Goal: Task Accomplishment & Management: Complete application form

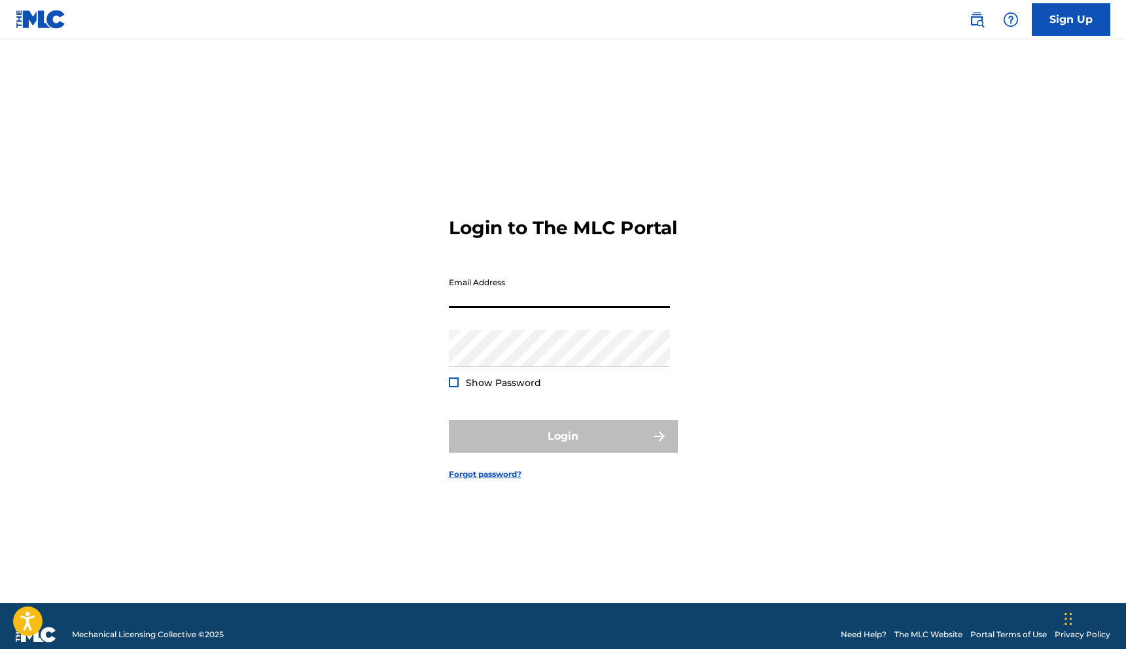
click at [521, 308] on input "Email Address" at bounding box center [559, 289] width 221 height 37
type input "[EMAIL_ADDRESS][DOMAIN_NAME]"
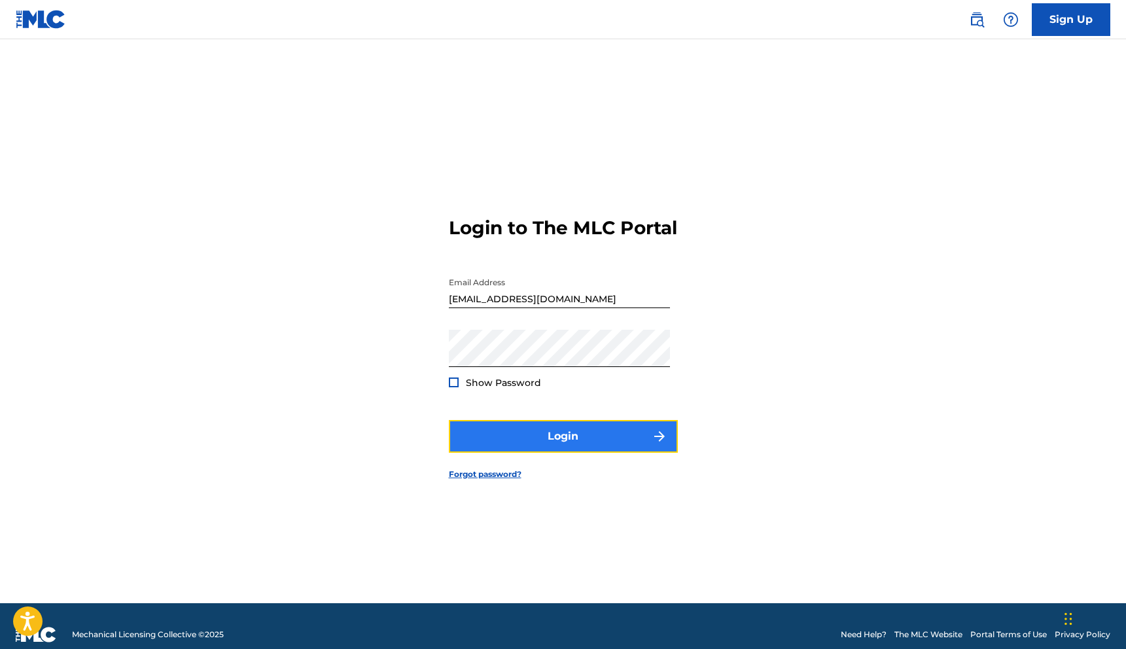
click at [537, 440] on button "Login" at bounding box center [563, 436] width 229 height 33
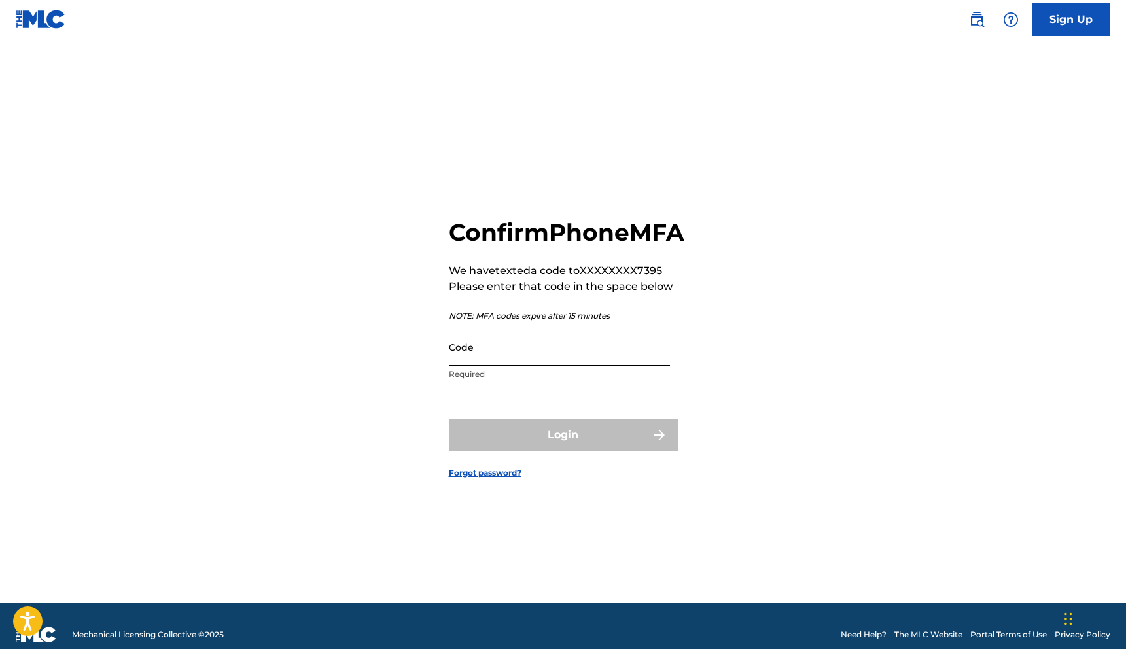
click at [466, 364] on input "Code" at bounding box center [559, 346] width 221 height 37
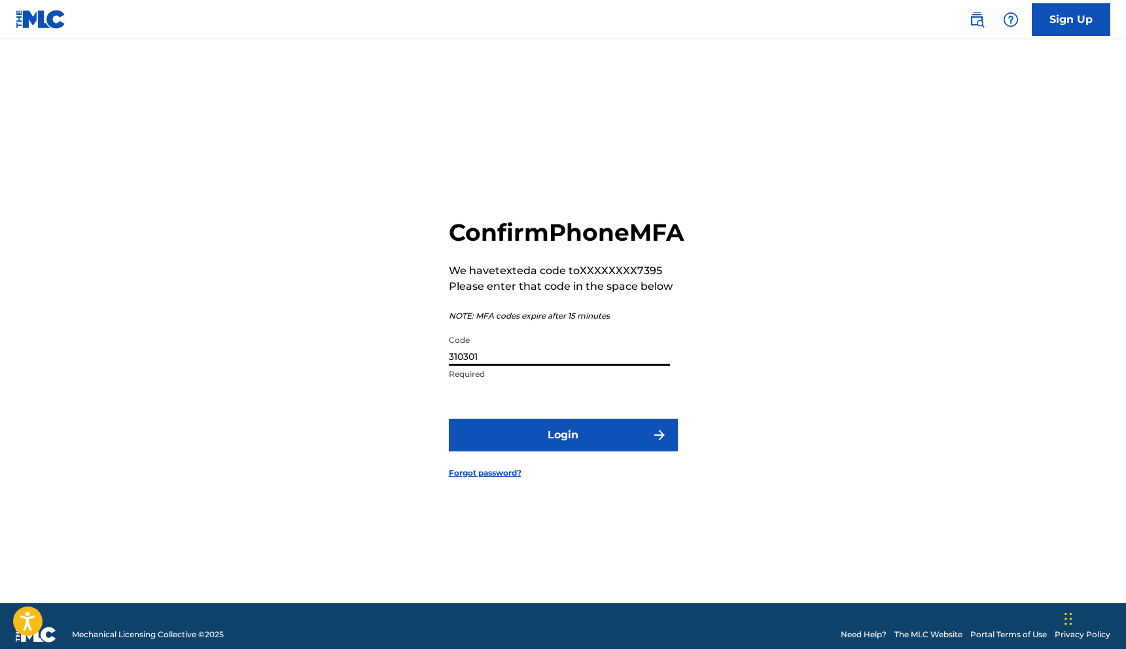
type input "310301"
click at [449, 419] on button "Login" at bounding box center [563, 435] width 229 height 33
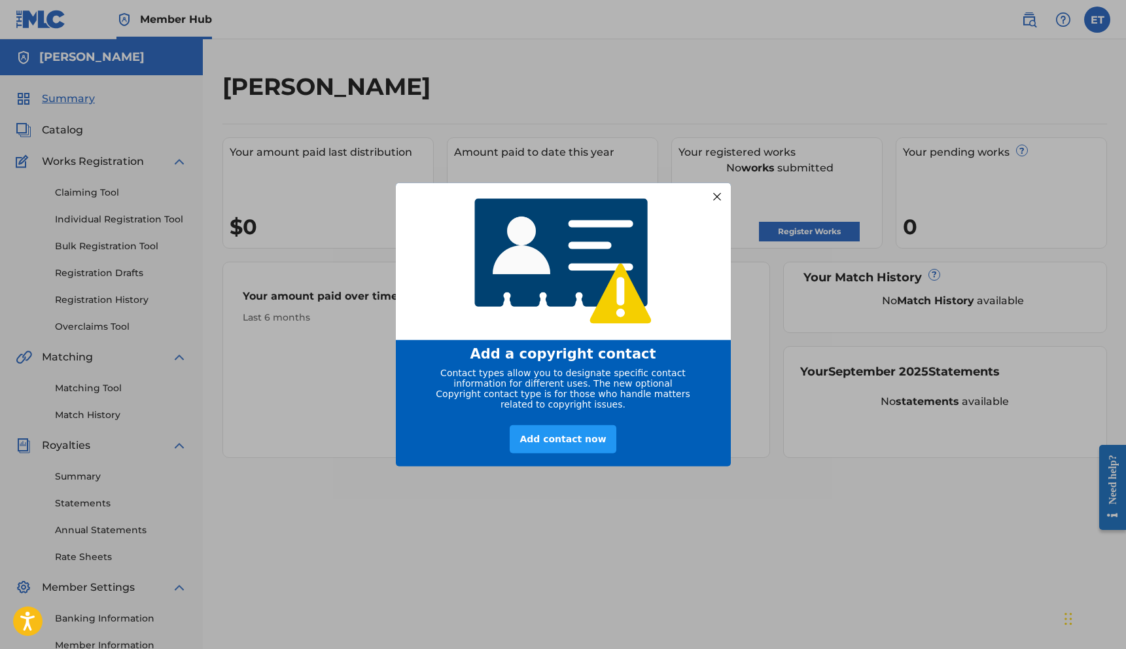
click at [713, 202] on div "entering modal" at bounding box center [563, 262] width 335 height 158
click at [713, 194] on div at bounding box center [716, 196] width 17 height 17
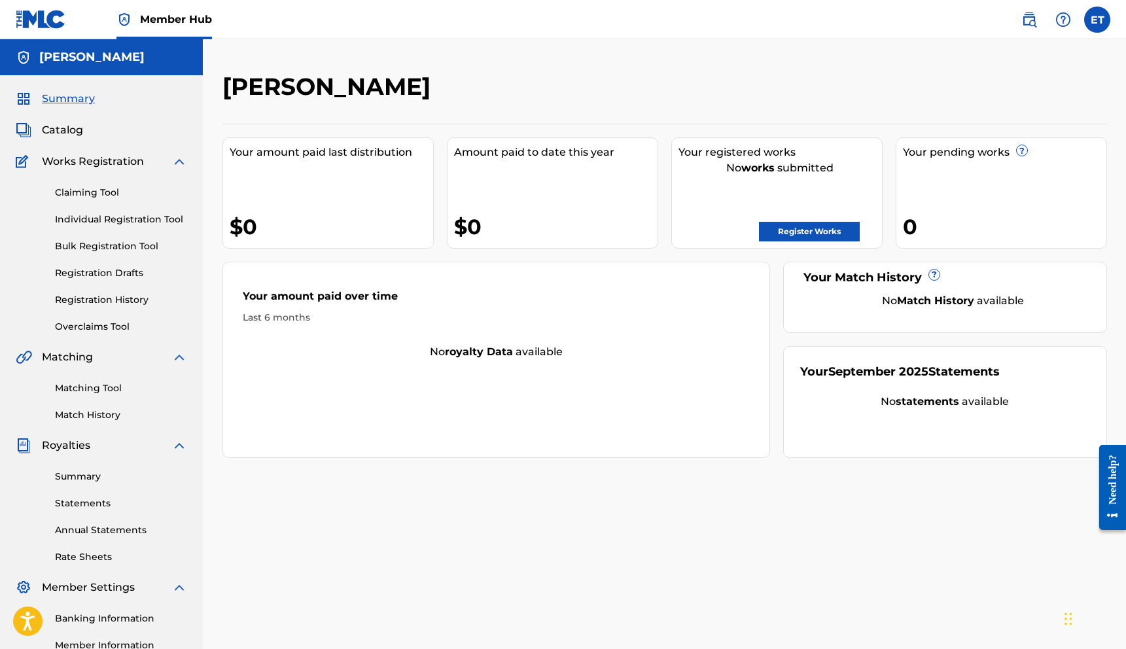
click at [145, 161] on div "Works Registration" at bounding box center [101, 162] width 171 height 16
click at [173, 161] on img at bounding box center [179, 162] width 16 height 16
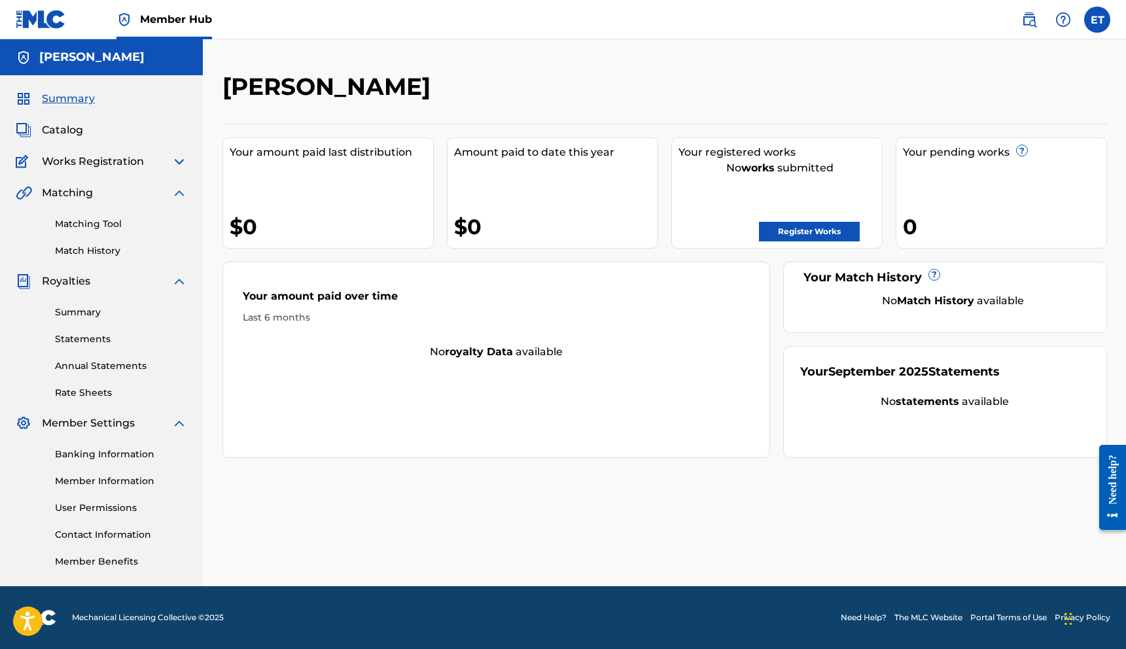
click at [173, 161] on img at bounding box center [179, 162] width 16 height 16
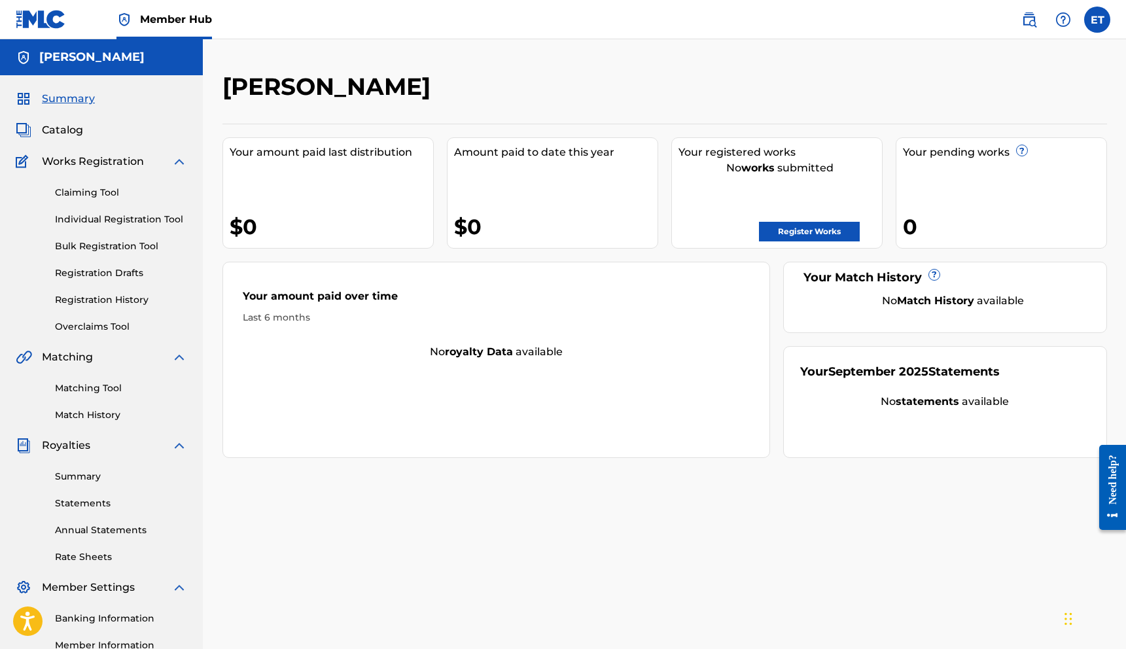
click at [75, 69] on div "[PERSON_NAME]" at bounding box center [101, 57] width 203 height 36
click at [71, 26] on div "Member Hub" at bounding box center [114, 19] width 196 height 39
click at [160, 27] on link "Member Hub" at bounding box center [164, 19] width 96 height 39
click at [817, 240] on link "Register Works" at bounding box center [809, 232] width 101 height 20
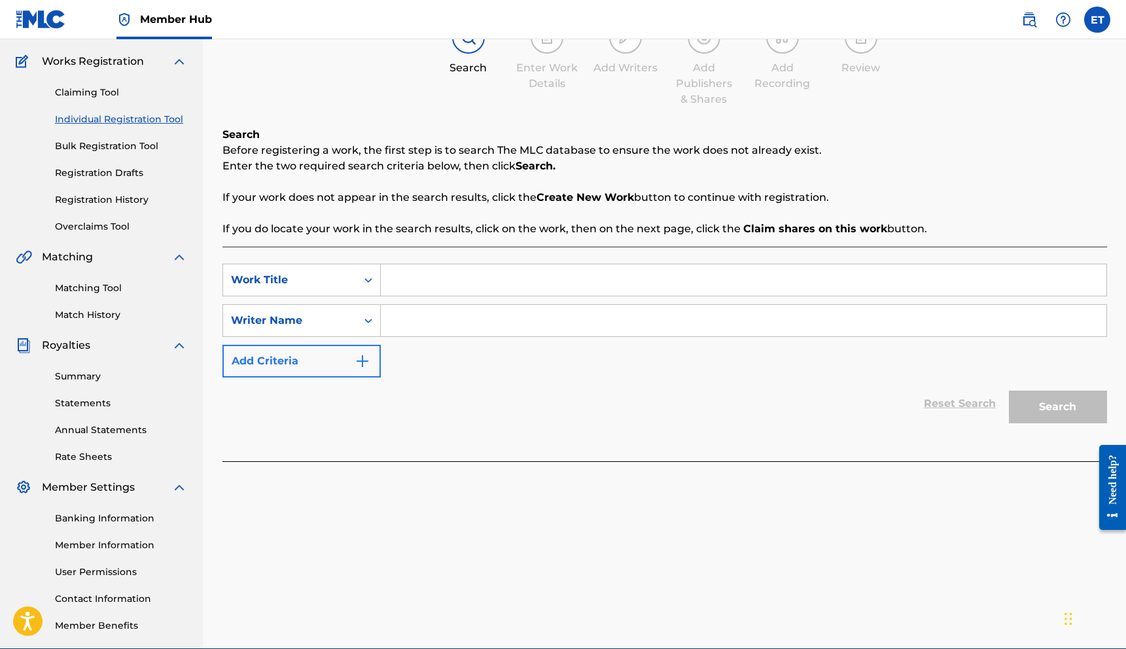
scroll to position [107, 0]
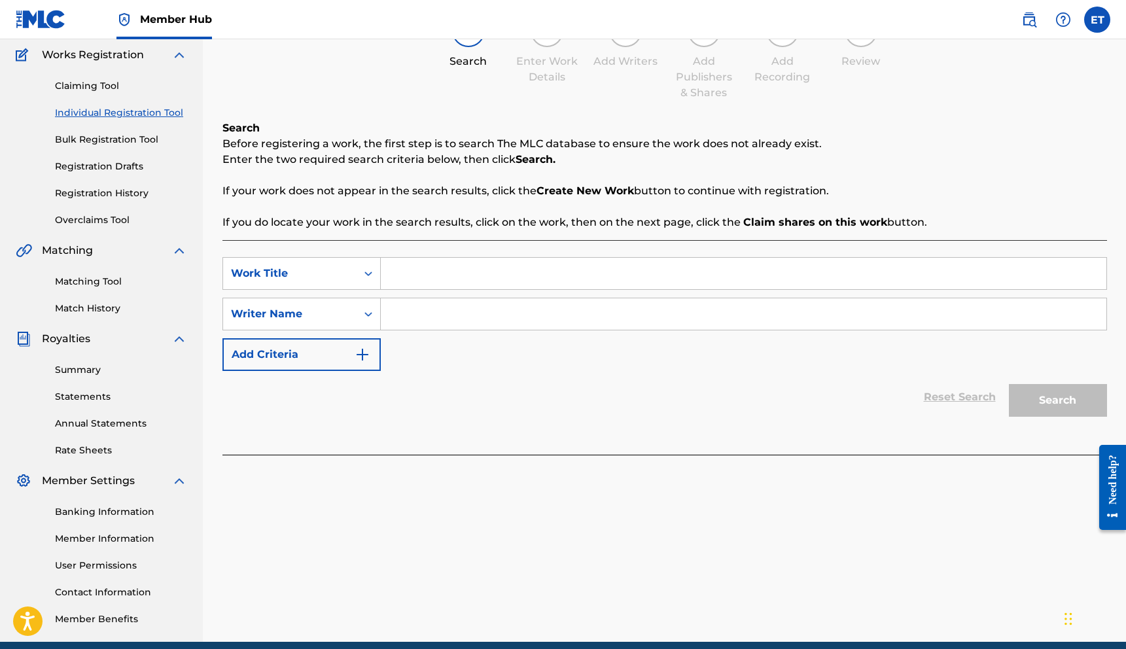
click at [468, 276] on input "Search Form" at bounding box center [744, 273] width 726 height 31
type input "Keep me around"
click at [465, 325] on input "Search Form" at bounding box center [744, 313] width 726 height 31
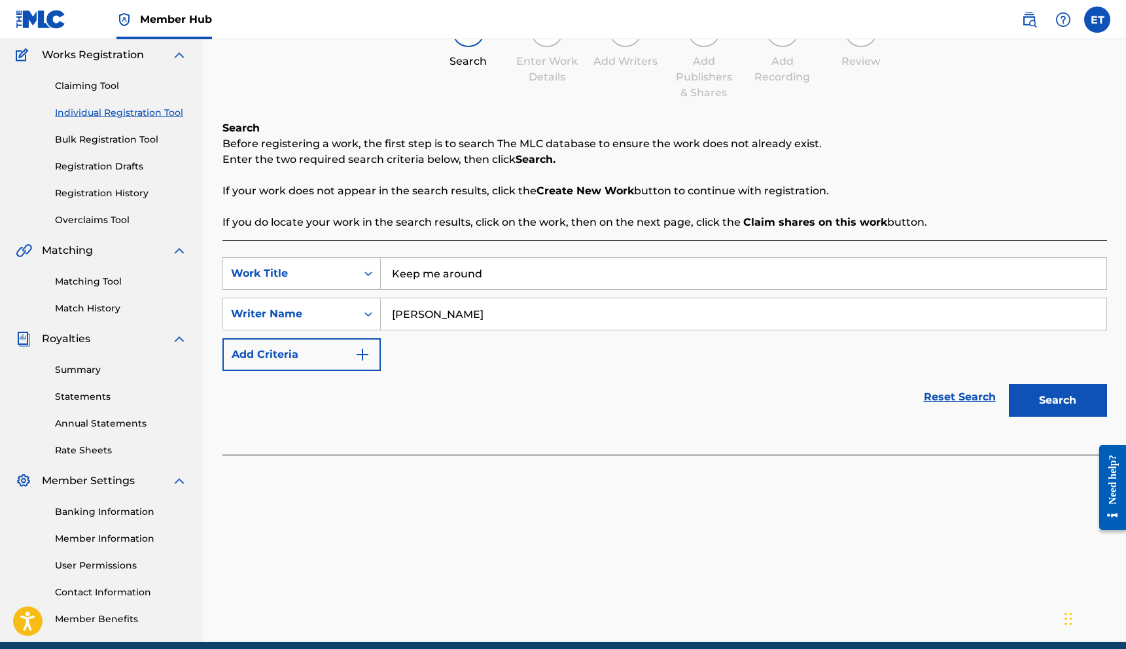
type input "[PERSON_NAME]"
click at [415, 406] on div "Reset Search Search" at bounding box center [664, 397] width 885 height 52
click at [346, 364] on button "Add Criteria" at bounding box center [301, 354] width 158 height 33
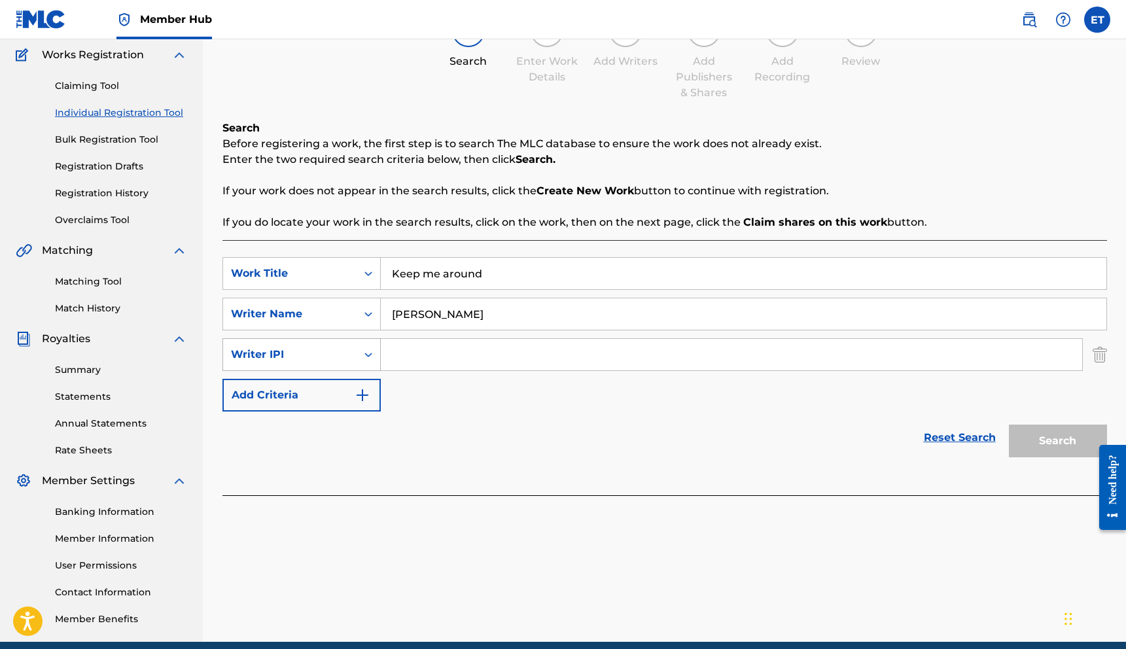
click at [334, 362] on div "Writer IPI" at bounding box center [289, 354] width 133 height 25
click at [414, 364] on input "Search Form" at bounding box center [731, 354] width 701 height 31
click at [404, 363] on input "Search Form" at bounding box center [731, 354] width 701 height 31
paste input "1252123400"
type input "1252123400"
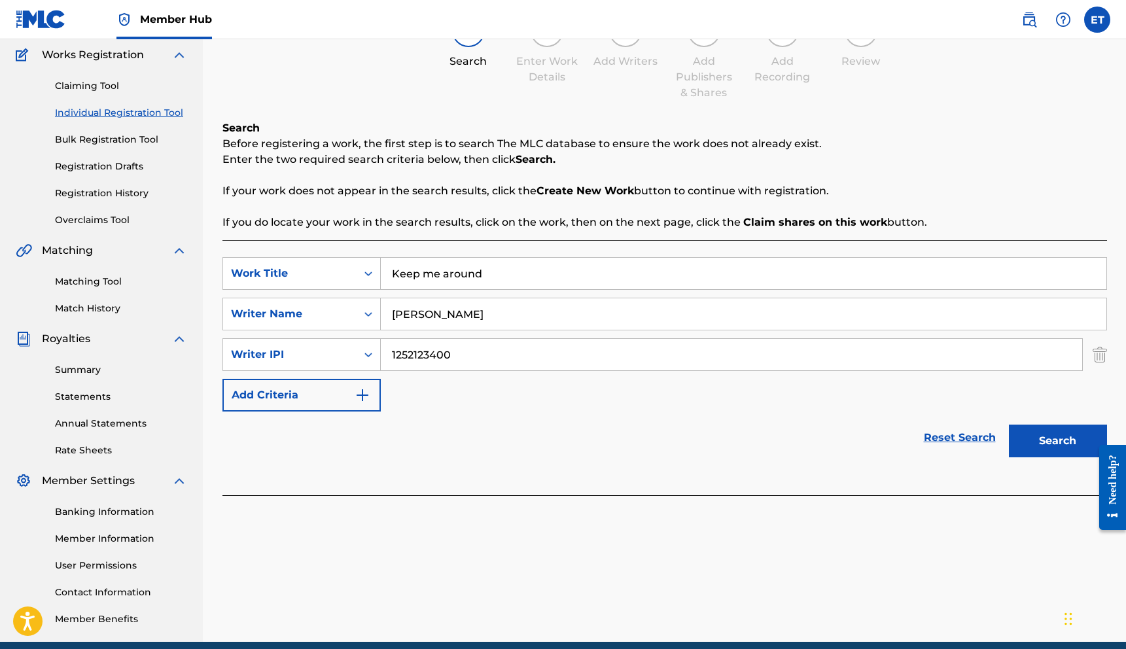
click at [414, 381] on div "SearchWithCriteriafad9d655-d2cb-4238-a76f-88443303e9d9 Work Title Keep me aroun…" at bounding box center [664, 334] width 885 height 154
click at [345, 398] on button "Add Criteria" at bounding box center [301, 395] width 158 height 33
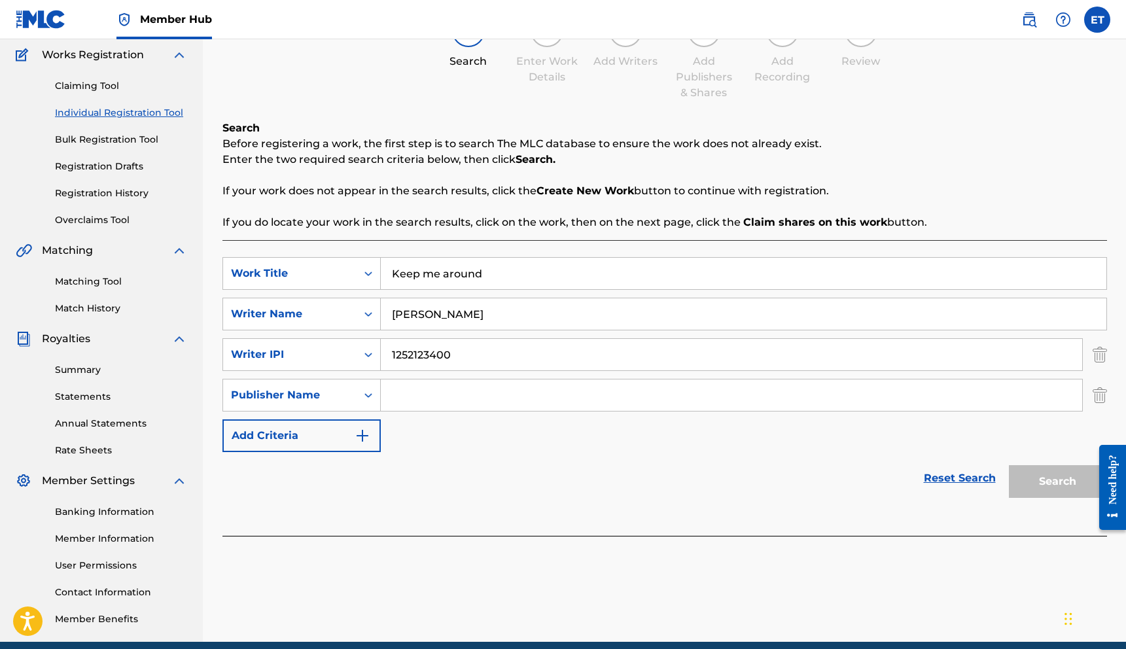
click at [416, 396] on input "Search Form" at bounding box center [731, 394] width 701 height 31
click at [344, 430] on button "Add Criteria" at bounding box center [301, 435] width 158 height 33
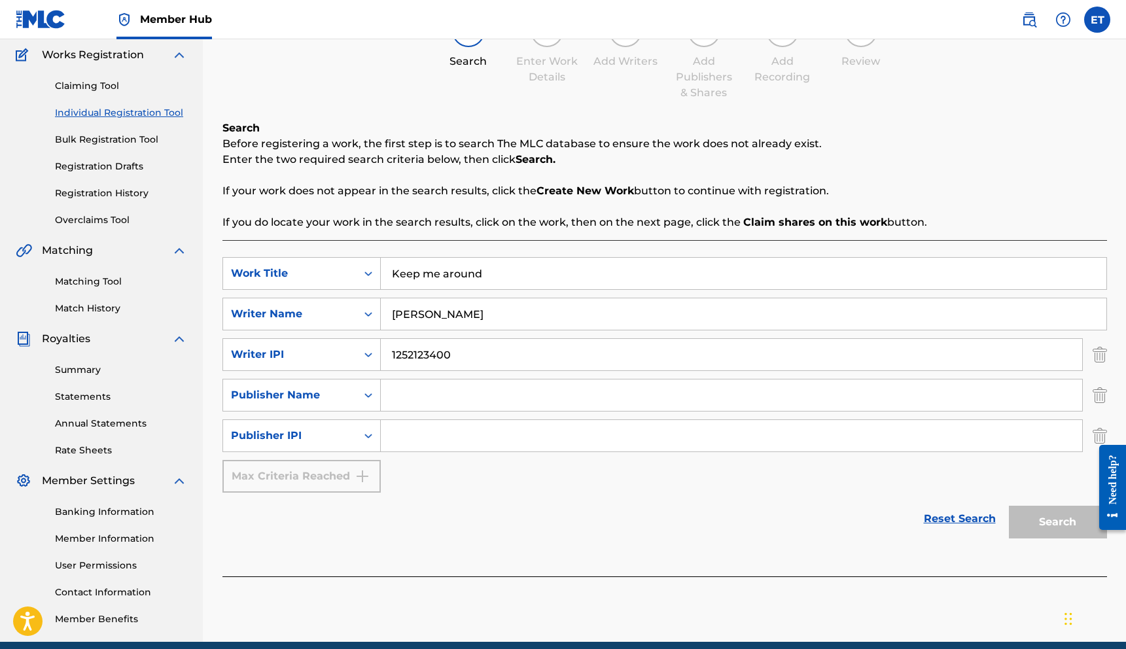
click at [351, 465] on div "Max Criteria Reached" at bounding box center [301, 476] width 158 height 33
click at [362, 435] on icon "Search Form" at bounding box center [368, 435] width 13 height 13
click at [362, 436] on icon "Search Form" at bounding box center [368, 435] width 13 height 13
click at [1101, 396] on img "Search Form" at bounding box center [1100, 395] width 14 height 33
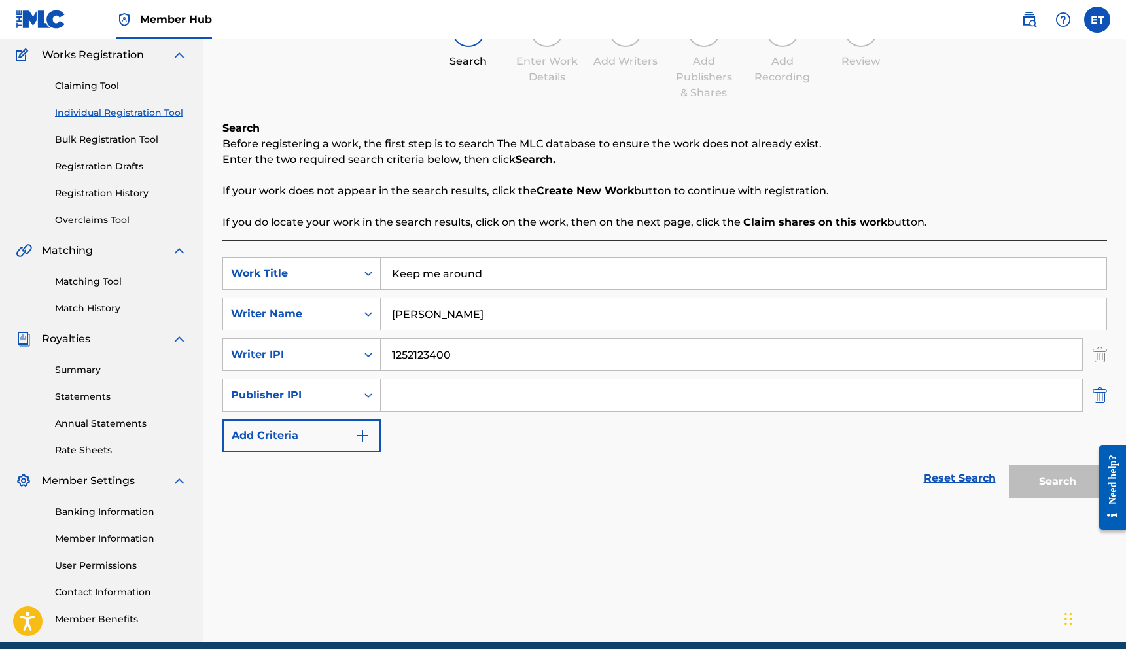
click at [1101, 396] on img "Search Form" at bounding box center [1100, 395] width 14 height 33
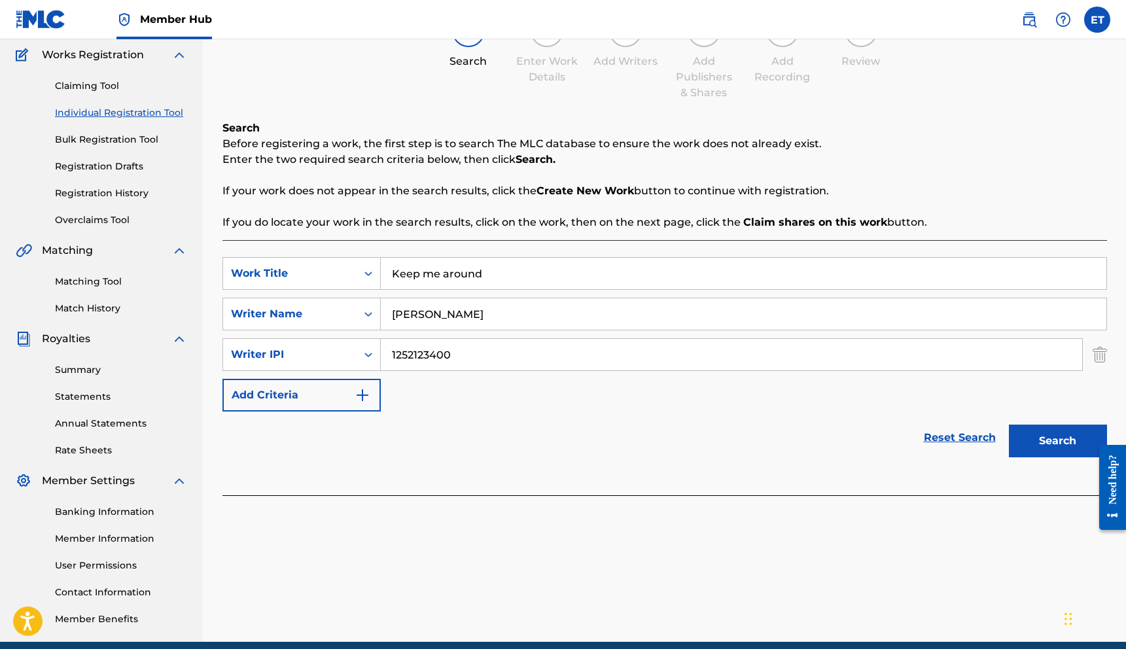
click at [686, 428] on div "Reset Search Search" at bounding box center [664, 438] width 885 height 52
click at [1031, 431] on button "Search" at bounding box center [1058, 441] width 98 height 33
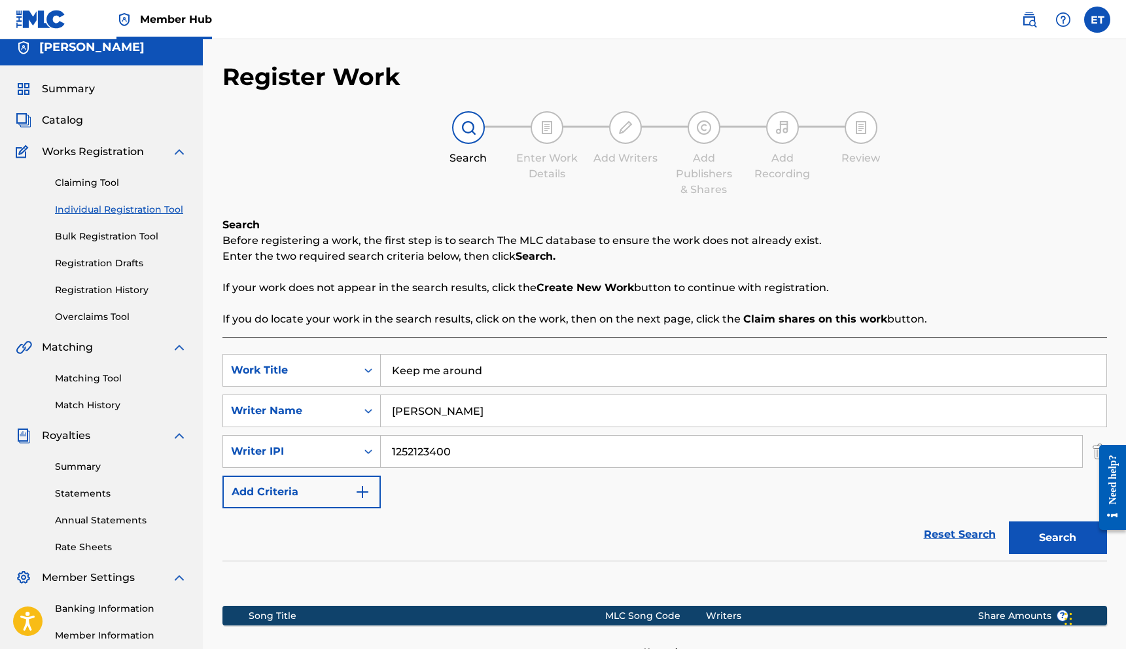
scroll to position [0, 0]
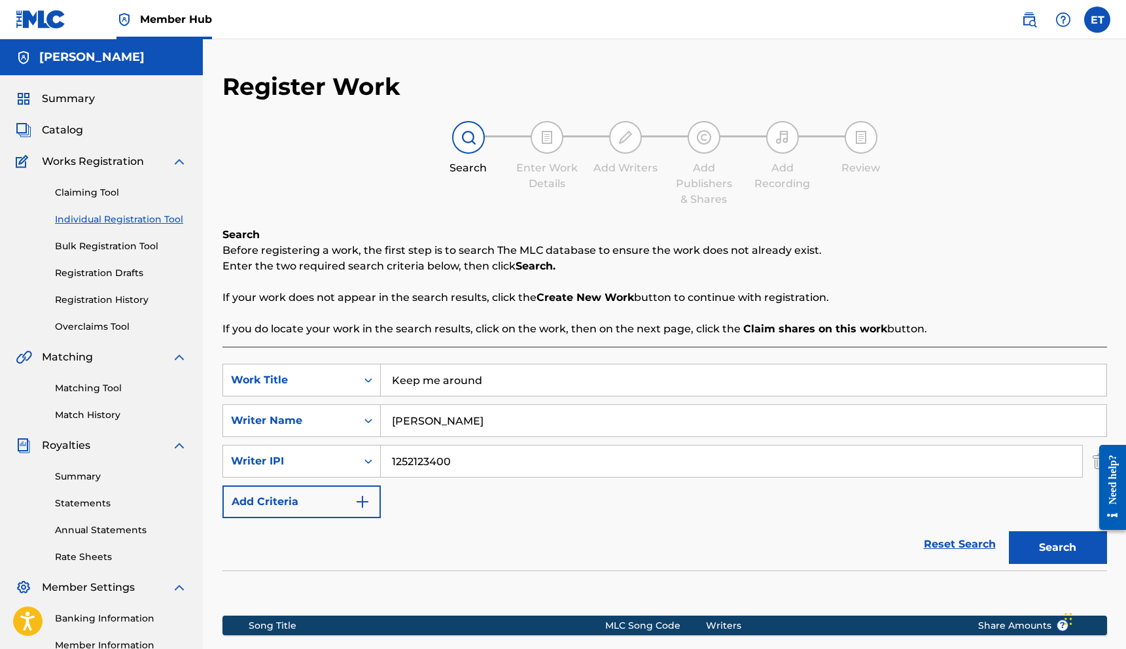
click at [456, 138] on div at bounding box center [468, 137] width 33 height 33
click at [391, 458] on input "1252123400" at bounding box center [731, 461] width 701 height 31
click at [466, 456] on input "1252123400" at bounding box center [731, 461] width 701 height 31
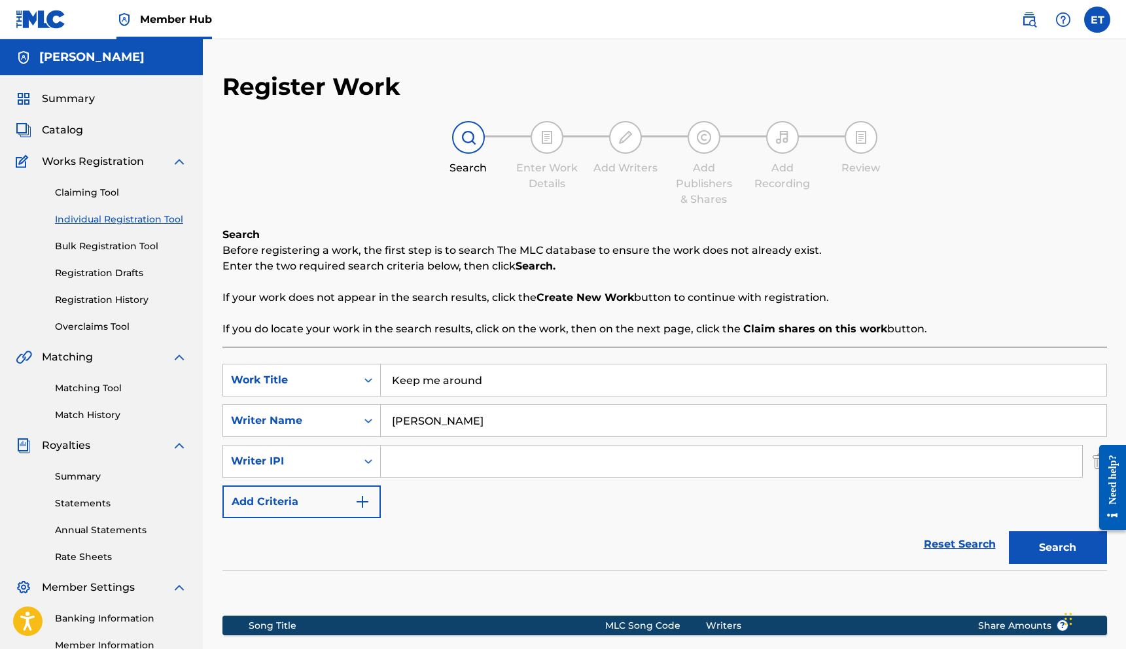
click at [582, 515] on div "SearchWithCriteriafad9d655-d2cb-4238-a76f-88443303e9d9 Work Title Keep me aroun…" at bounding box center [664, 441] width 885 height 154
click at [1096, 459] on div at bounding box center [1107, 486] width 37 height 105
click at [1094, 457] on div at bounding box center [1107, 486] width 37 height 105
click at [1095, 457] on div at bounding box center [1107, 486] width 37 height 105
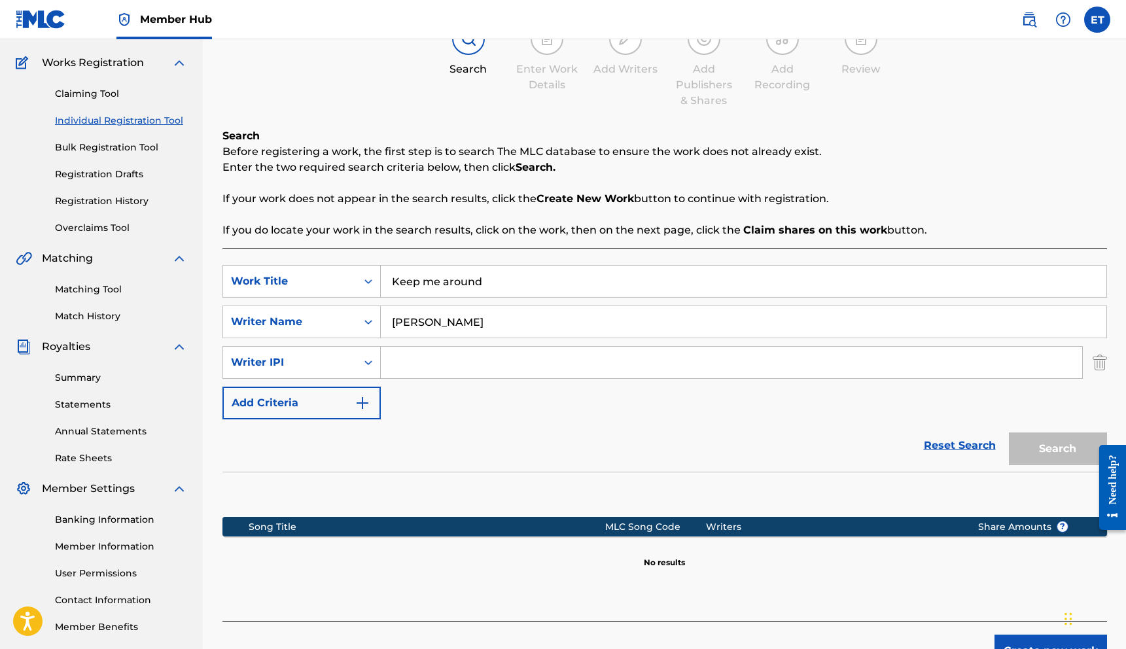
scroll to position [103, 0]
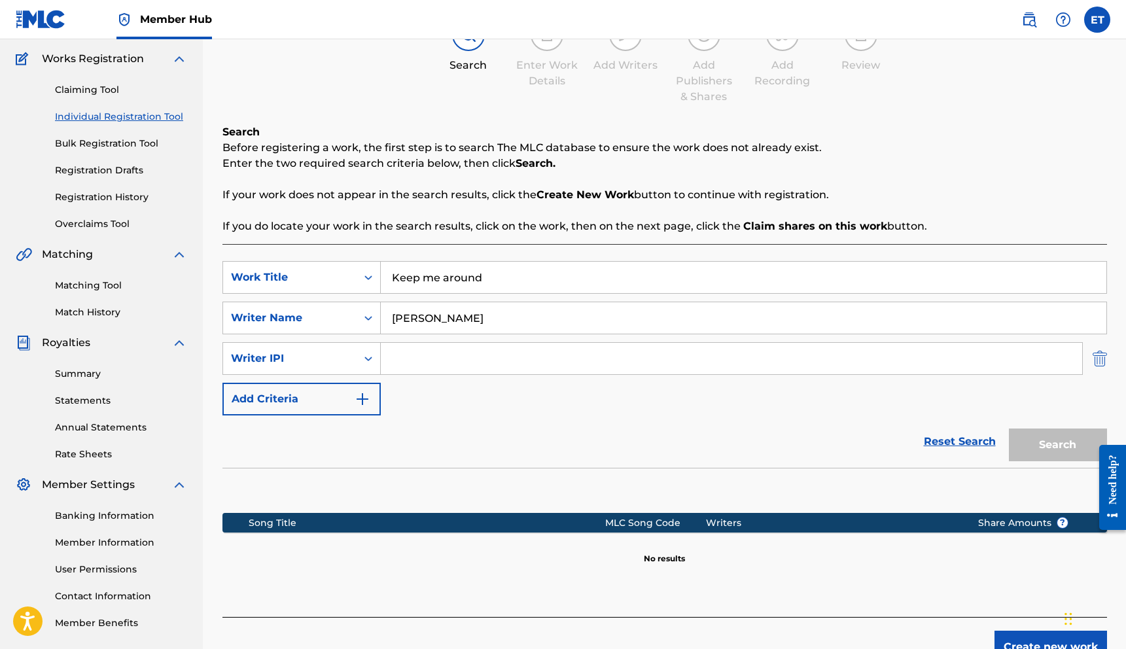
click at [1104, 353] on img "Search Form" at bounding box center [1100, 358] width 14 height 33
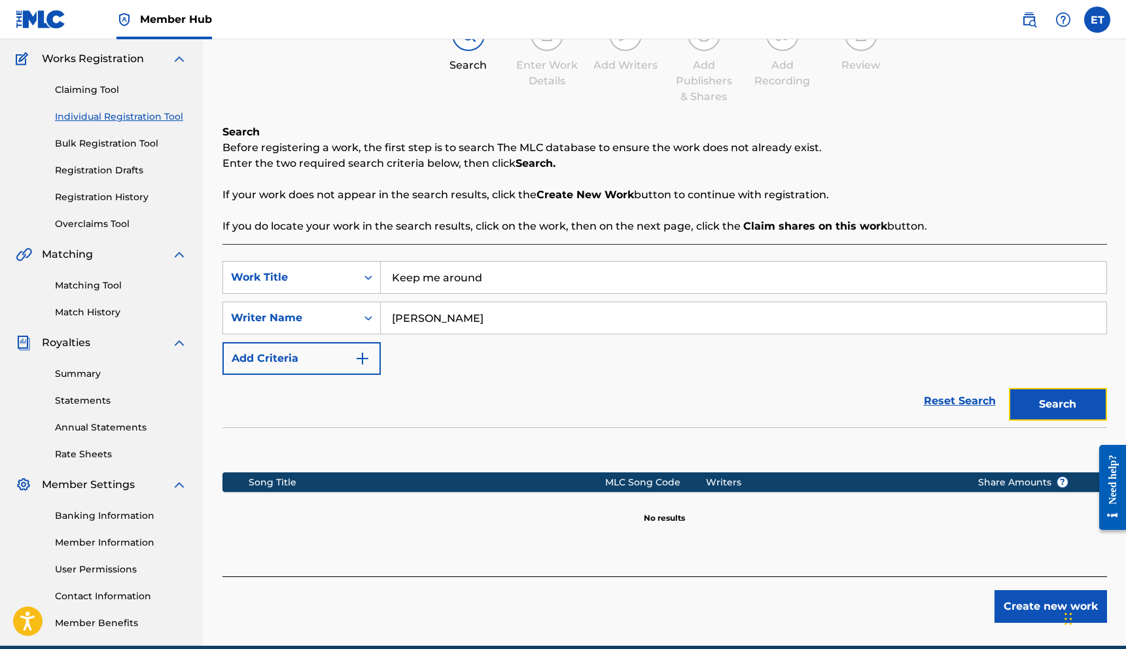
click at [1073, 396] on button "Search" at bounding box center [1058, 404] width 98 height 33
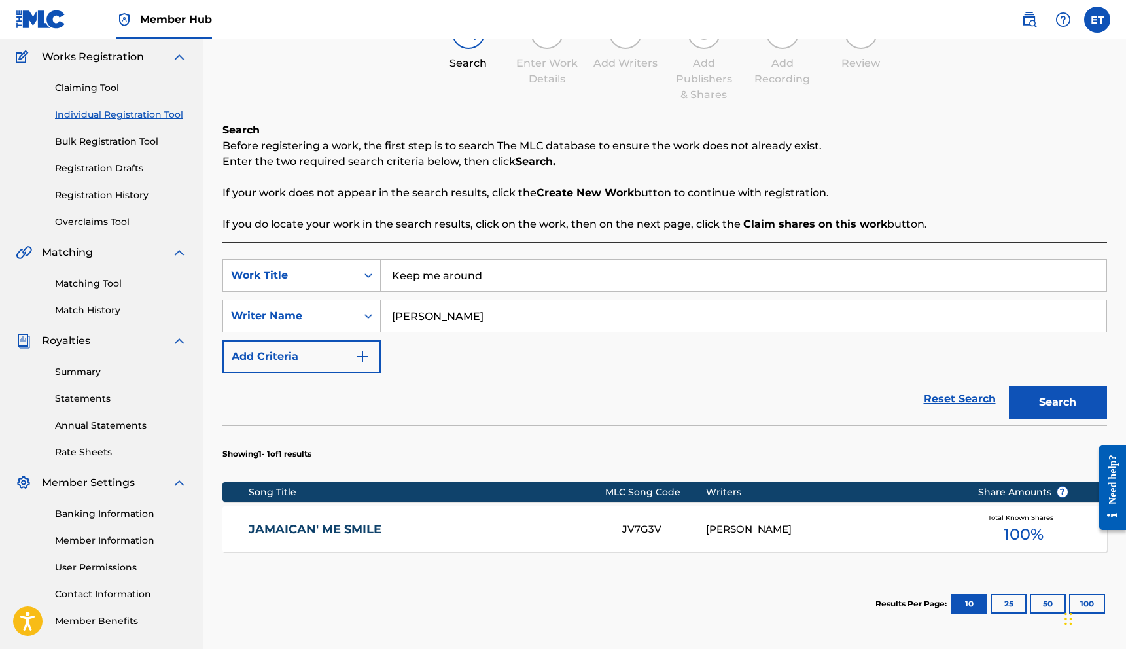
scroll to position [0, 0]
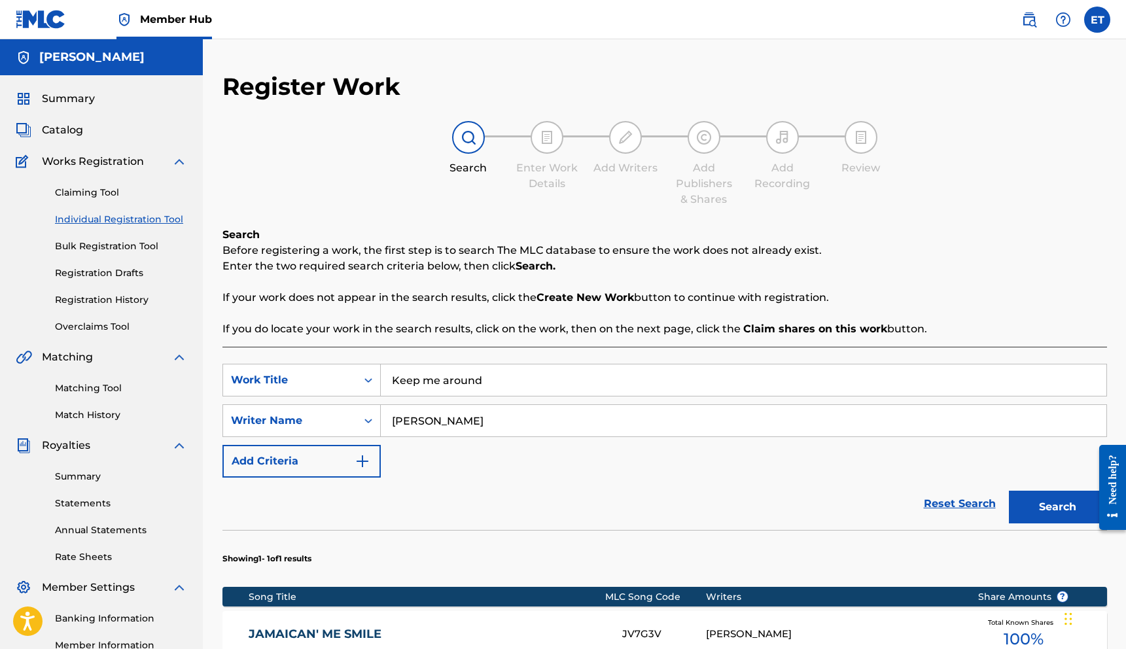
click at [105, 159] on span "Works Registration" at bounding box center [93, 162] width 102 height 16
click at [169, 160] on div "Works Registration" at bounding box center [101, 162] width 171 height 16
click at [177, 155] on img at bounding box center [179, 162] width 16 height 16
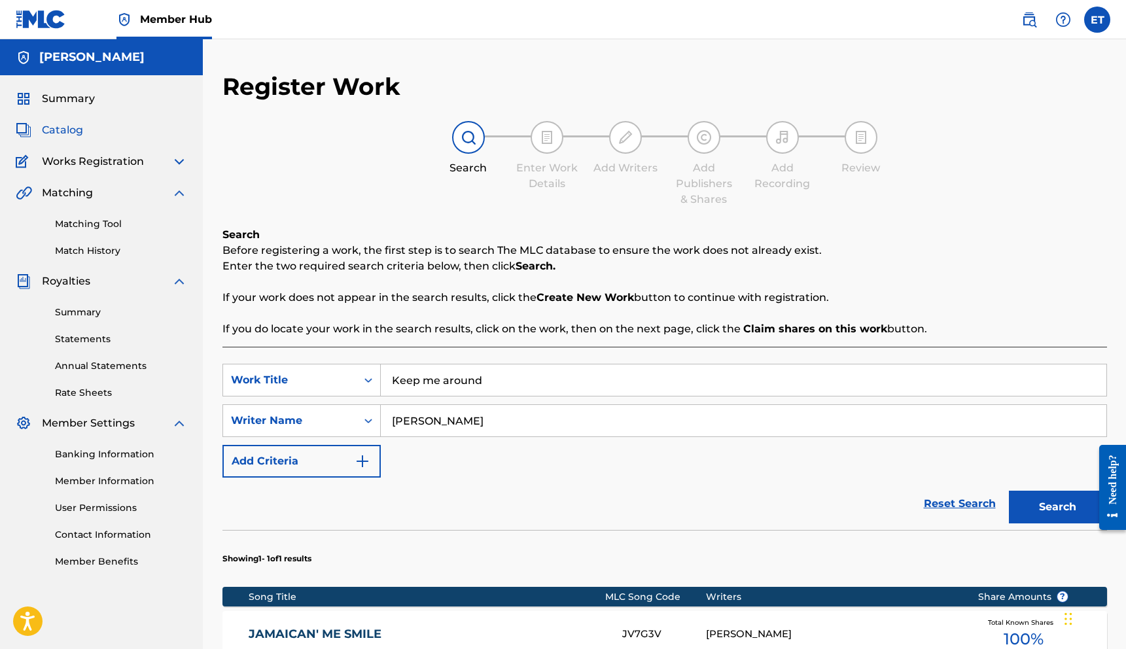
click at [77, 132] on span "Catalog" at bounding box center [62, 130] width 41 height 16
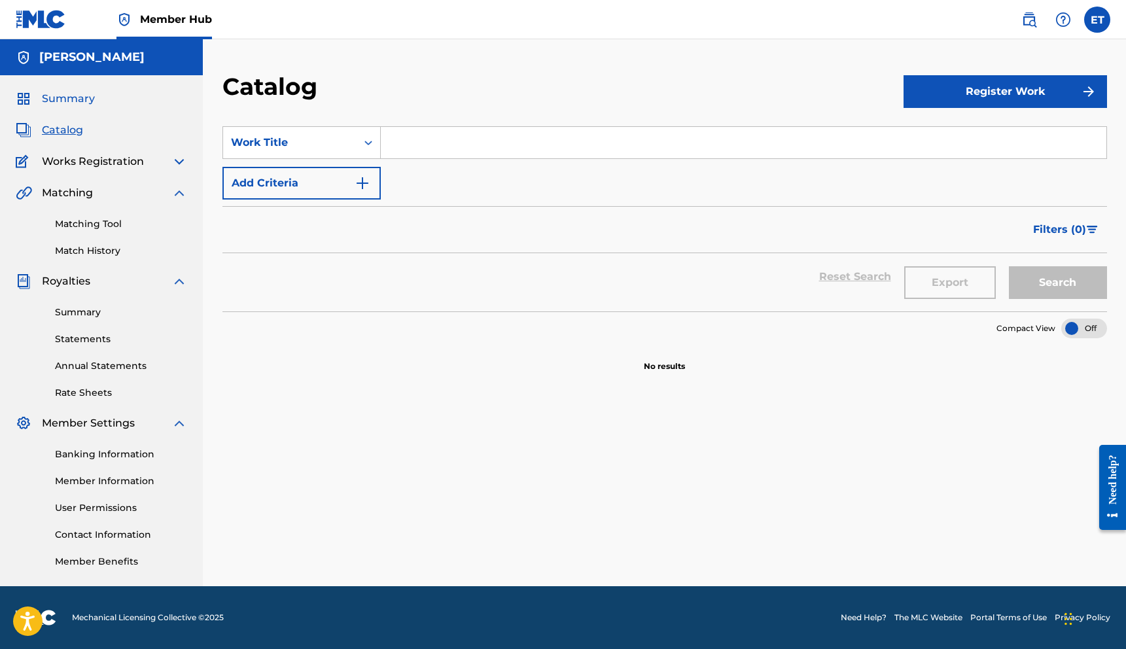
click at [80, 100] on span "Summary" at bounding box center [68, 99] width 53 height 16
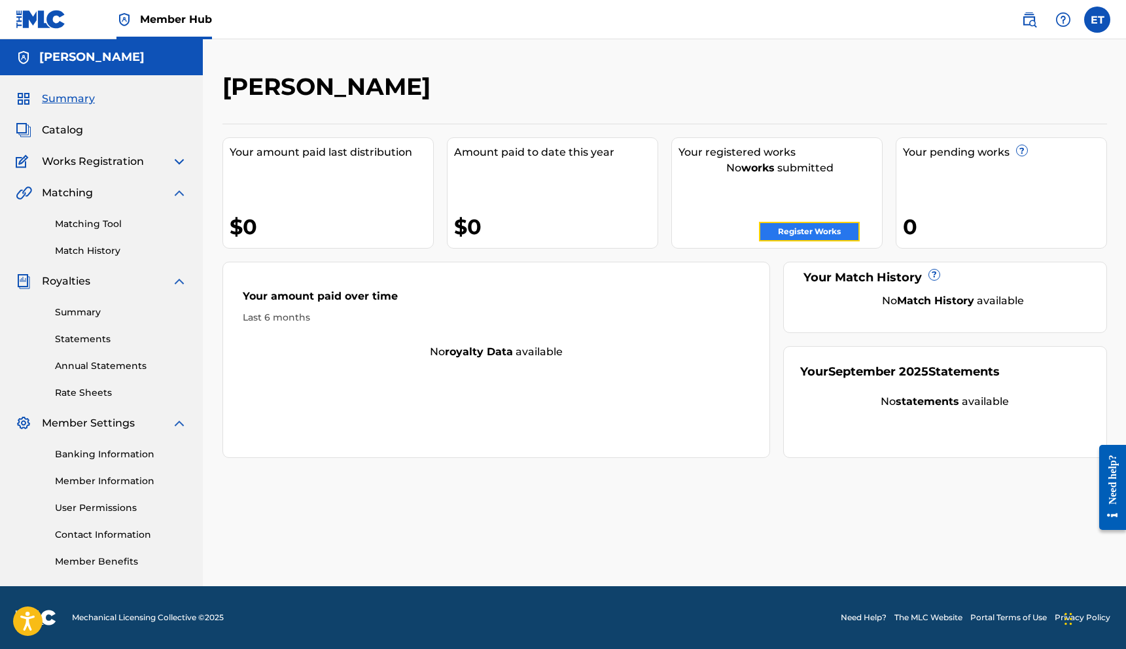
click at [811, 231] on link "Register Works" at bounding box center [809, 232] width 101 height 20
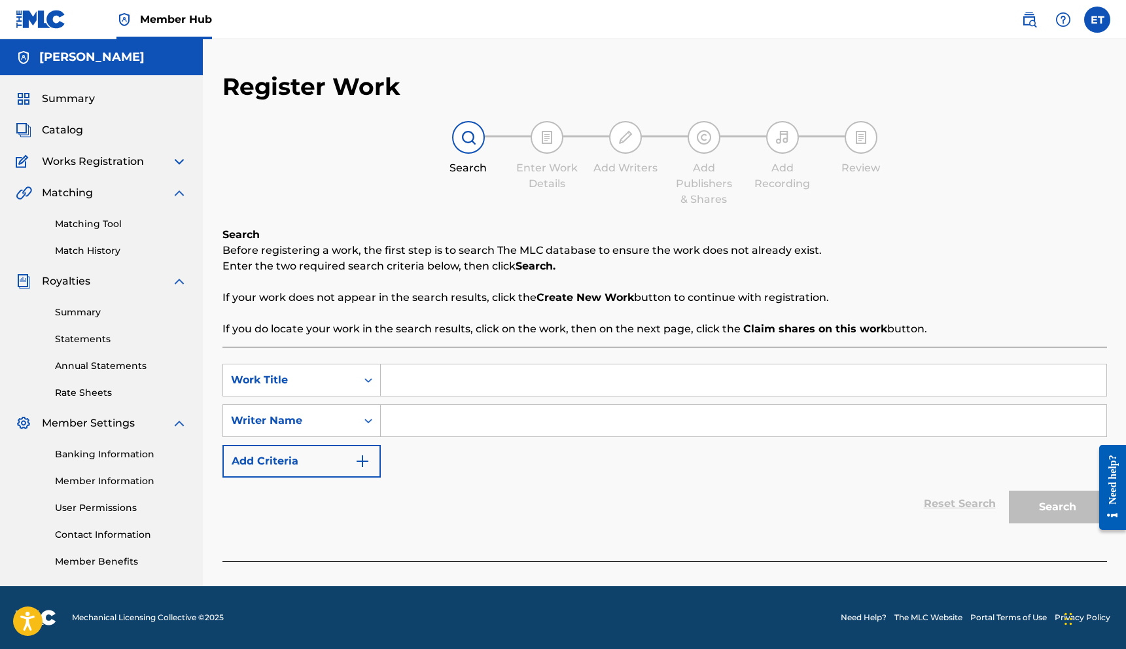
click at [473, 387] on input "Search Form" at bounding box center [744, 379] width 726 height 31
type input "Keep me around"
click at [449, 415] on input "Search Form" at bounding box center [744, 420] width 726 height 31
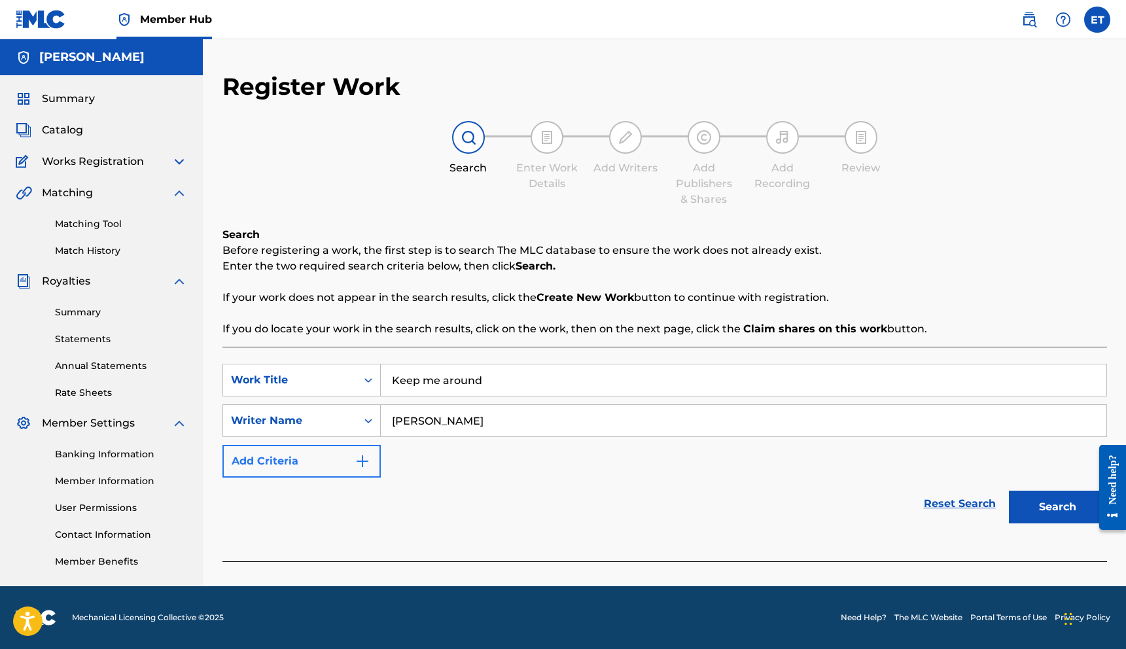
type input "[PERSON_NAME]"
click at [338, 463] on button "Add Criteria" at bounding box center [301, 461] width 158 height 33
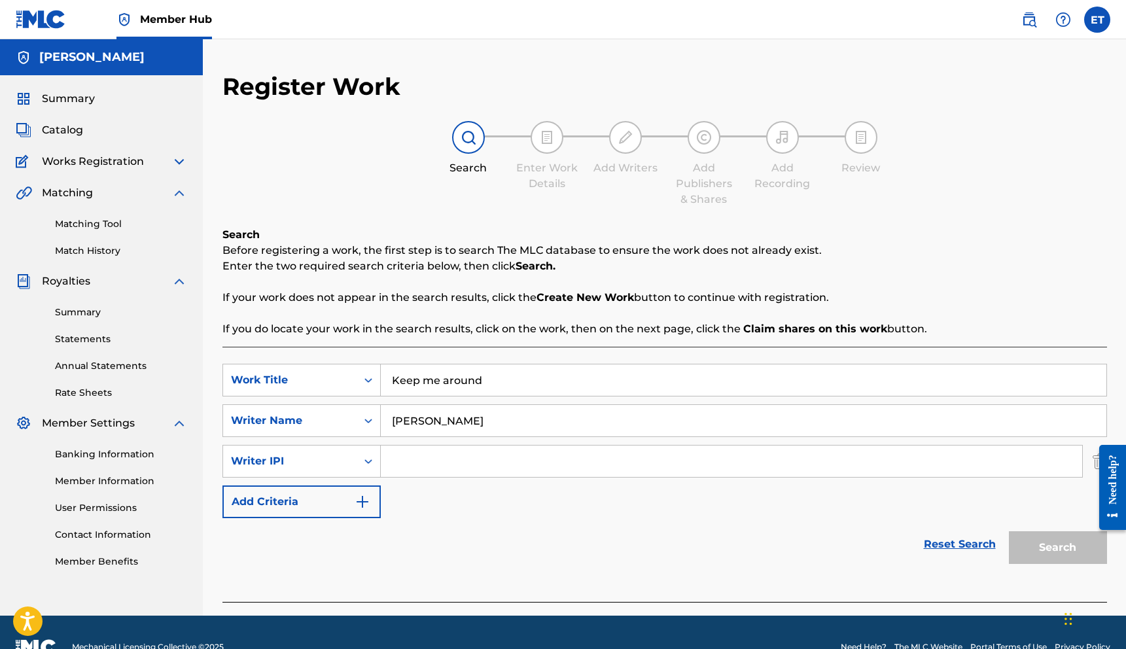
click at [476, 460] on input "Search Form" at bounding box center [731, 461] width 701 height 31
paste input "1252123400"
type input "1252123400"
drag, startPoint x: 522, startPoint y: 496, endPoint x: 603, endPoint y: 485, distance: 81.8
click at [523, 495] on div "SearchWithCriteriafad9d655-d2cb-4238-a76f-88443303e9d9 Work Title Keep me aroun…" at bounding box center [664, 441] width 885 height 154
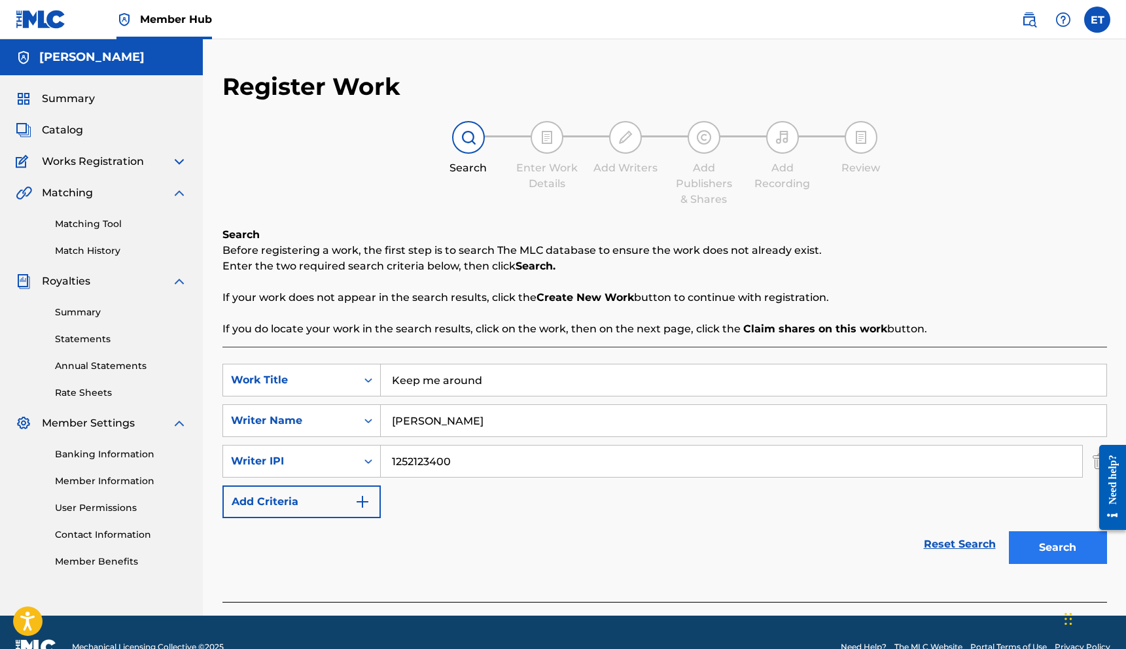
drag, startPoint x: 1006, startPoint y: 527, endPoint x: 1023, endPoint y: 537, distance: 19.9
click at [1020, 535] on div "Search" at bounding box center [1054, 544] width 105 height 52
click at [1026, 538] on button "Search" at bounding box center [1058, 547] width 98 height 33
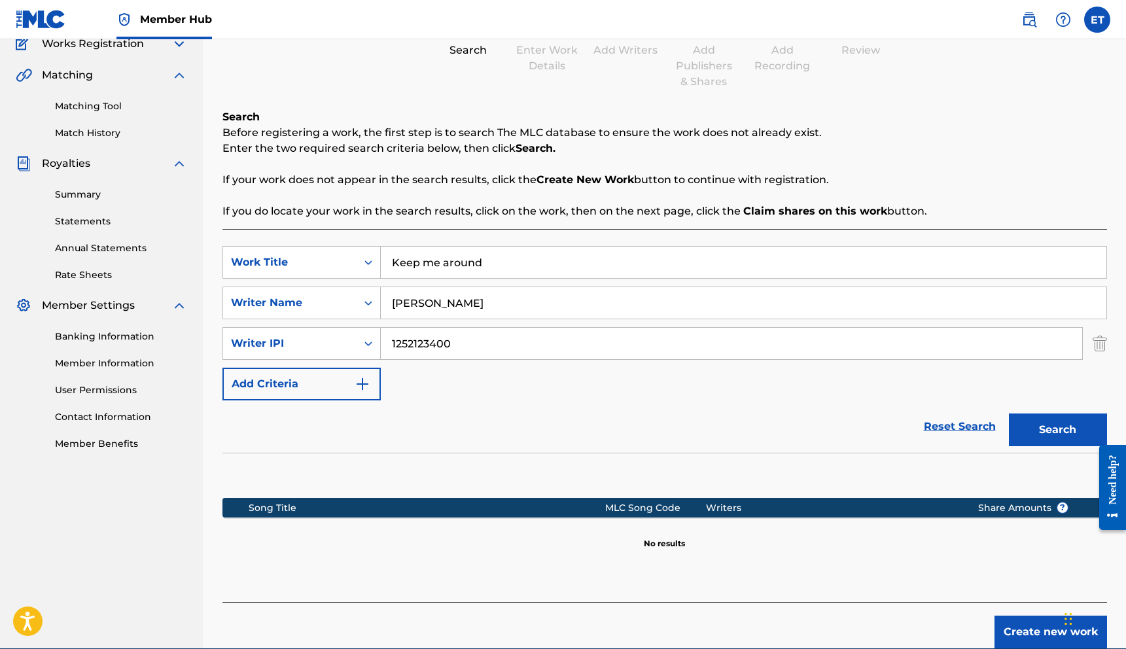
scroll to position [180, 0]
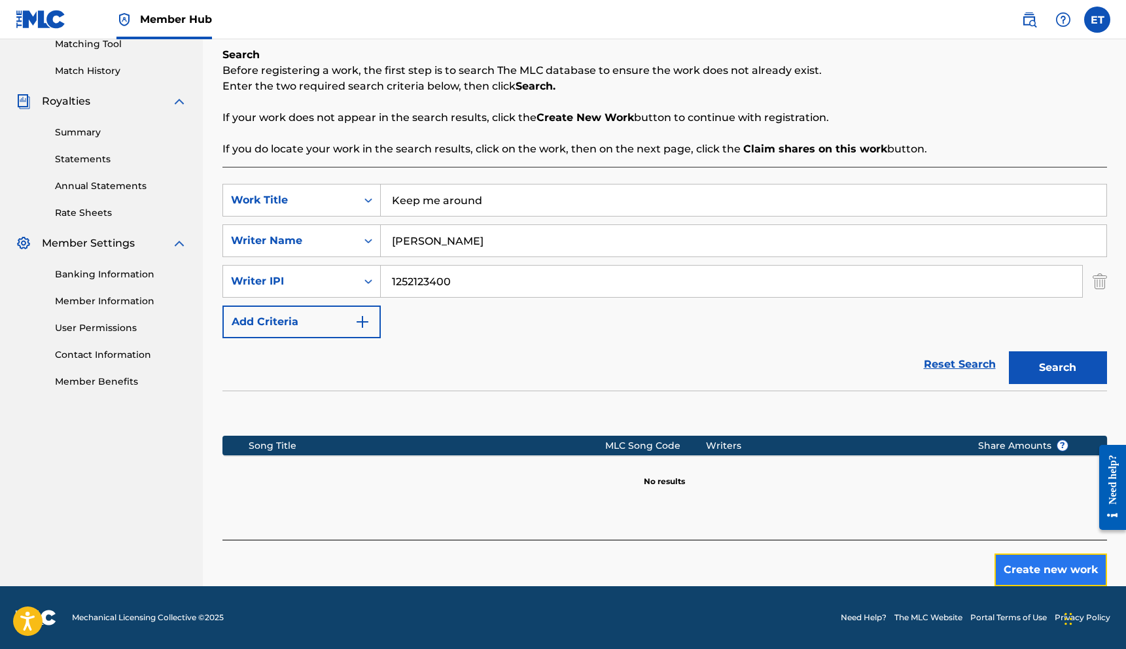
click at [1032, 565] on button "Create new work" at bounding box center [1051, 570] width 113 height 33
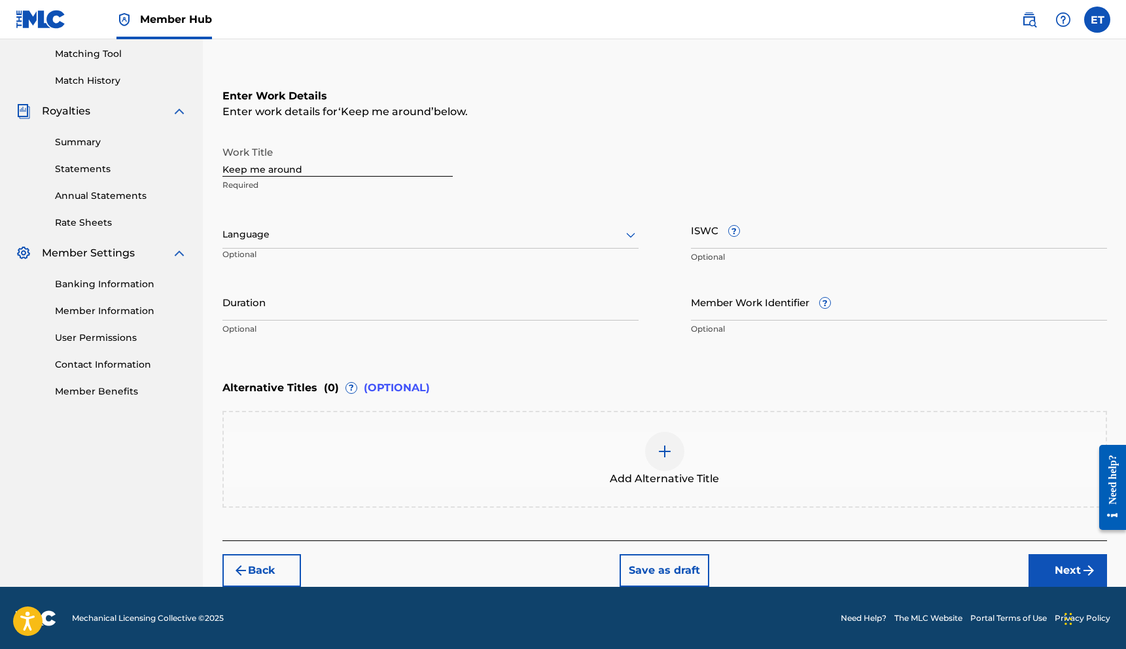
click at [351, 232] on div at bounding box center [430, 234] width 416 height 16
click at [319, 259] on div "English" at bounding box center [430, 263] width 415 height 29
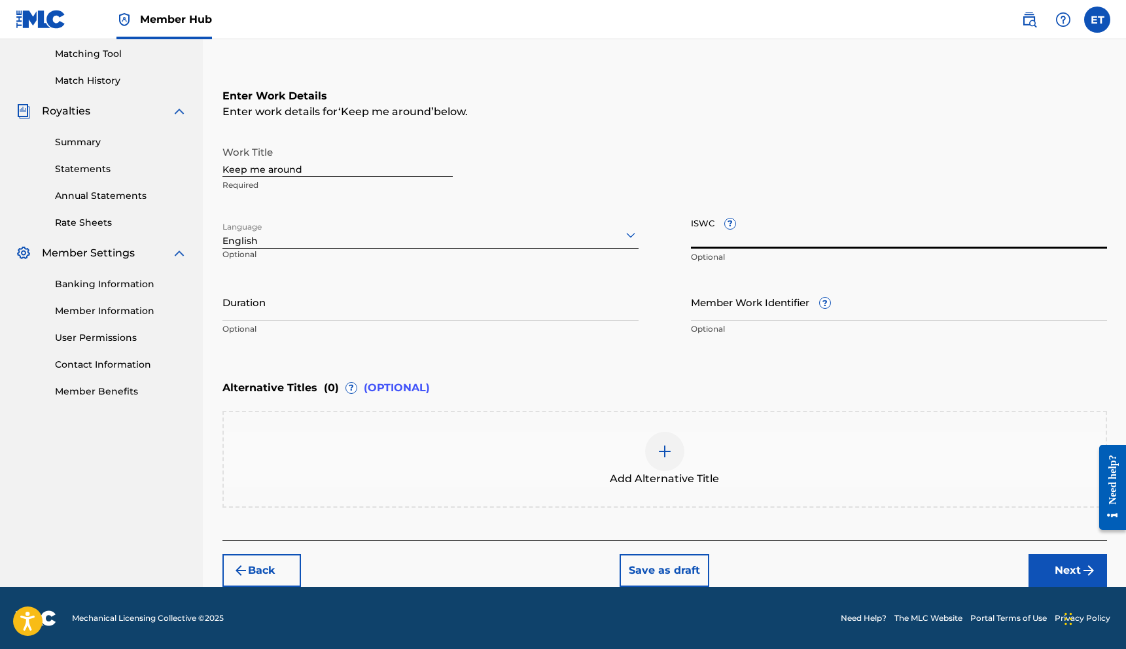
click at [725, 236] on input "ISWC ?" at bounding box center [899, 229] width 416 height 37
click at [736, 239] on input "ISWC ?" at bounding box center [899, 229] width 416 height 37
paste input "T3349098320"
type input "T3349098320"
drag, startPoint x: 489, startPoint y: 287, endPoint x: 472, endPoint y: 293, distance: 18.6
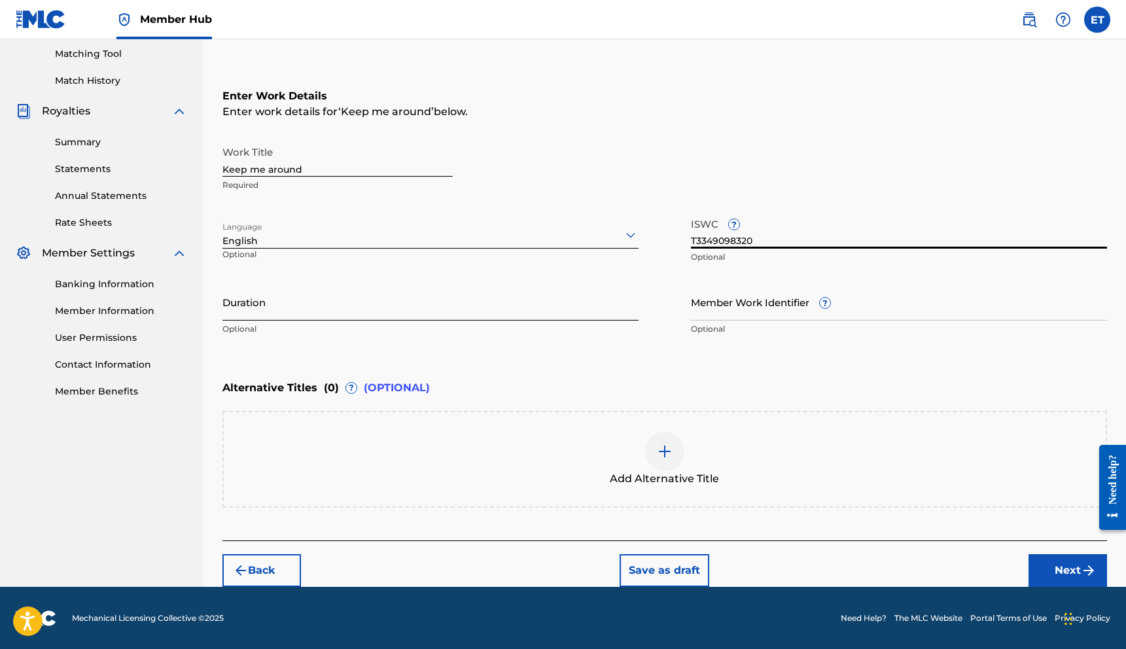
click at [488, 289] on input "Duration" at bounding box center [430, 301] width 416 height 37
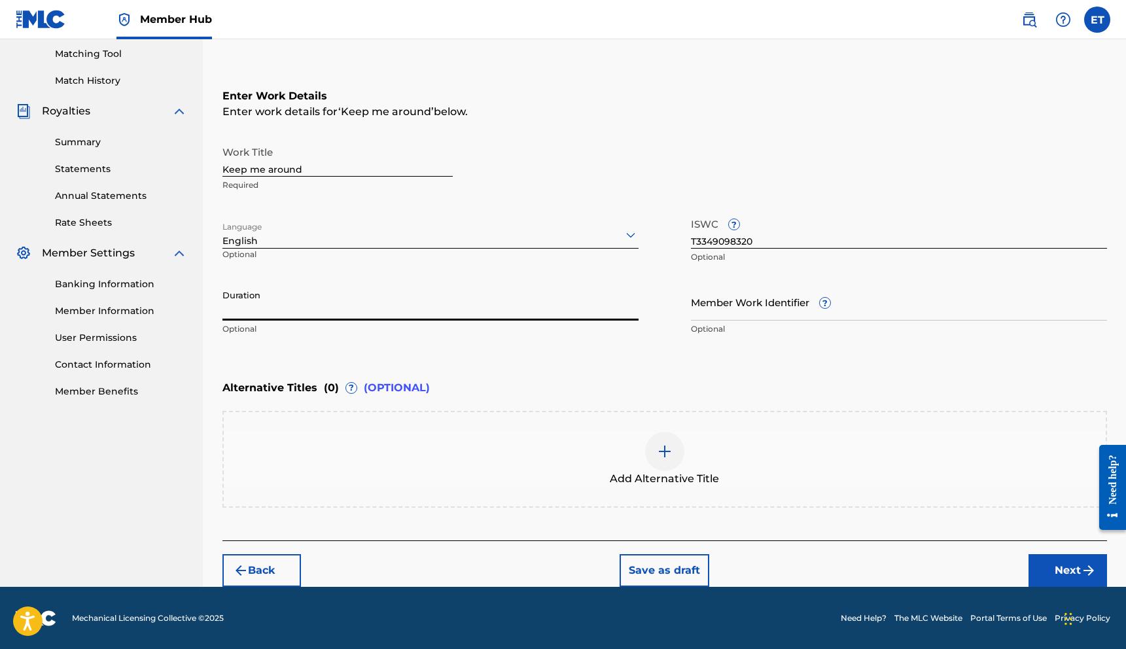
drag, startPoint x: 348, startPoint y: 308, endPoint x: 345, endPoint y: 299, distance: 9.1
click at [345, 301] on input "Duration" at bounding box center [430, 301] width 416 height 37
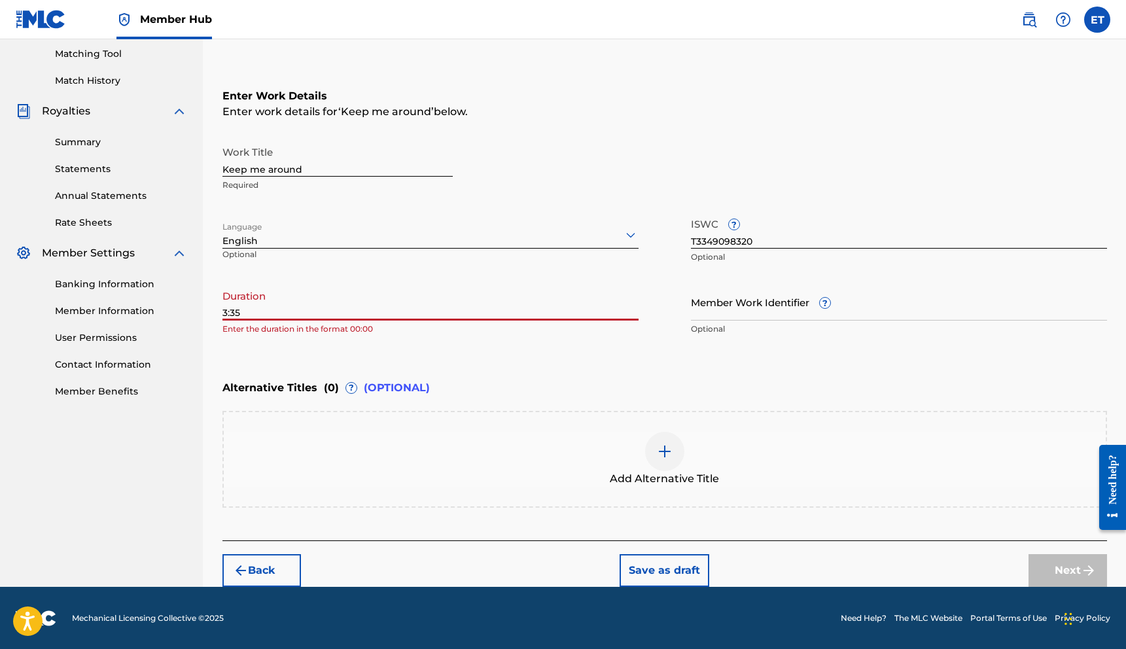
click at [224, 309] on input "3:35" at bounding box center [430, 301] width 416 height 37
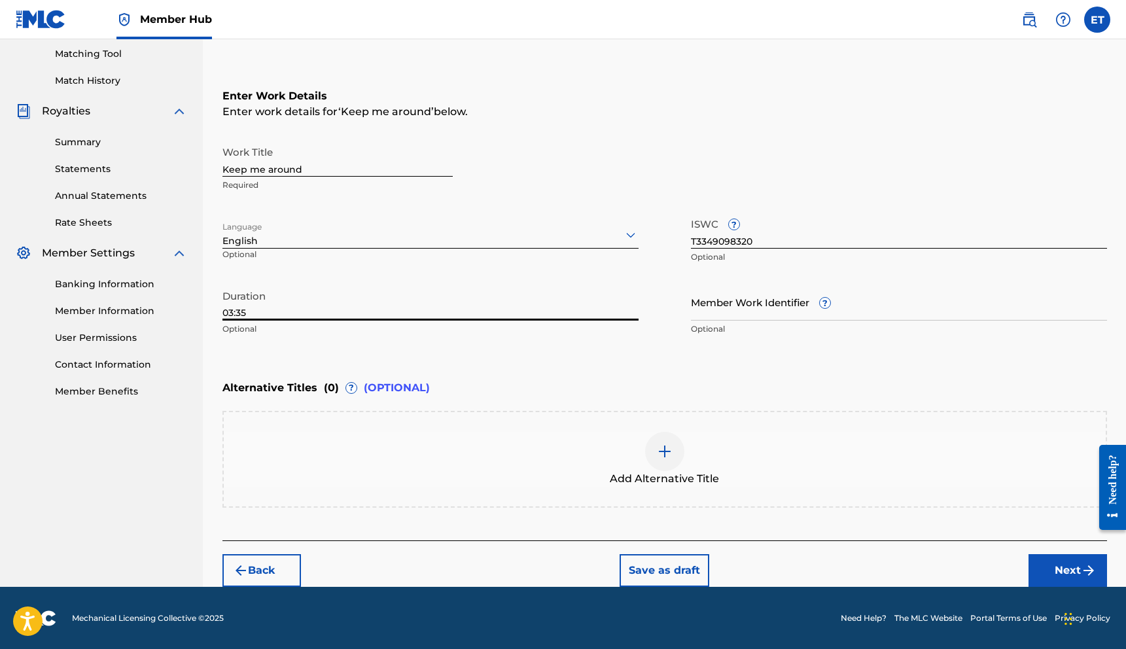
type input "03:35"
click at [467, 356] on div "Enter Work Details Enter work details for ‘ Keep me around ’ below. Work Title …" at bounding box center [664, 215] width 885 height 317
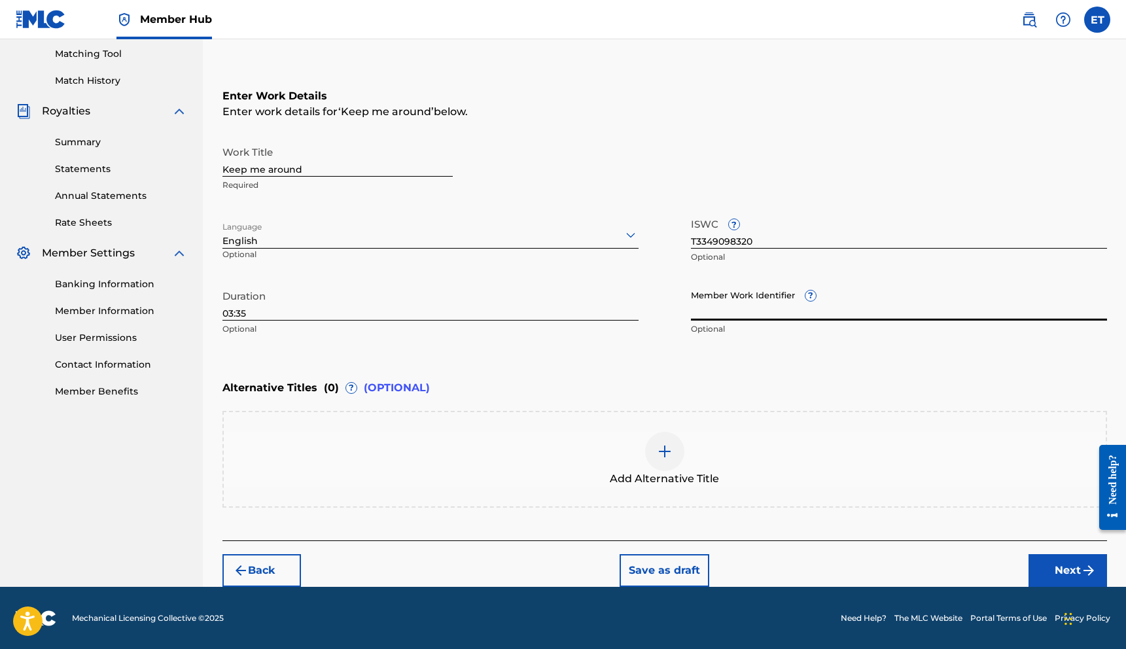
click at [730, 316] on input "Member Work Identifier ?" at bounding box center [899, 301] width 416 height 37
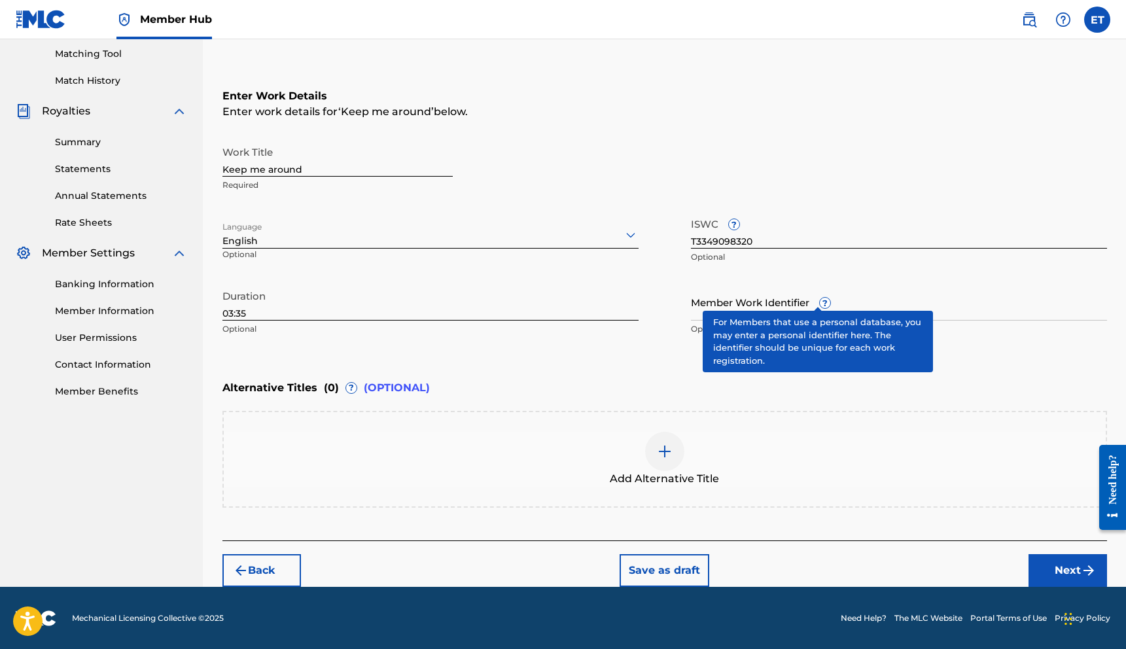
click at [811, 300] on div "Member Work Identifier ? Optional" at bounding box center [899, 312] width 416 height 59
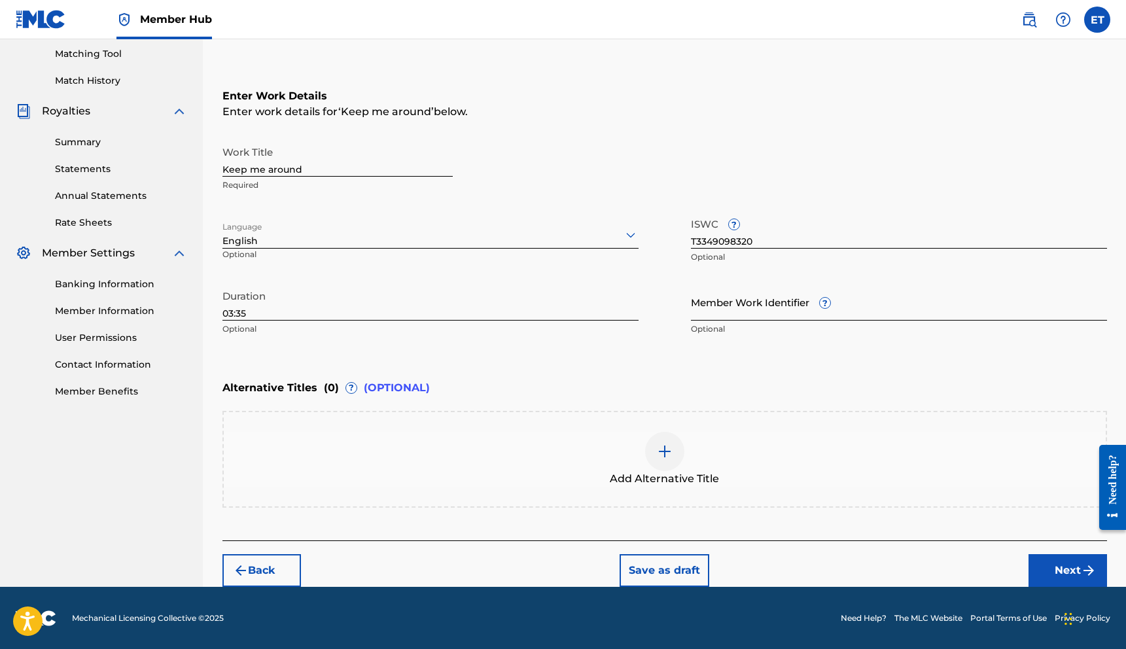
click at [811, 301] on div "Member Work Identifier ? Optional" at bounding box center [899, 312] width 416 height 59
click at [818, 300] on input "Member Work Identifier ?" at bounding box center [899, 301] width 416 height 37
click at [839, 285] on input "Member Work Identifier ?" at bounding box center [899, 301] width 416 height 37
click at [720, 344] on div "Enter Work Details Enter work details for ‘ Keep me around ’ below. Work Title …" at bounding box center [664, 215] width 885 height 317
click at [654, 455] on div at bounding box center [664, 451] width 39 height 39
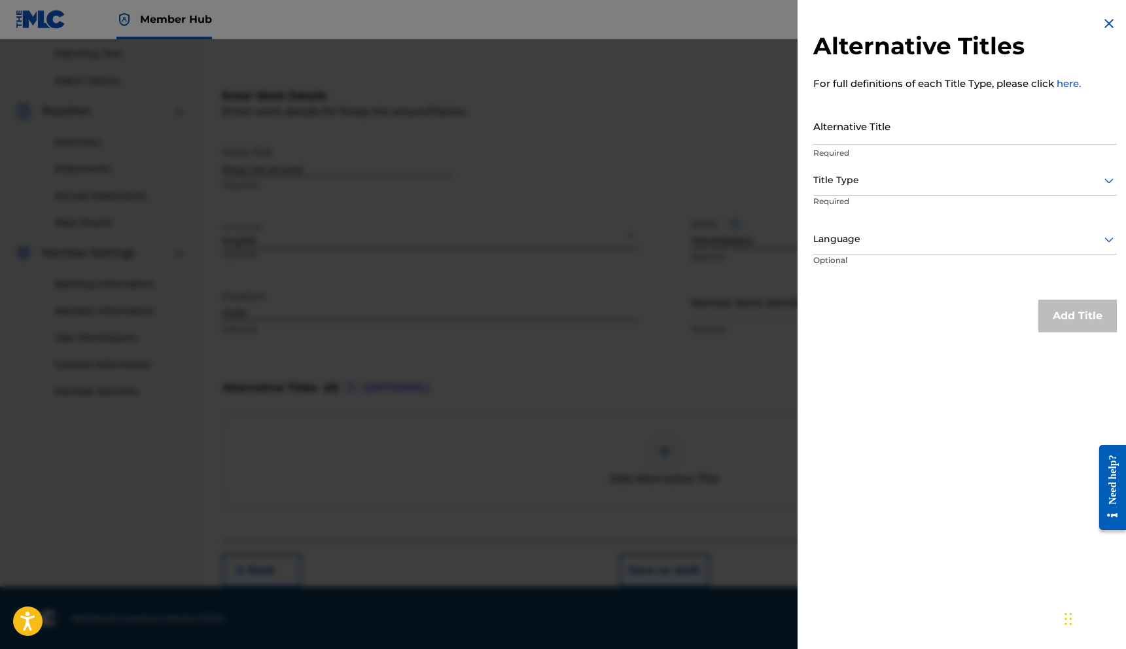
click at [1102, 26] on img at bounding box center [1109, 24] width 16 height 16
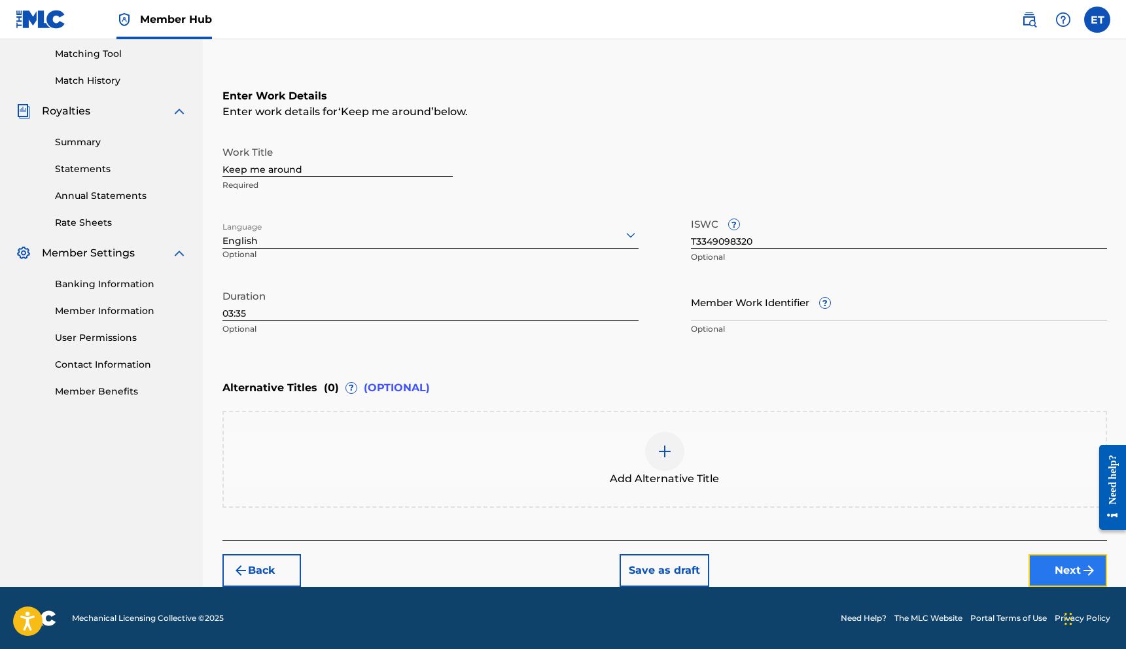
click at [1044, 559] on button "Next" at bounding box center [1068, 570] width 79 height 33
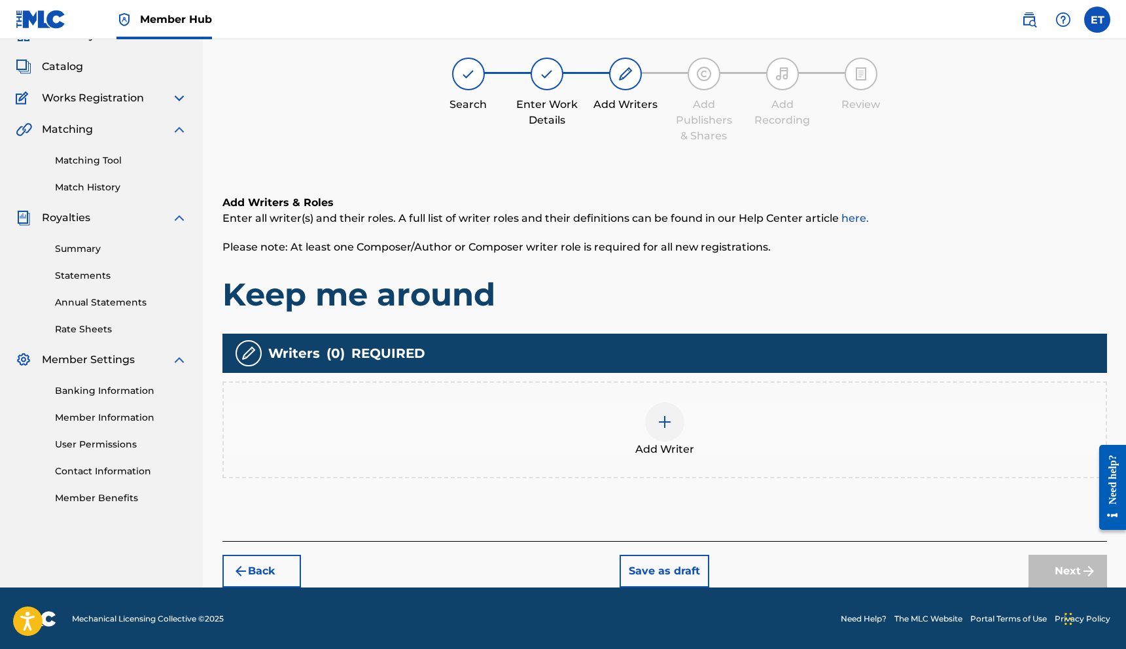
scroll to position [64, 0]
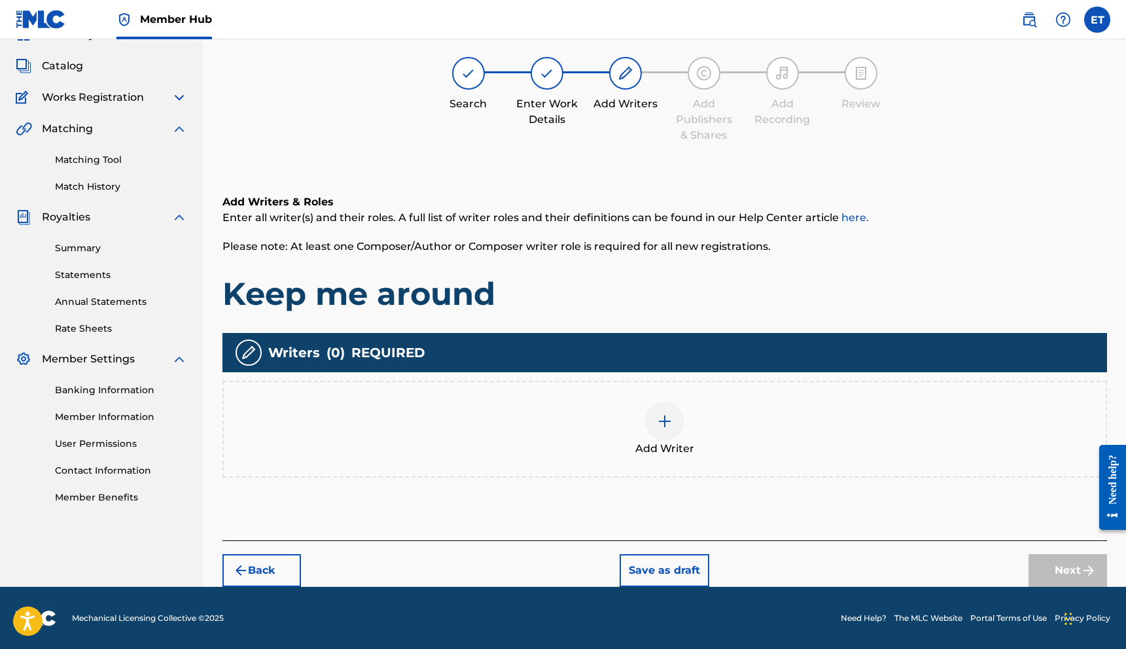
click at [671, 426] on img at bounding box center [665, 422] width 16 height 16
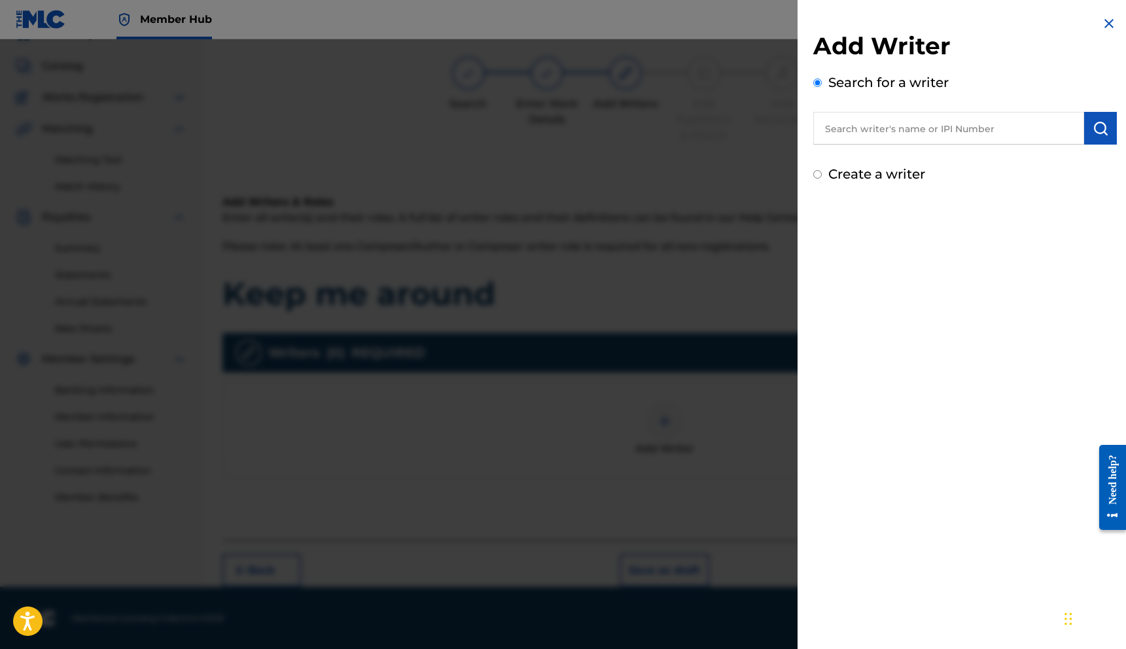
click at [853, 132] on input "text" at bounding box center [948, 128] width 271 height 33
drag, startPoint x: 592, startPoint y: 142, endPoint x: 580, endPoint y: 158, distance: 19.6
click at [592, 142] on div at bounding box center [563, 363] width 1126 height 649
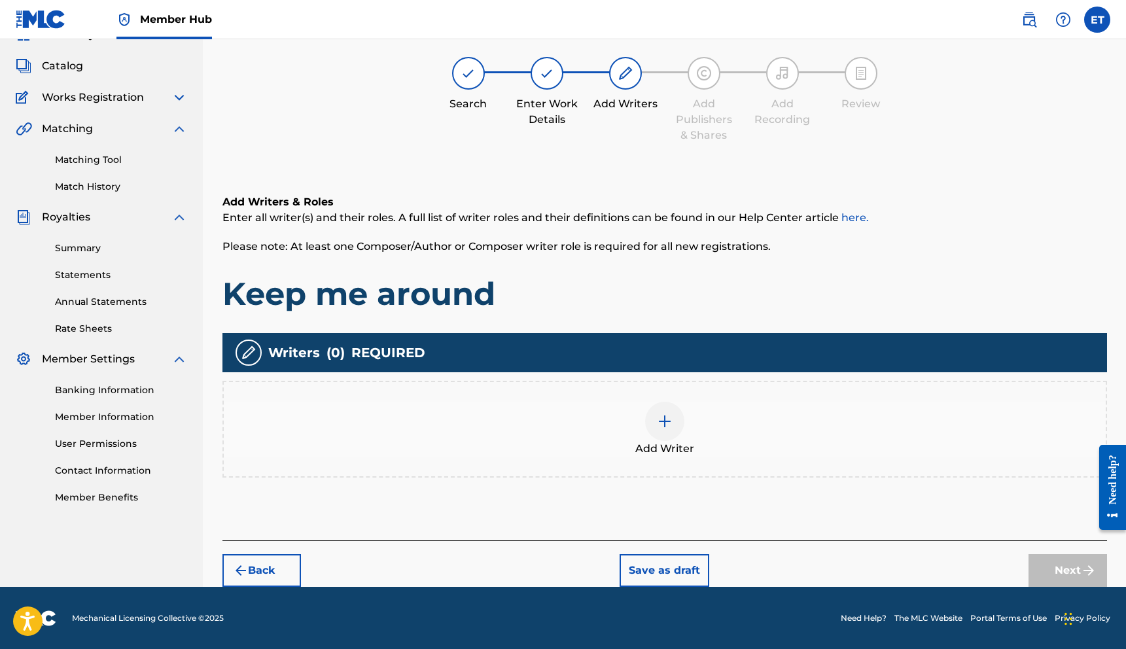
click at [306, 348] on span "Writers" at bounding box center [294, 353] width 52 height 20
click at [279, 578] on button "Back" at bounding box center [261, 570] width 79 height 33
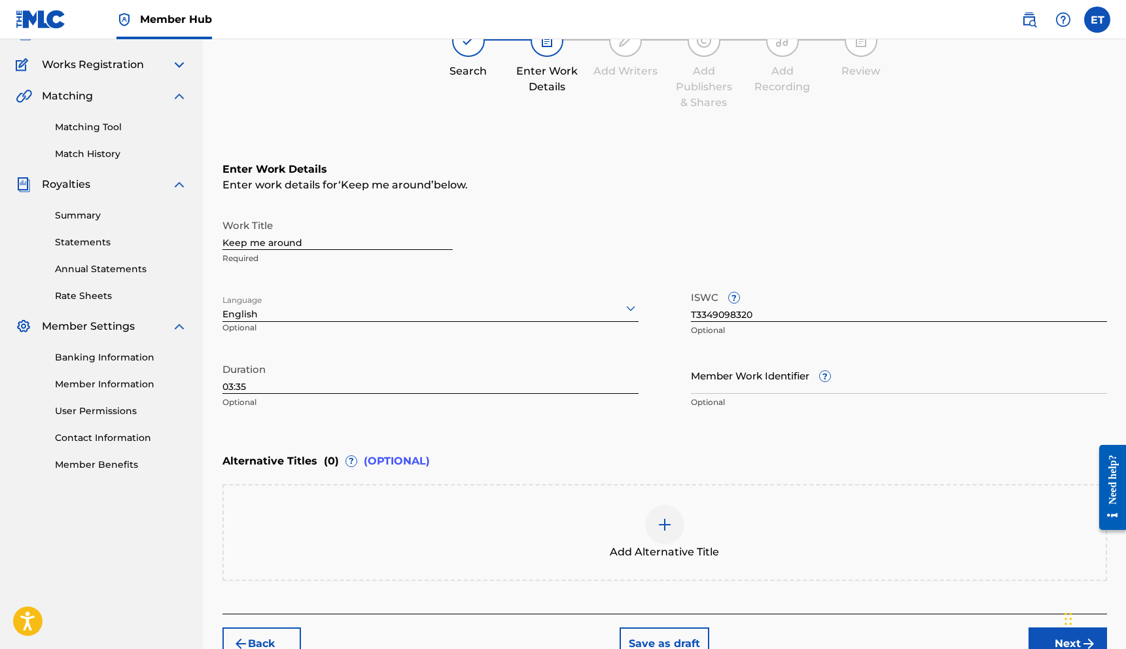
scroll to position [170, 0]
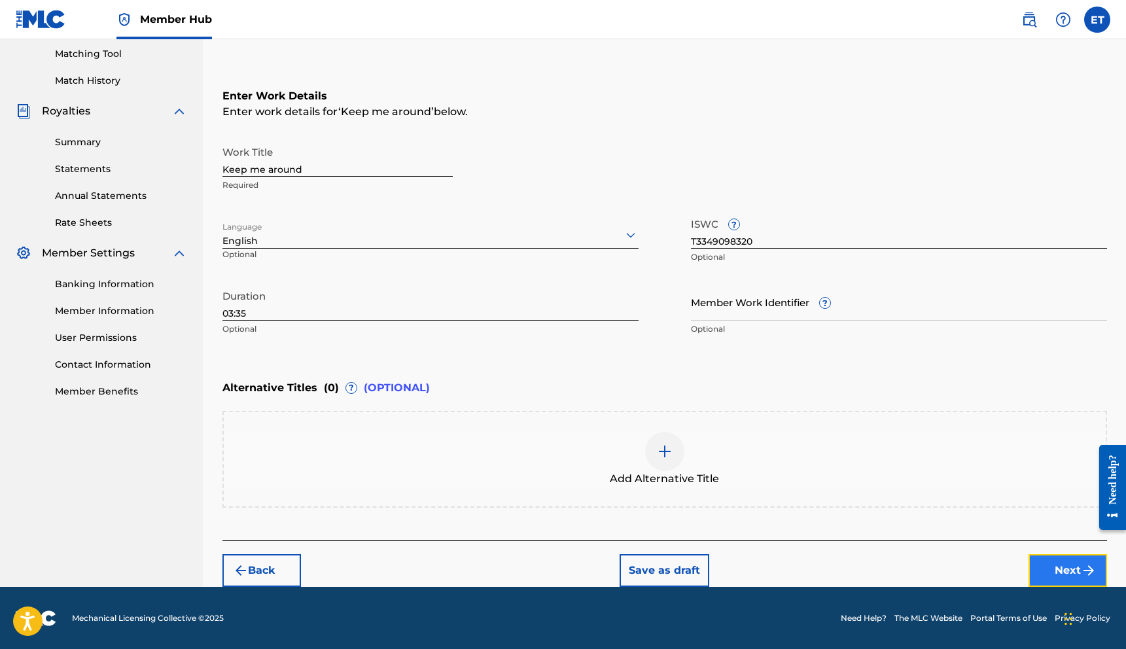
click at [1084, 567] on img "submit" at bounding box center [1089, 571] width 16 height 16
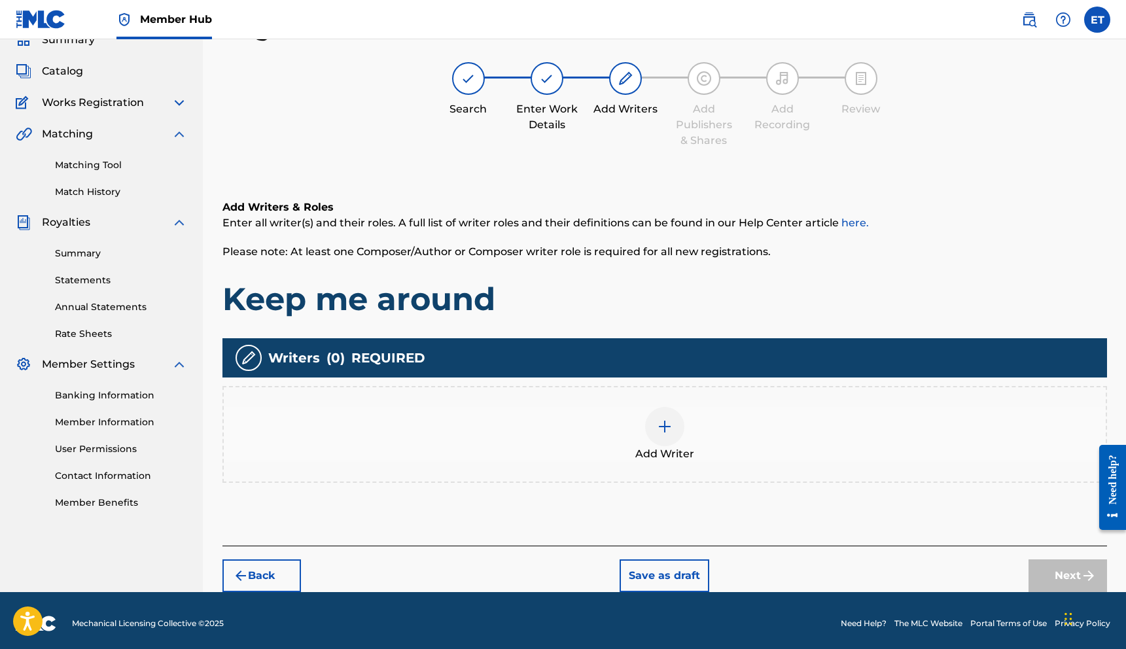
scroll to position [64, 0]
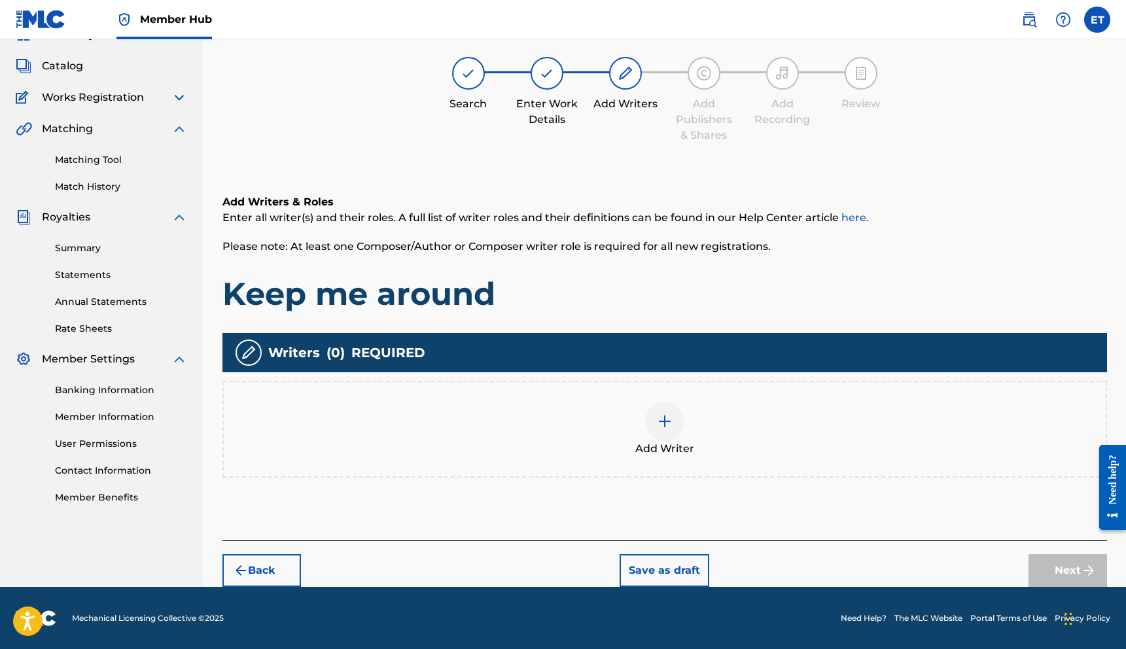
click at [679, 418] on div at bounding box center [664, 421] width 39 height 39
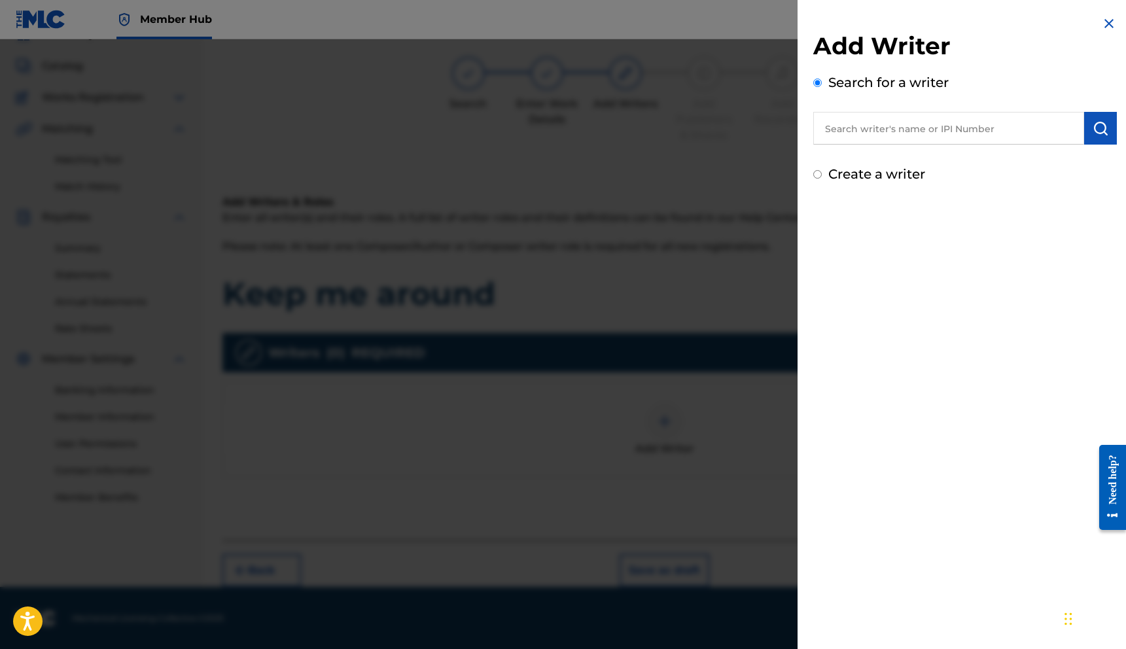
click at [937, 128] on input "text" at bounding box center [948, 128] width 271 height 33
click at [867, 136] on input "text" at bounding box center [948, 128] width 271 height 33
paste input "1252123400"
type input "1252123400"
click at [1063, 134] on img at bounding box center [1069, 128] width 16 height 16
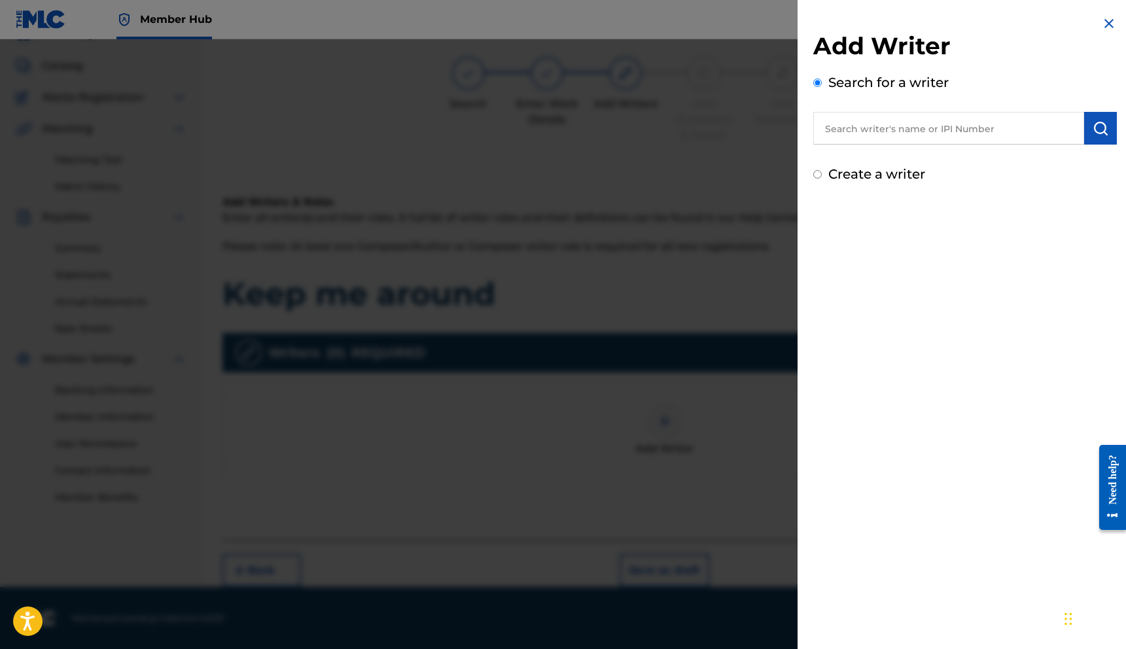
click at [819, 175] on input "Create a writer" at bounding box center [817, 174] width 9 height 9
radio input "false"
radio input "true"
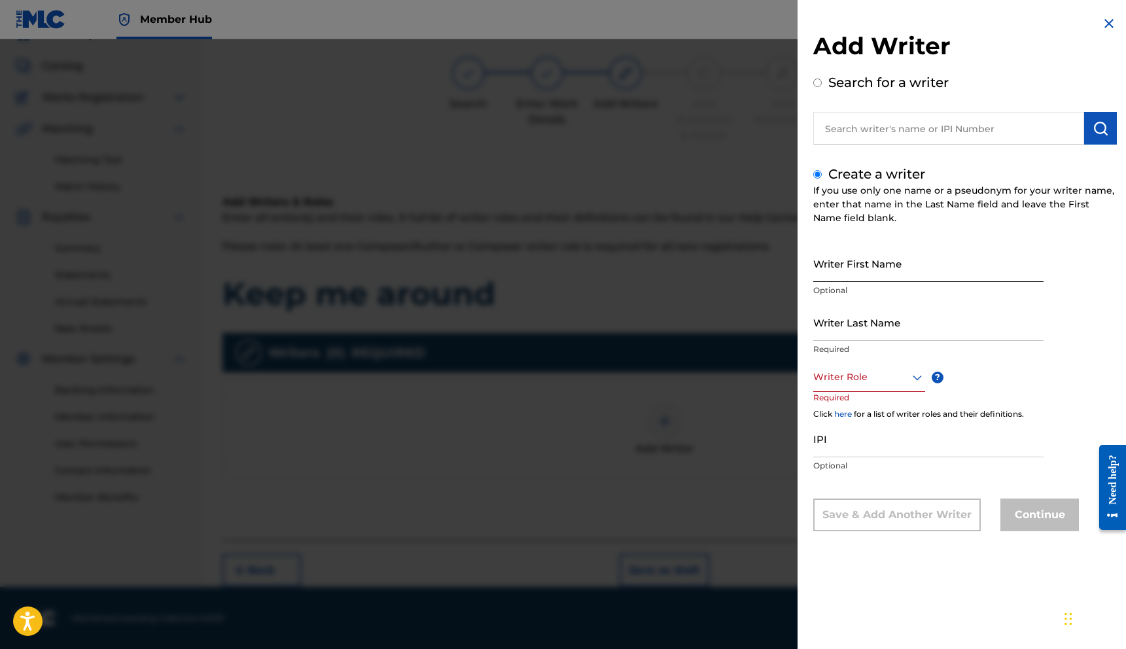
click at [871, 274] on input "Writer First Name" at bounding box center [928, 263] width 230 height 37
type input "[PERSON_NAME]"
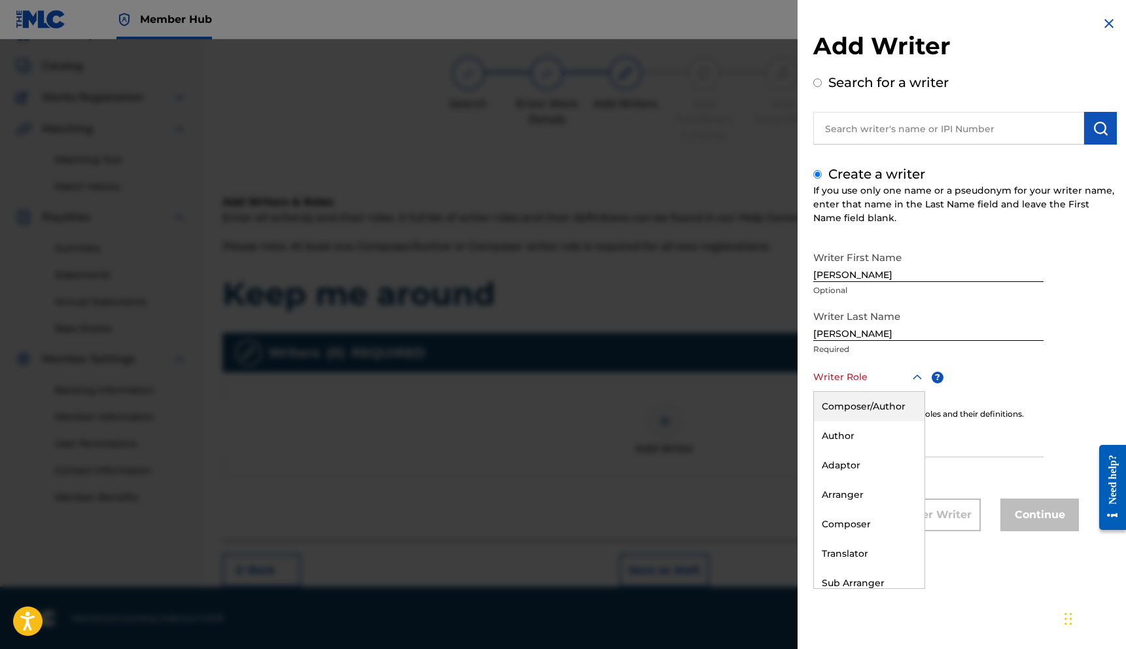
click at [824, 387] on div "Writer Role" at bounding box center [869, 376] width 112 height 29
click at [855, 411] on div "Composer/Author" at bounding box center [869, 406] width 111 height 29
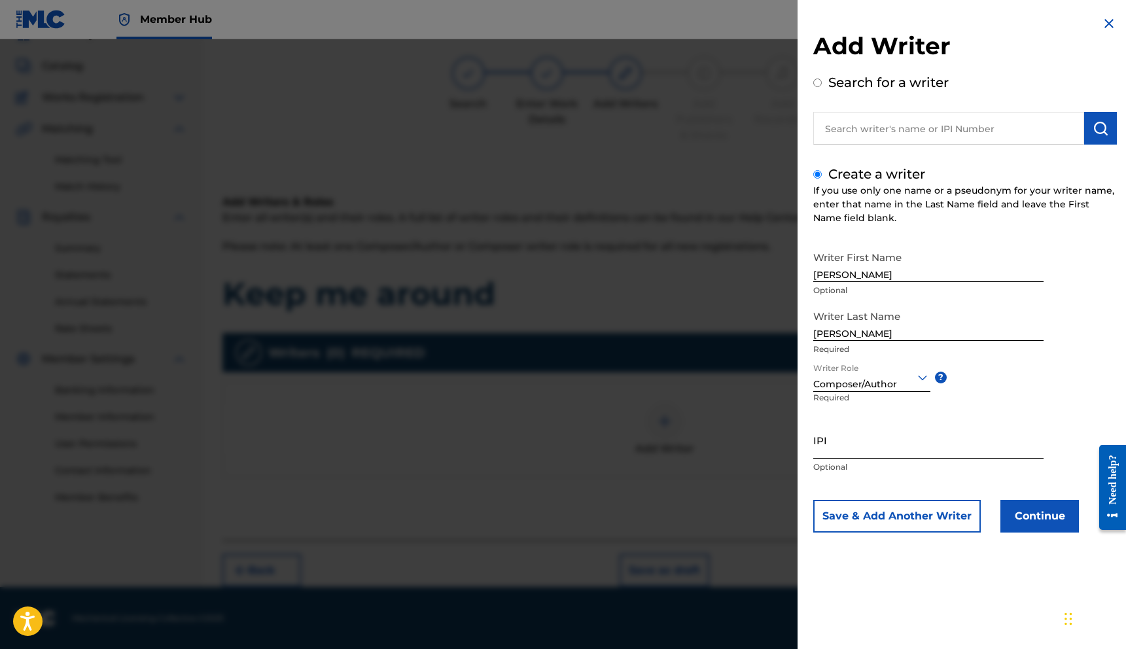
click at [856, 448] on input "IPI" at bounding box center [928, 439] width 230 height 37
paste input "1252123400"
type input "1252123400"
drag, startPoint x: 1042, startPoint y: 493, endPoint x: 1040, endPoint y: 501, distance: 8.9
click at [1042, 493] on div "Writer First Name [PERSON_NAME] Optional Writer Last Name [PERSON_NAME] Require…" at bounding box center [965, 389] width 304 height 288
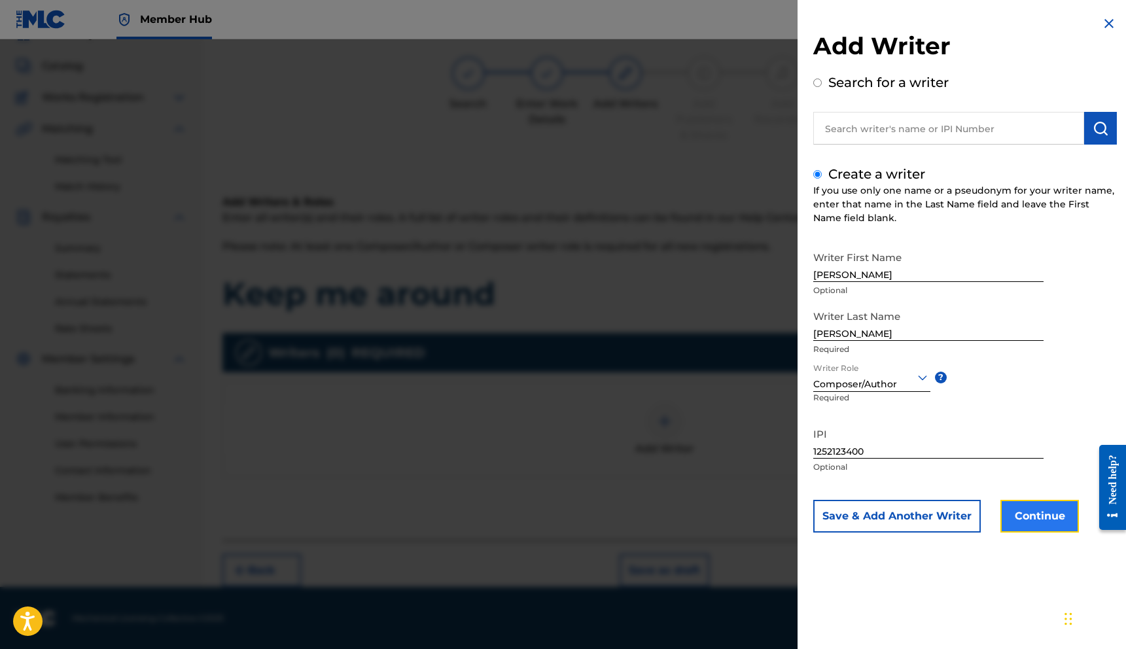
click at [1036, 515] on button "Continue" at bounding box center [1039, 516] width 79 height 33
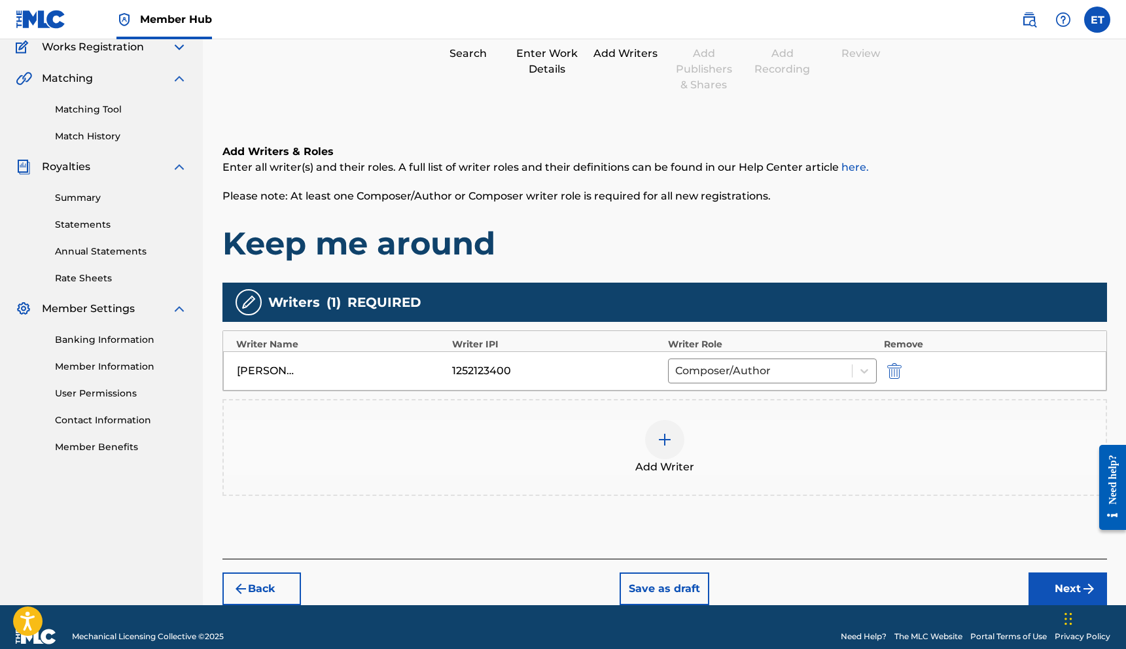
scroll to position [133, 0]
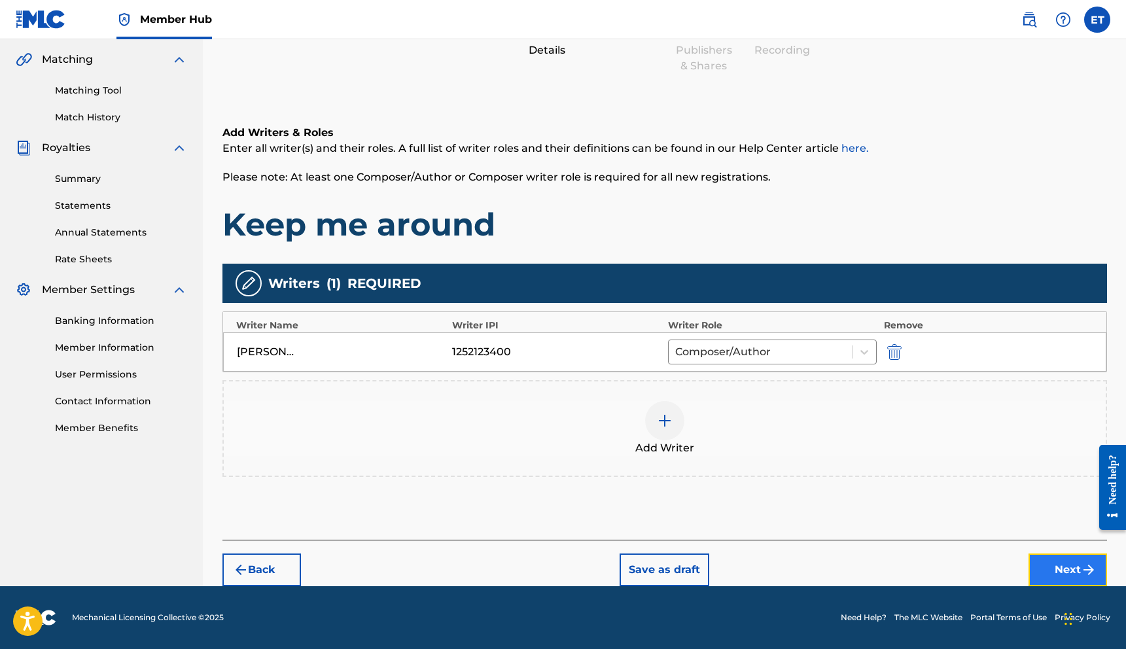
click at [1048, 563] on button "Next" at bounding box center [1068, 570] width 79 height 33
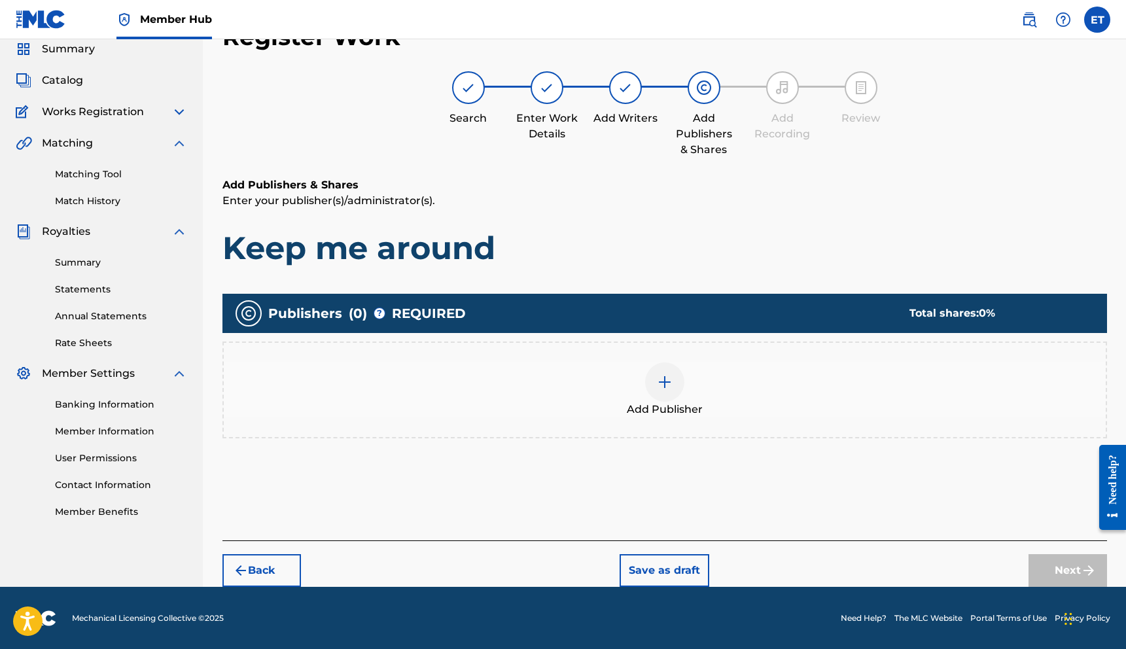
click at [661, 388] on img at bounding box center [665, 382] width 16 height 16
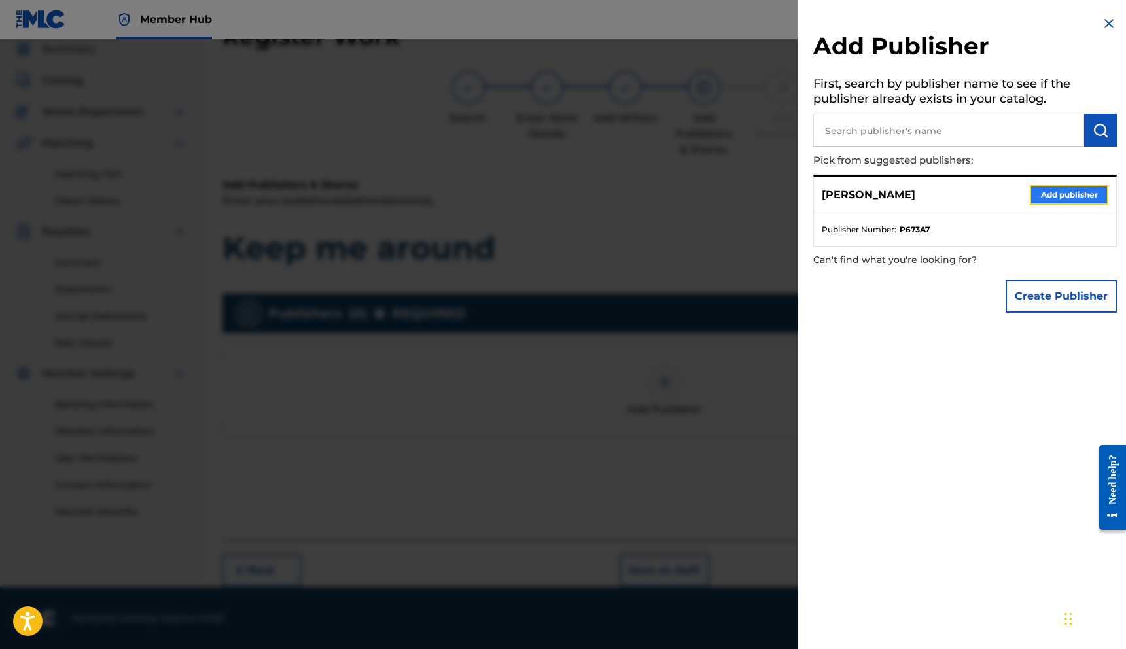
click at [1042, 192] on button "Add publisher" at bounding box center [1069, 195] width 79 height 20
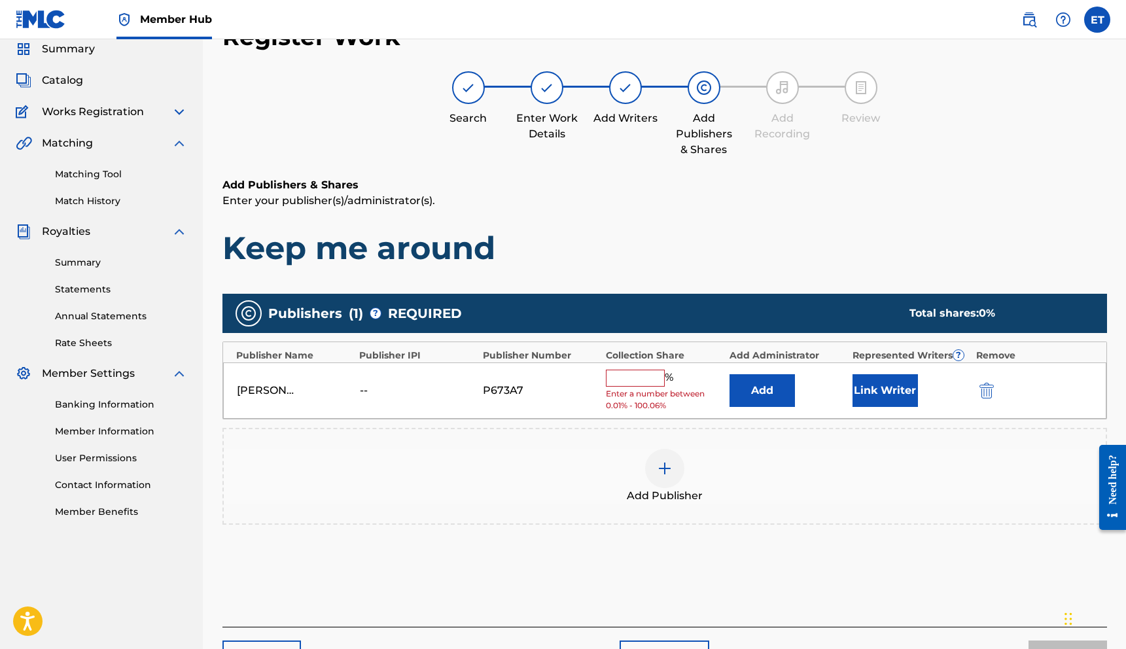
click at [637, 383] on input "text" at bounding box center [635, 378] width 59 height 17
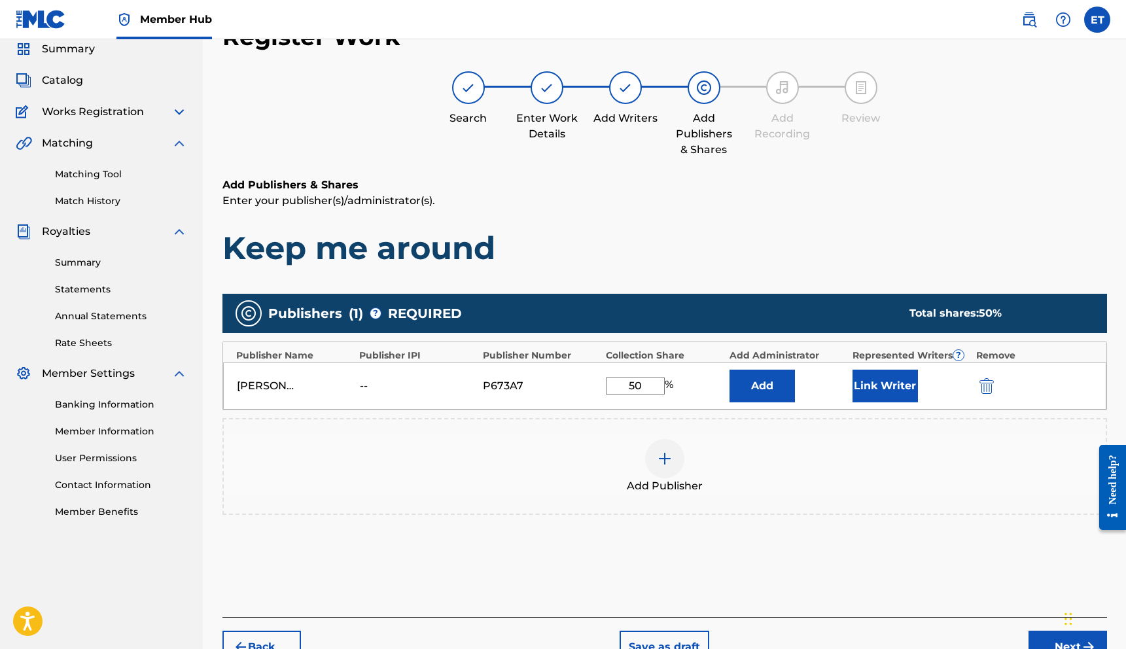
type input "50"
click at [589, 448] on div "Add Publisher" at bounding box center [665, 466] width 882 height 55
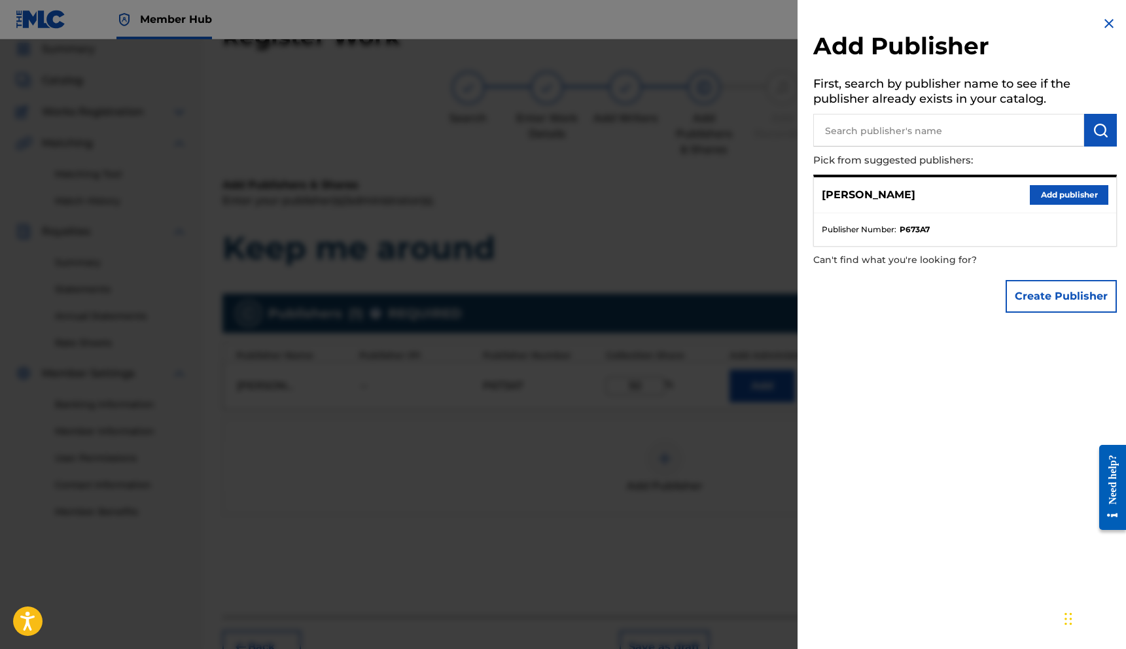
click at [1110, 18] on img at bounding box center [1109, 24] width 16 height 16
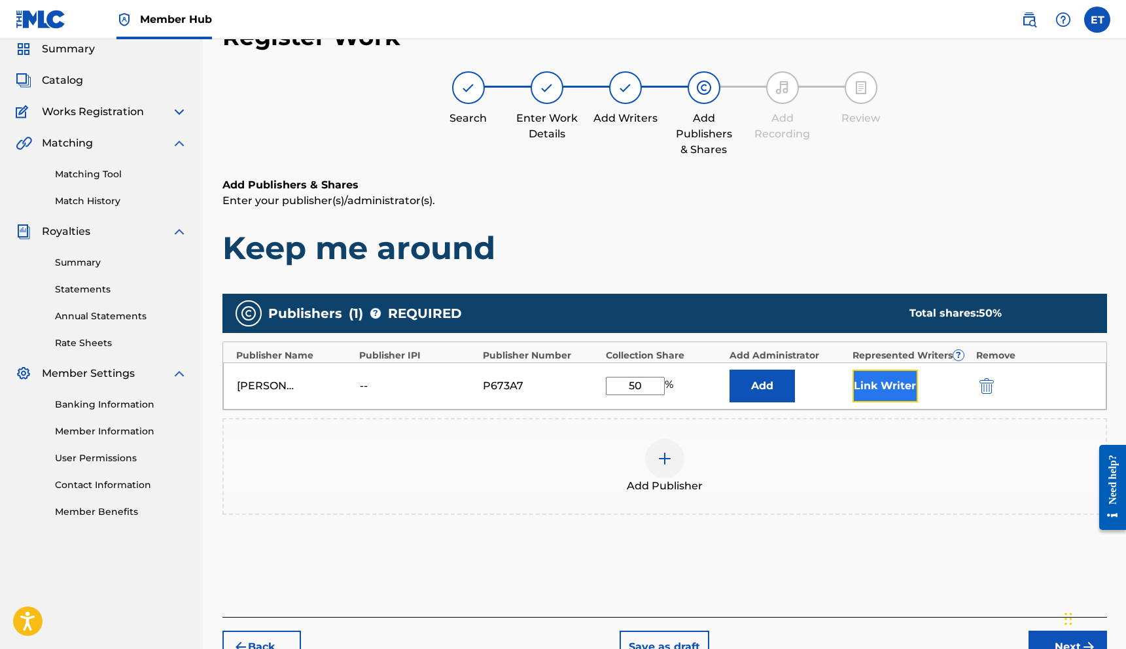
click at [879, 386] on button "Link Writer" at bounding box center [885, 386] width 65 height 33
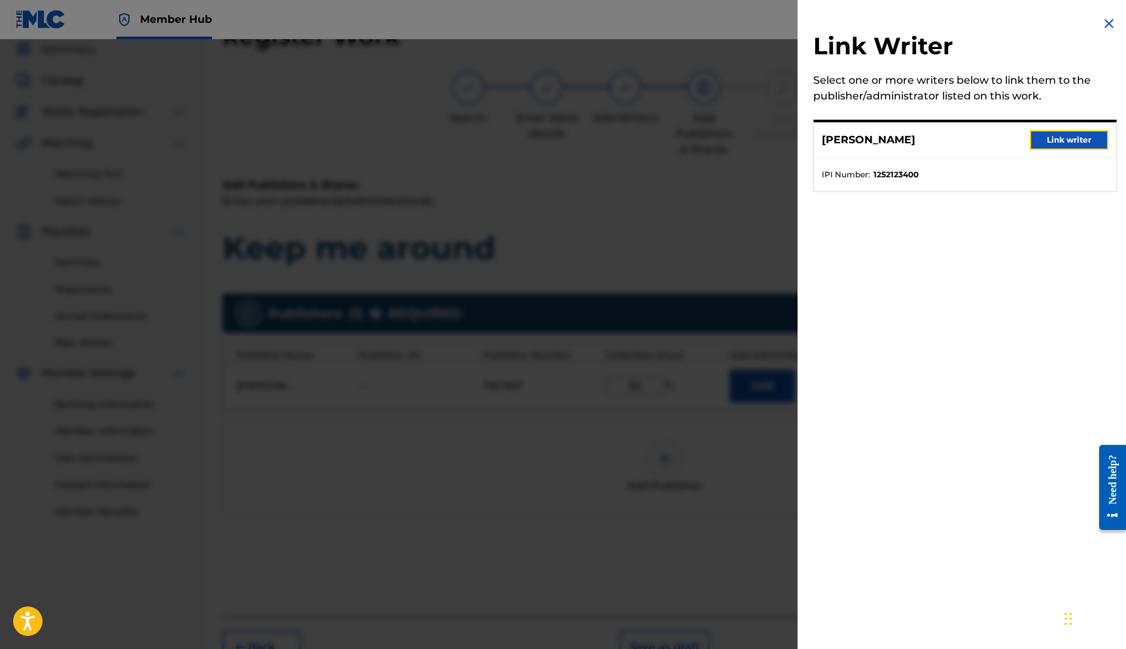
click at [1055, 139] on button "Link writer" at bounding box center [1069, 140] width 79 height 20
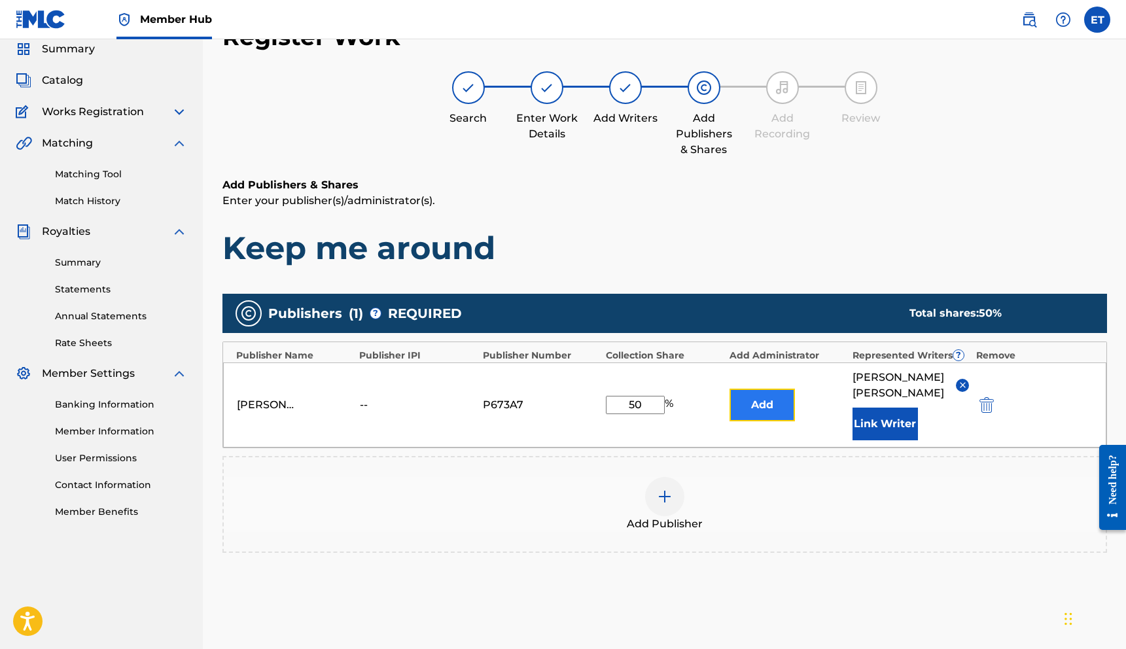
click at [759, 401] on button "Add" at bounding box center [762, 405] width 65 height 33
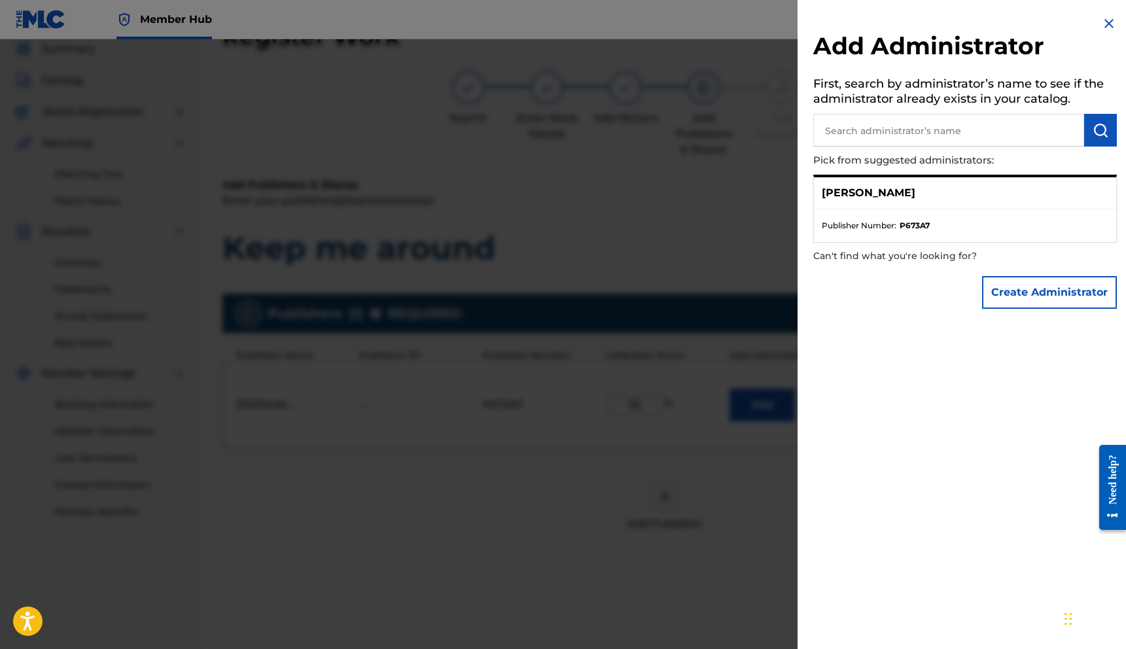
click at [914, 193] on div "[PERSON_NAME]" at bounding box center [965, 193] width 302 height 32
click at [851, 205] on div "[PERSON_NAME]" at bounding box center [965, 193] width 302 height 32
click at [843, 188] on p "[PERSON_NAME]" at bounding box center [869, 193] width 94 height 16
click at [836, 229] on span "Publisher Number :" at bounding box center [859, 226] width 75 height 12
click at [1104, 30] on img at bounding box center [1109, 24] width 16 height 16
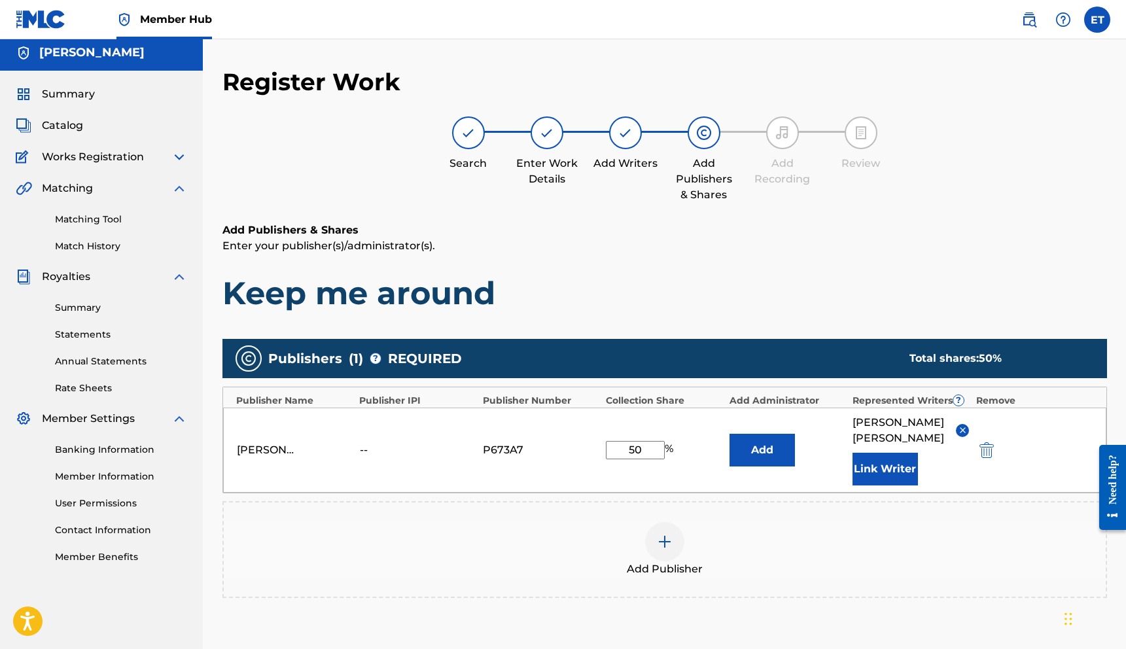
scroll to position [0, 0]
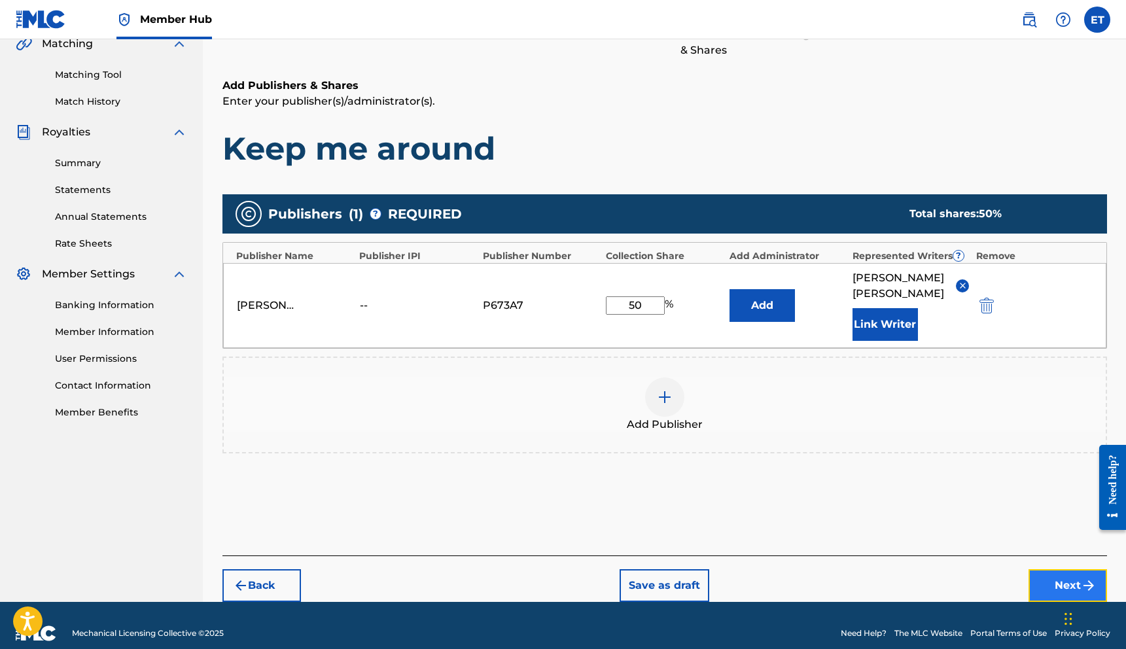
click at [1058, 569] on button "Next" at bounding box center [1068, 585] width 79 height 33
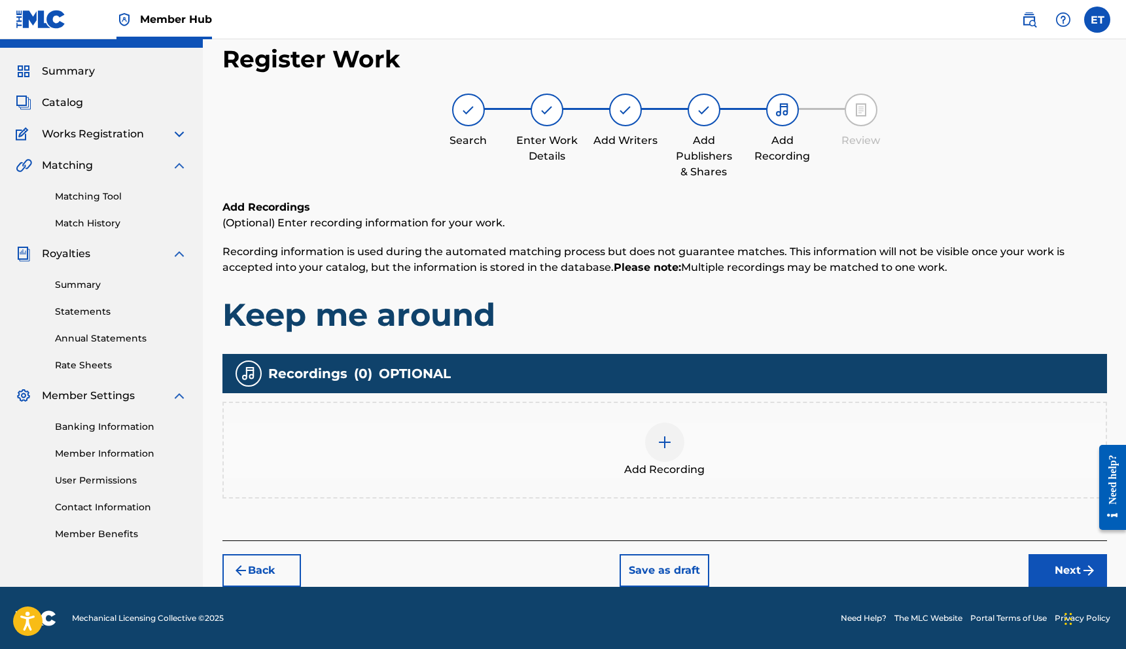
click at [657, 447] on img at bounding box center [665, 442] width 16 height 16
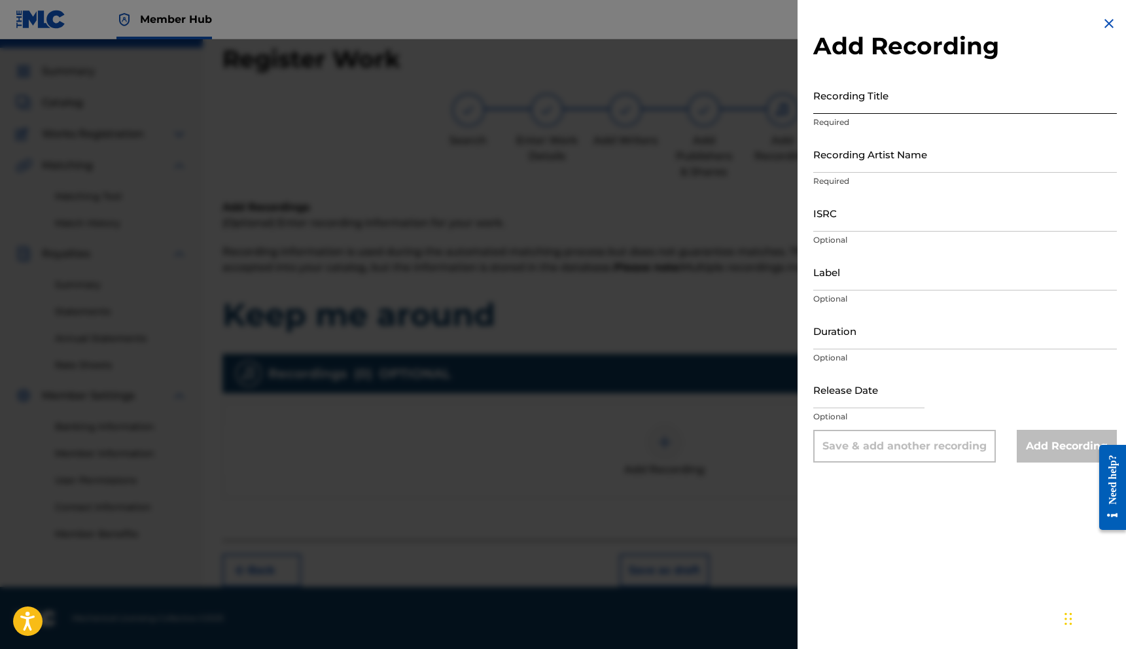
click at [858, 96] on input "Recording Title" at bounding box center [965, 95] width 304 height 37
type input "Keep me around"
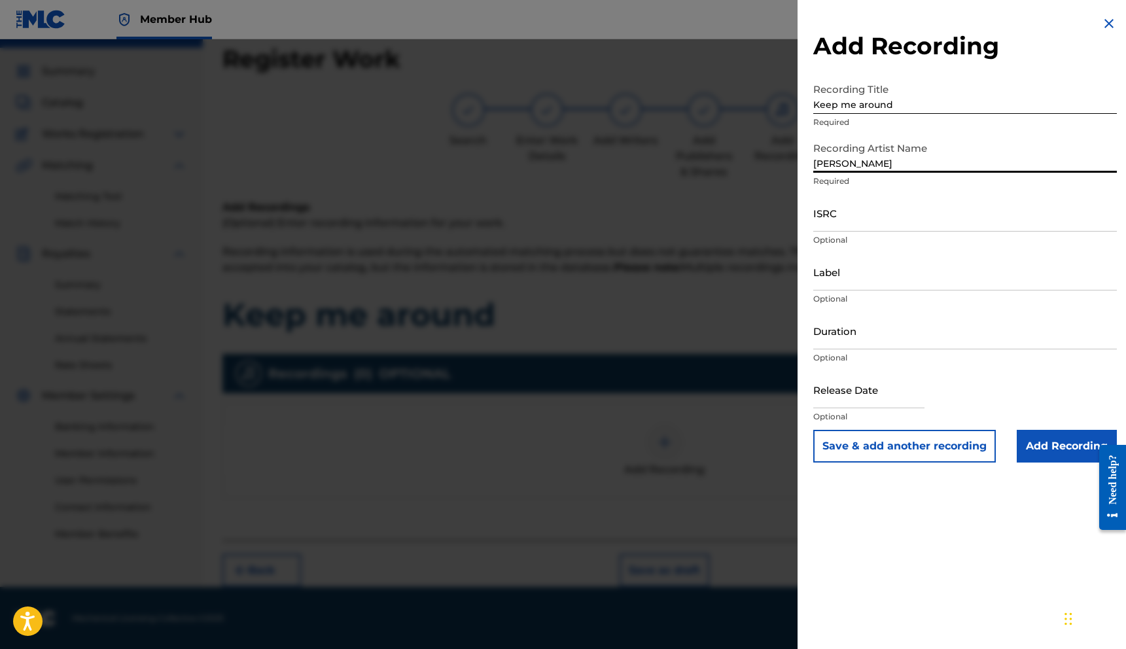
type input "[PERSON_NAME]"
click at [836, 232] on div "ISRC Optional" at bounding box center [965, 223] width 304 height 59
click at [828, 222] on input "ISRC" at bounding box center [965, 212] width 304 height 37
paste input "QZTB22408175"
type input "QZTB22408175"
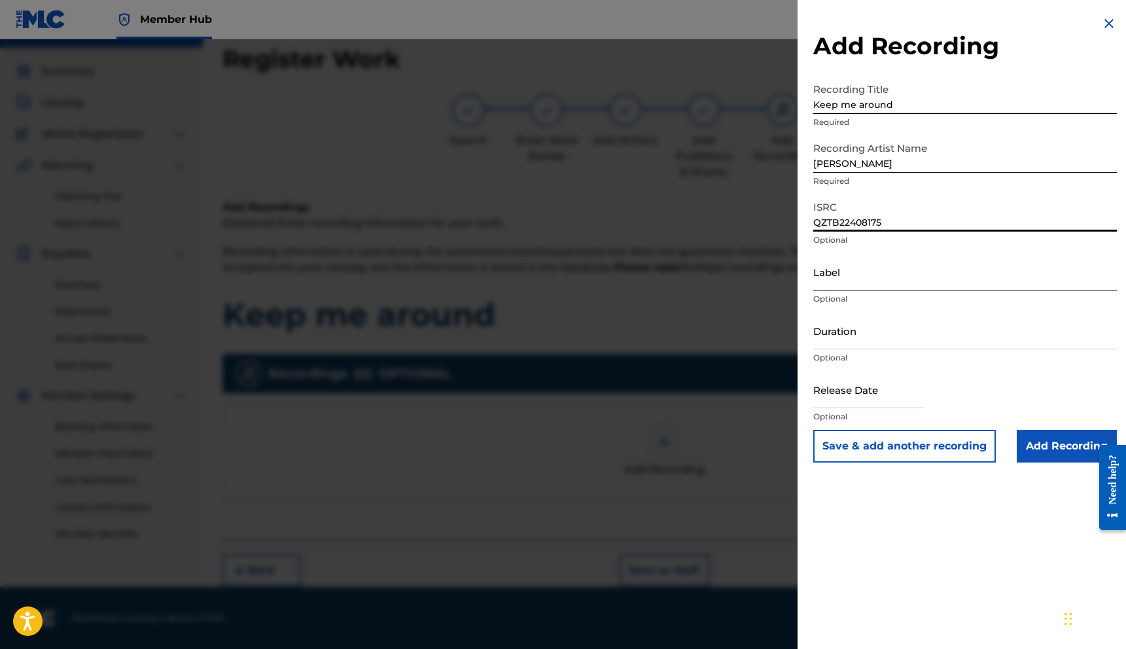
click at [885, 275] on input "Label" at bounding box center [965, 271] width 304 height 37
click at [851, 160] on input "[PERSON_NAME]" at bounding box center [965, 153] width 304 height 37
type input "[PERSON_NAME]"
click at [888, 285] on input "Label" at bounding box center [965, 271] width 304 height 37
click at [837, 306] on div "Label Optional" at bounding box center [965, 282] width 304 height 59
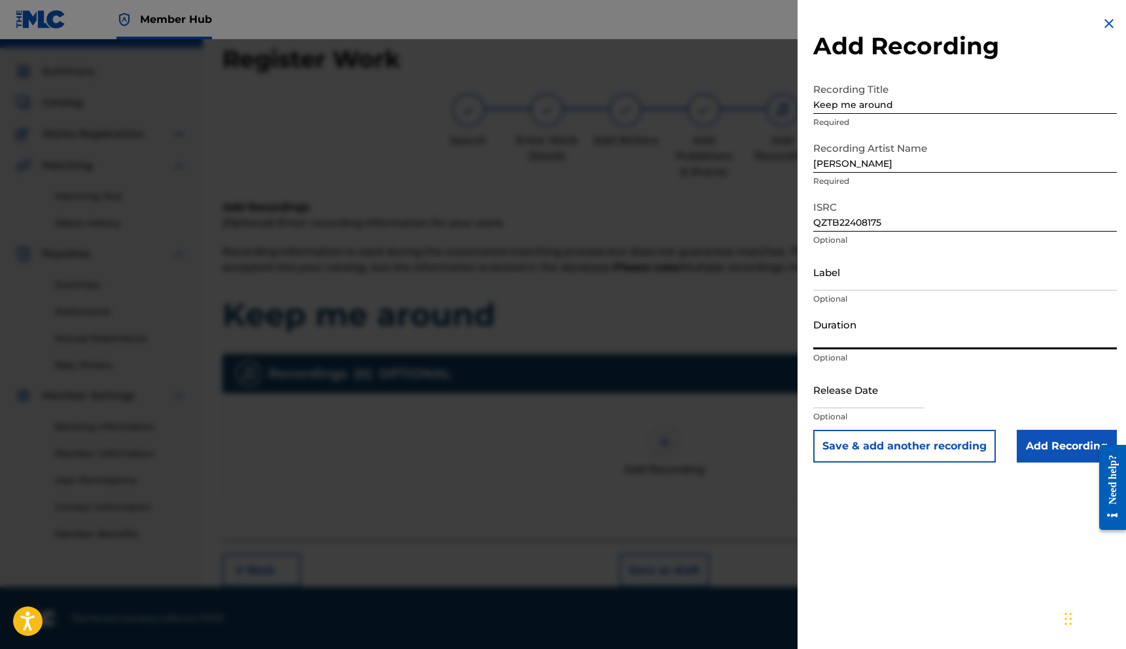
click at [841, 337] on input "Duration" at bounding box center [965, 330] width 304 height 37
click at [834, 281] on input "Label" at bounding box center [965, 271] width 304 height 37
click at [841, 328] on input "Duration" at bounding box center [965, 330] width 304 height 37
click at [832, 287] on input "Label" at bounding box center [965, 271] width 304 height 37
click at [832, 325] on input "Duration" at bounding box center [965, 330] width 304 height 37
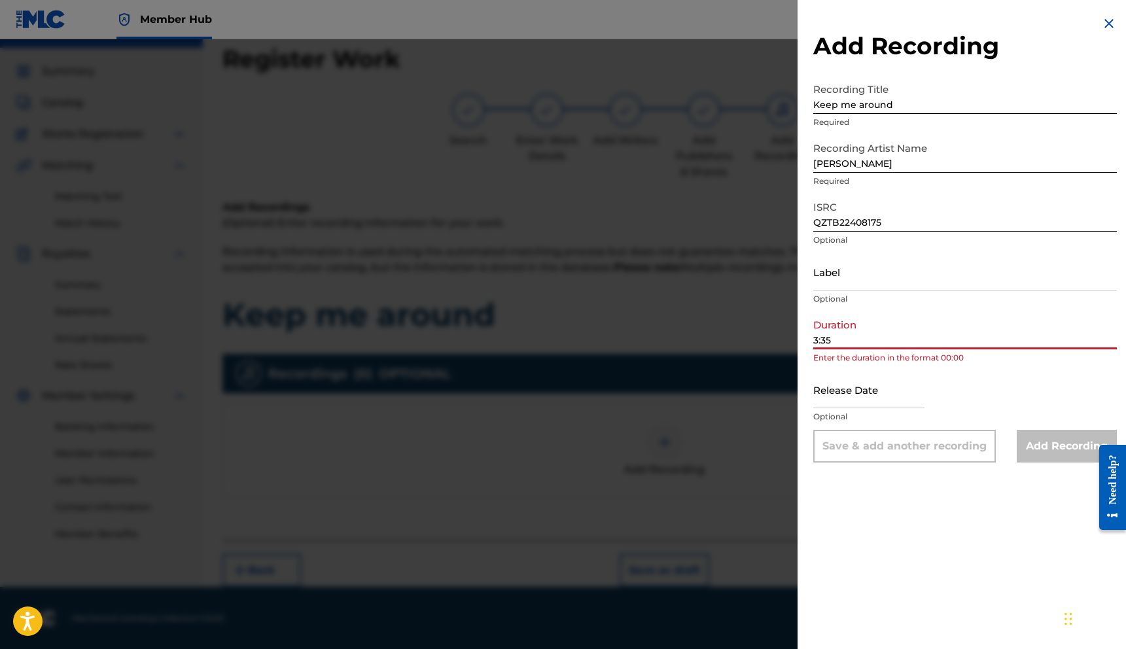
click at [815, 342] on input "3:35" at bounding box center [965, 330] width 304 height 37
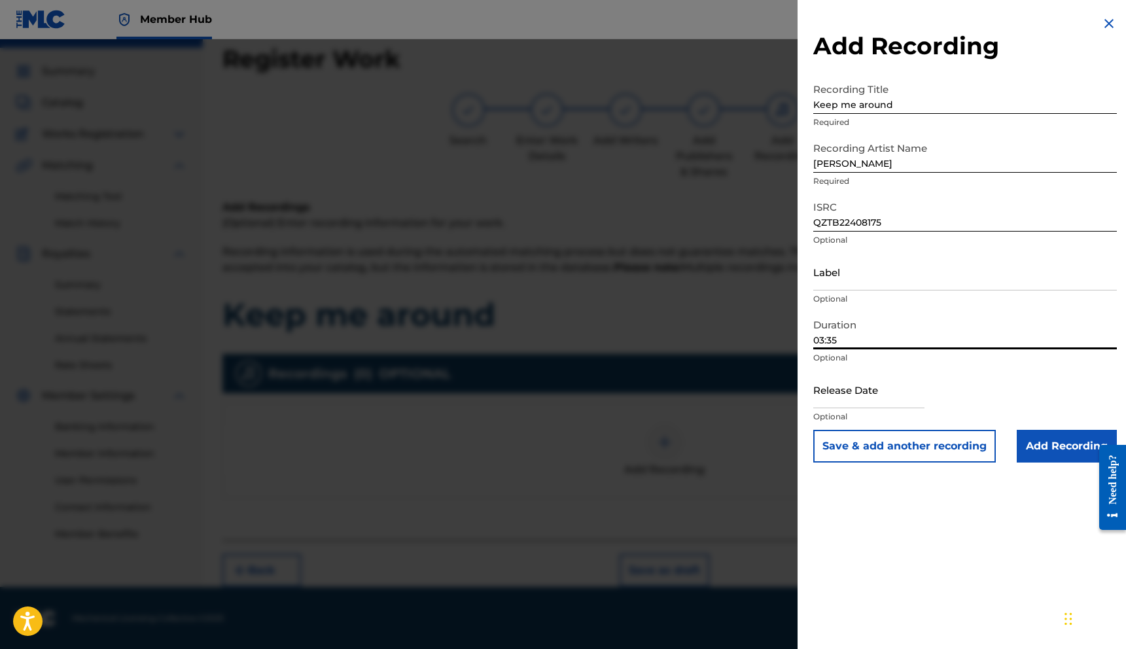
type input "03:35"
click at [890, 362] on p "Optional" at bounding box center [965, 358] width 304 height 12
click at [876, 396] on input "text" at bounding box center [868, 389] width 111 height 37
select select "8"
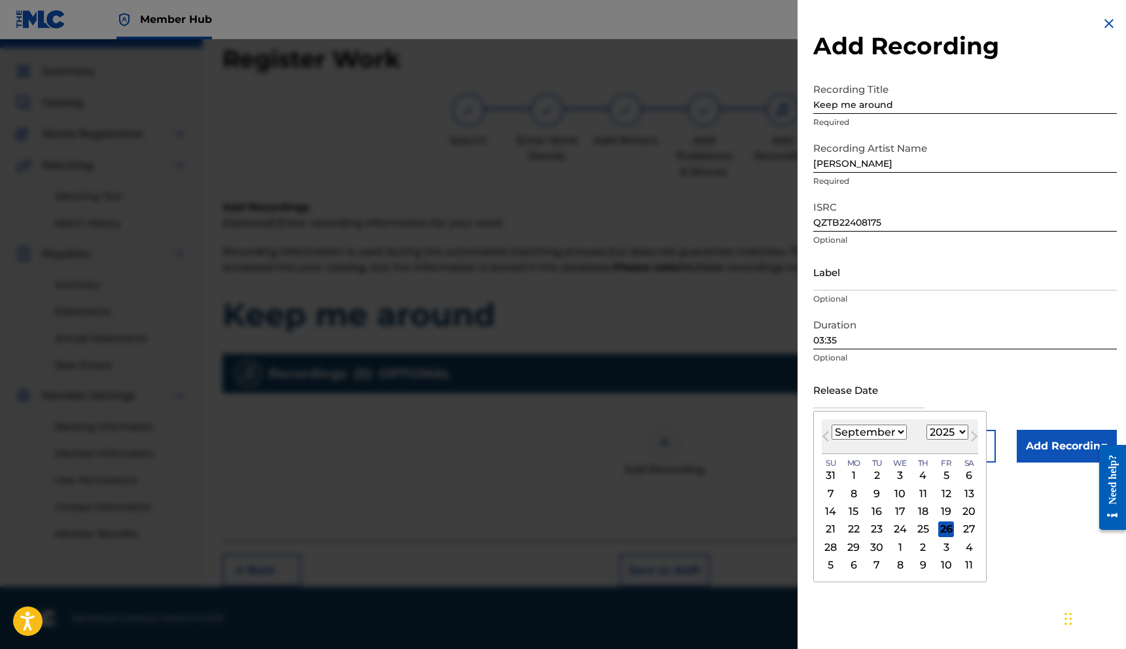
click at [928, 430] on select "1899 1900 1901 1902 1903 1904 1905 1906 1907 1908 1909 1910 1911 1912 1913 1914…" at bounding box center [947, 432] width 42 height 15
select select "2024"
click at [926, 425] on select "1899 1900 1901 1902 1903 1904 1905 1906 1907 1908 1909 1910 1911 1912 1913 1914…" at bounding box center [947, 432] width 42 height 15
click at [894, 430] on select "January February March April May June July August September October November De…" at bounding box center [869, 432] width 75 height 15
select select "6"
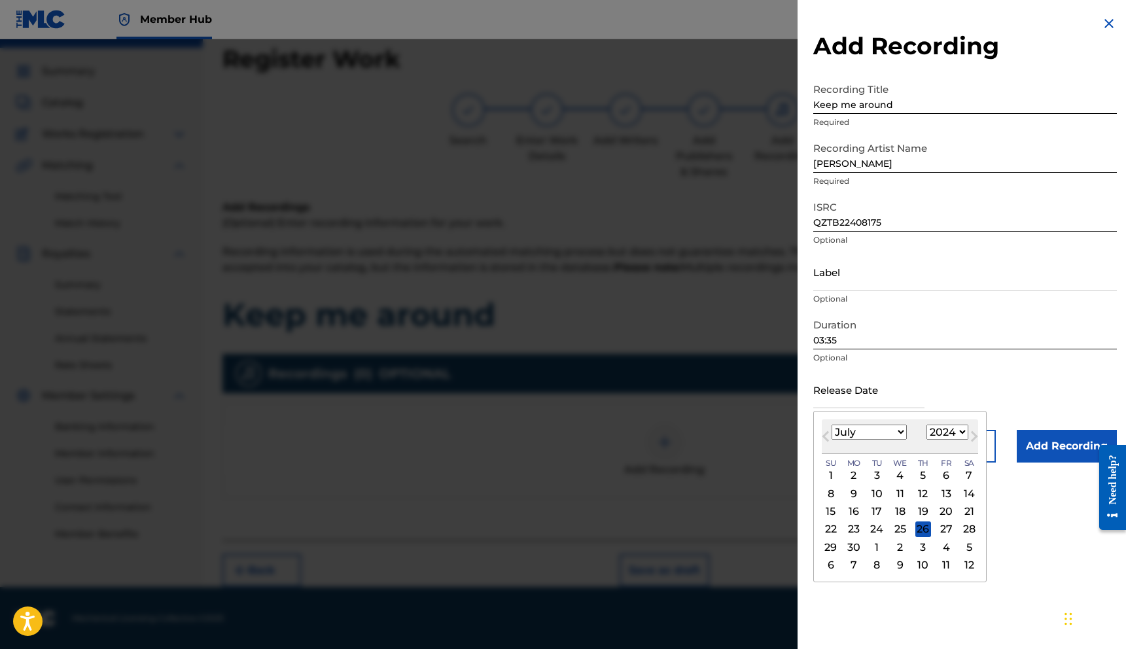
click at [832, 425] on select "January February March April May June July August September October November De…" at bounding box center [869, 432] width 75 height 15
click at [831, 527] on div "21" at bounding box center [831, 529] width 16 height 16
type input "[DATE]"
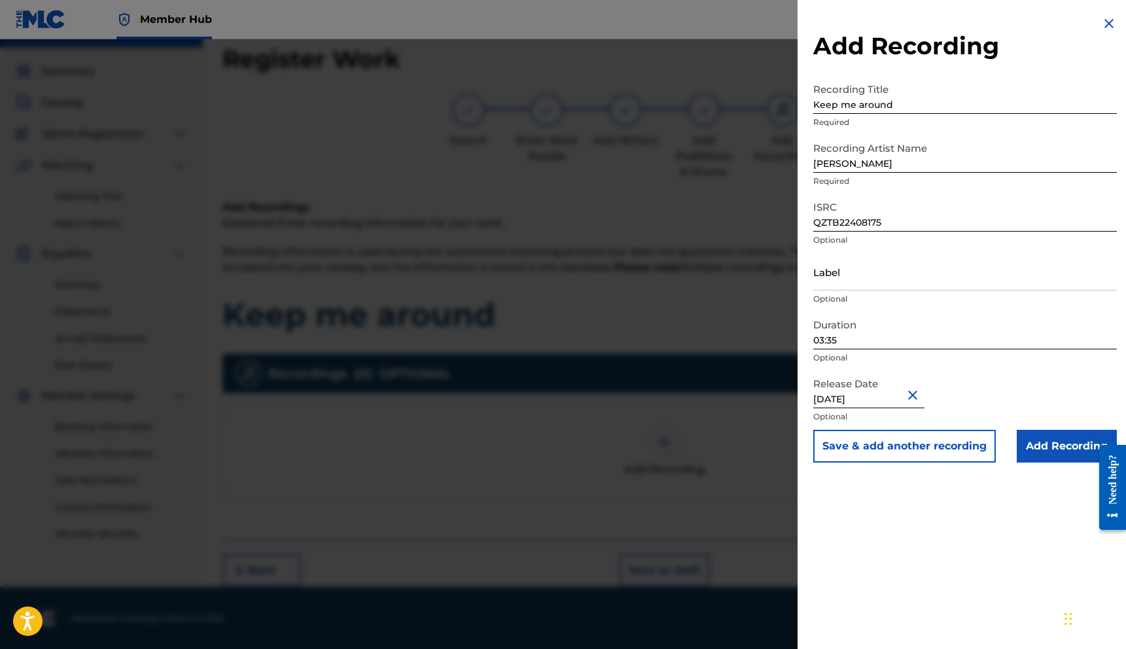
drag, startPoint x: 998, startPoint y: 408, endPoint x: 1002, endPoint y: 414, distance: 7.5
click at [997, 408] on div "Release Date [DATE] Optional" at bounding box center [965, 400] width 304 height 59
click at [1033, 440] on input "Add Recording" at bounding box center [1067, 446] width 100 height 33
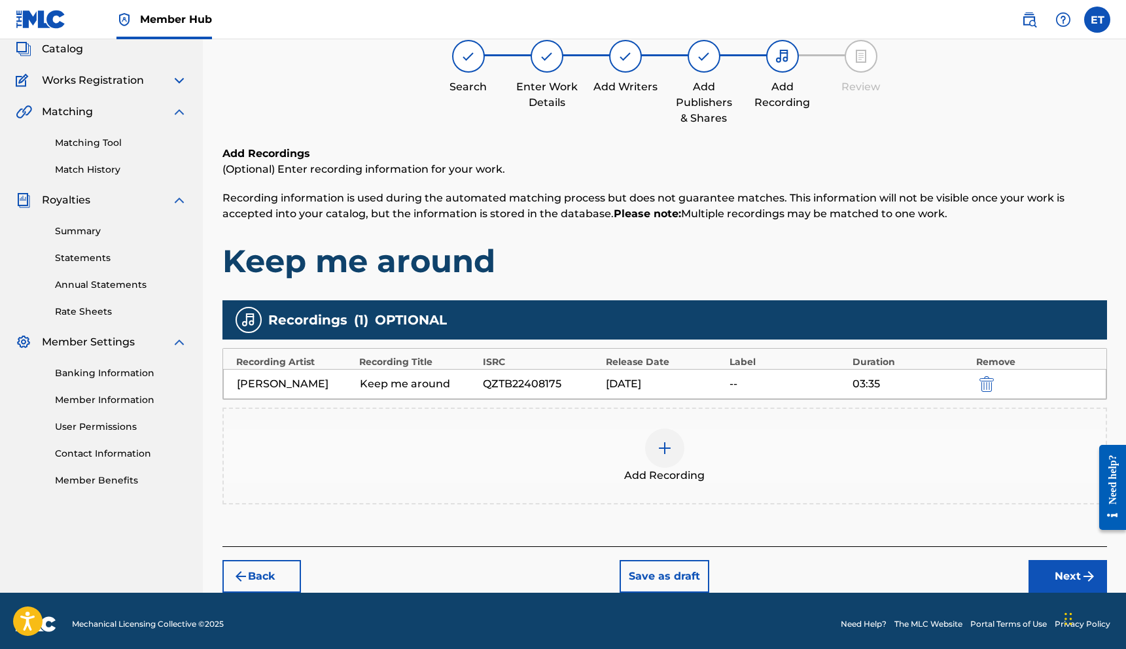
scroll to position [88, 0]
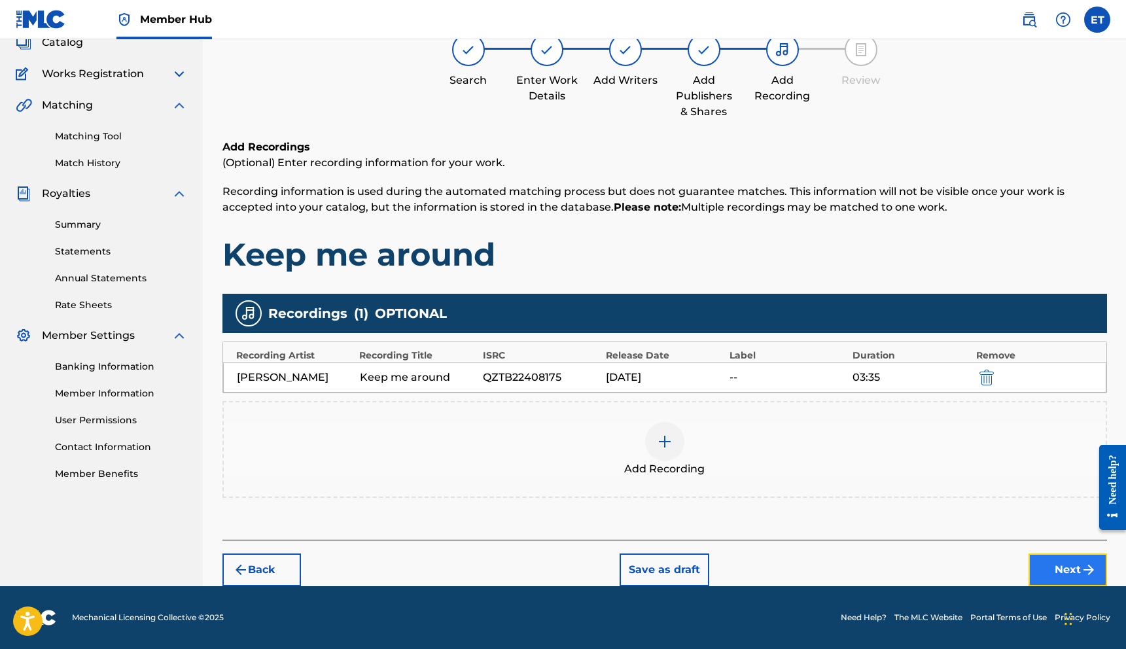
click at [1065, 564] on button "Next" at bounding box center [1068, 570] width 79 height 33
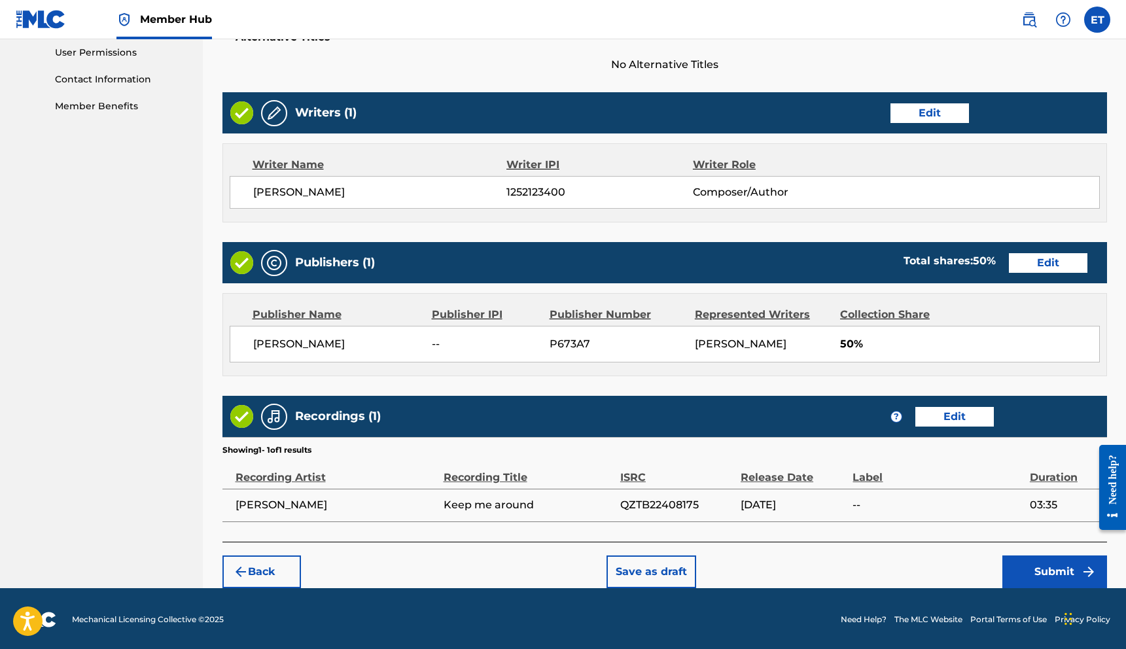
scroll to position [456, 0]
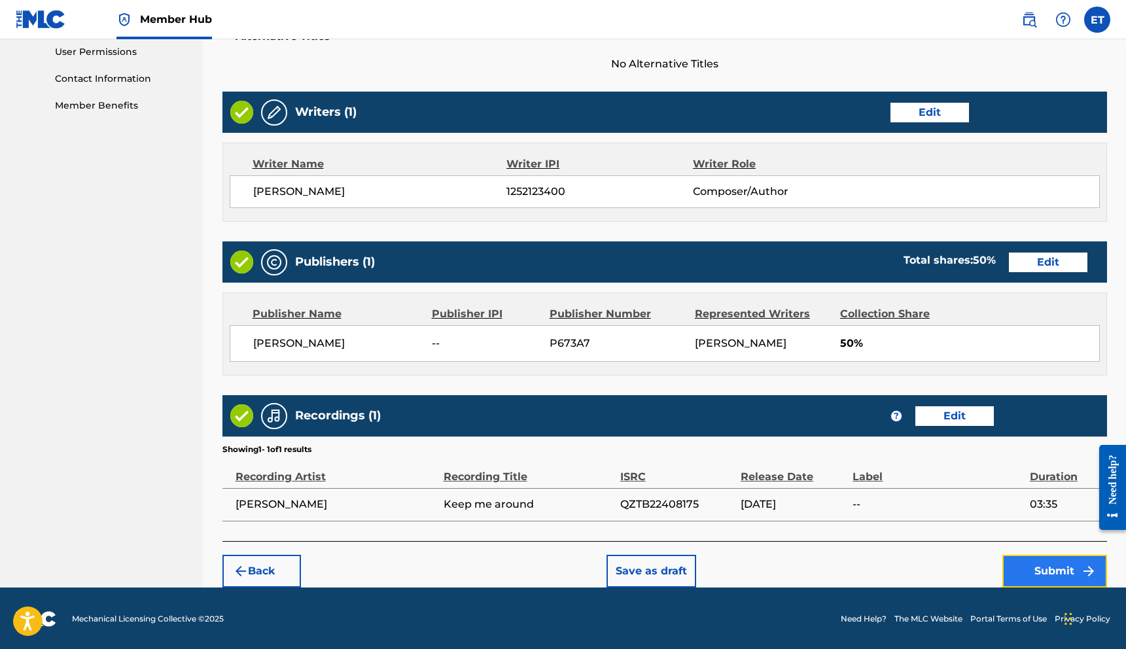
click at [1069, 567] on button "Submit" at bounding box center [1054, 571] width 105 height 33
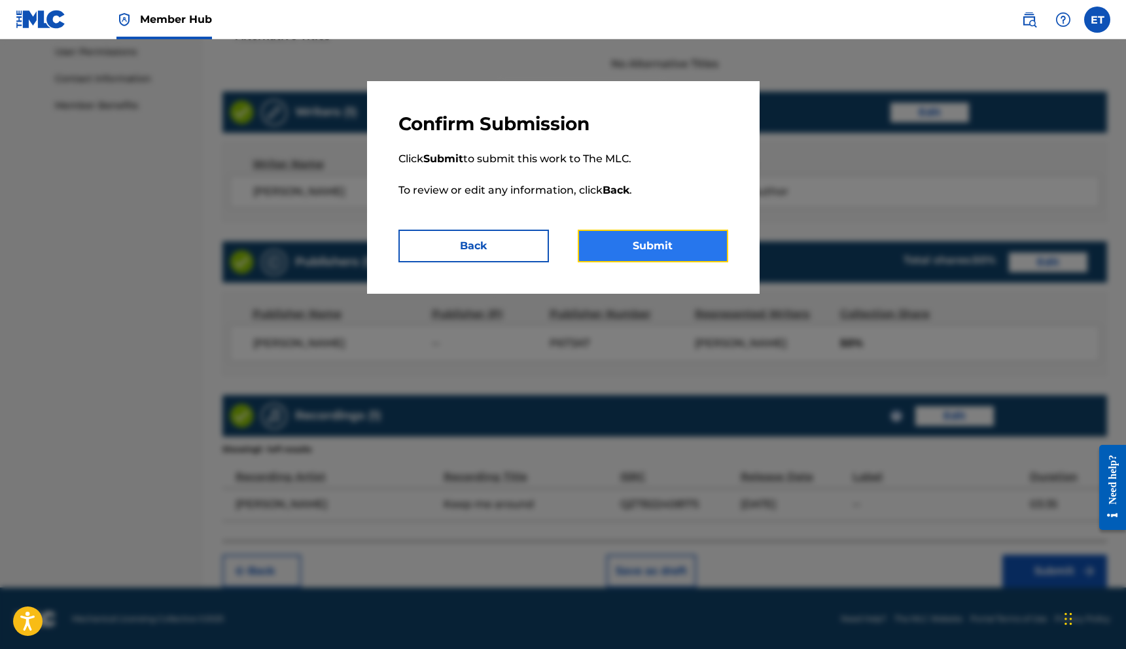
click at [629, 239] on button "Submit" at bounding box center [653, 246] width 150 height 33
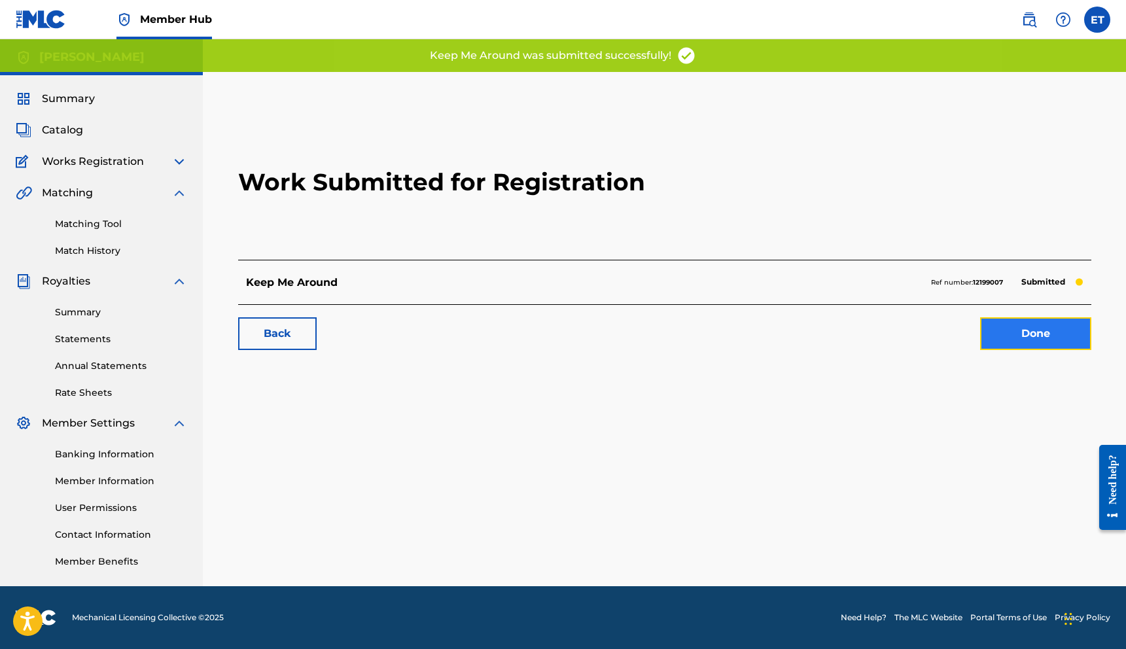
click at [1014, 334] on link "Done" at bounding box center [1035, 333] width 111 height 33
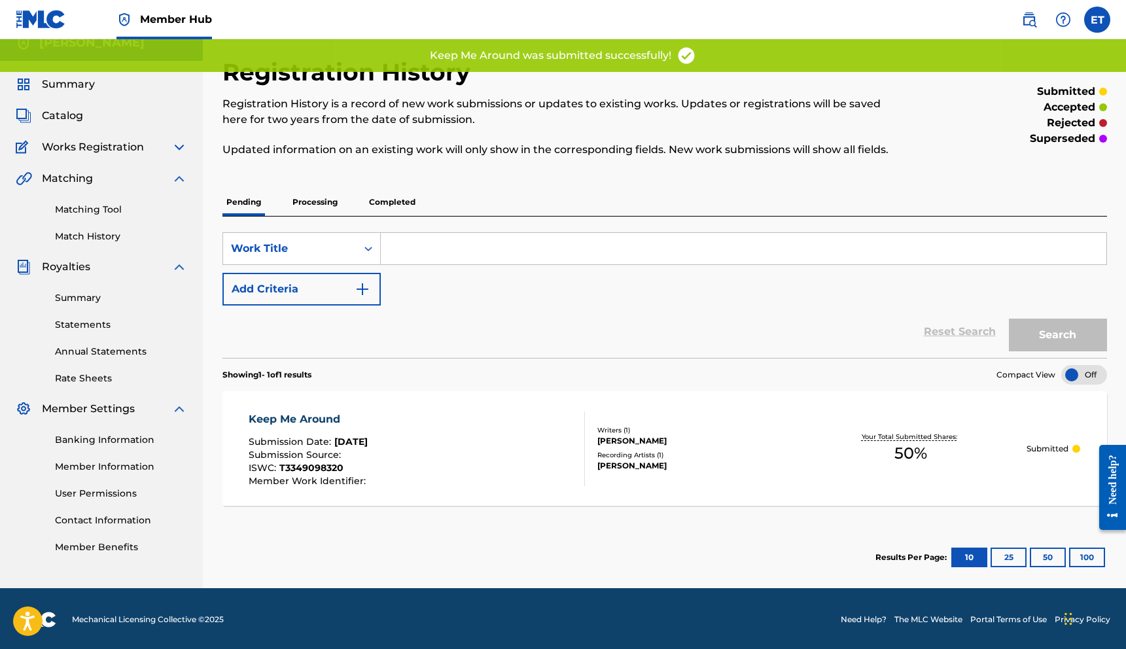
scroll to position [16, 0]
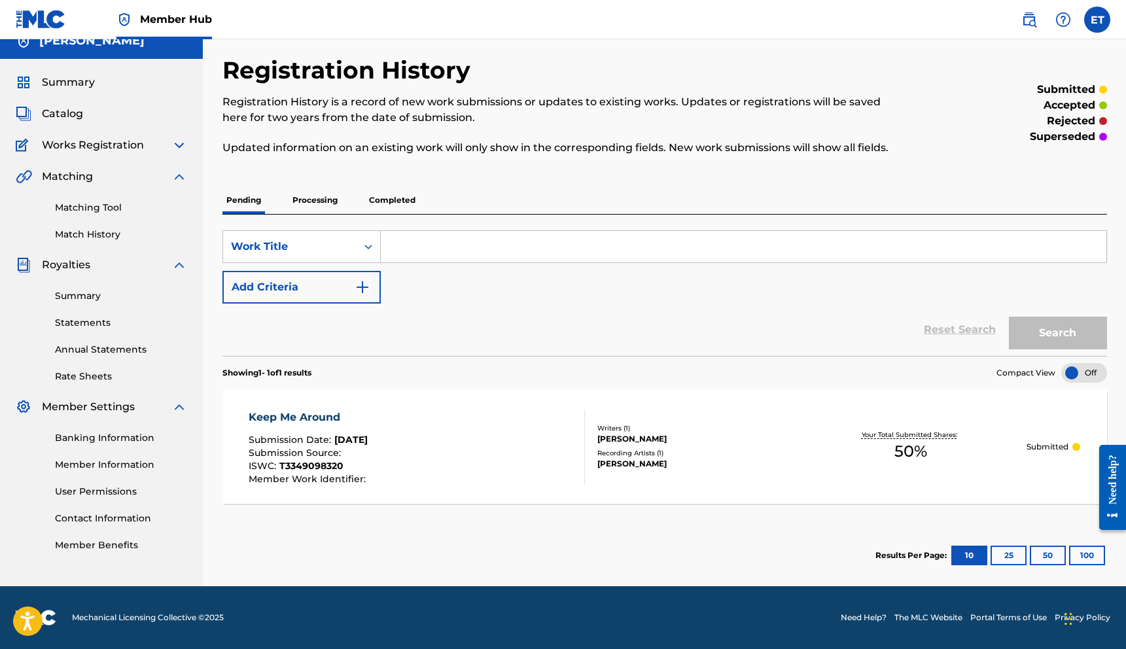
drag, startPoint x: 459, startPoint y: 278, endPoint x: 446, endPoint y: 281, distance: 13.3
click at [457, 279] on div "SearchWithCriteria9e36c134-9e84-4fc4-9186-11a1515fd042 Work Title Add Criteria" at bounding box center [664, 266] width 885 height 73
click at [394, 245] on input "Search Form" at bounding box center [744, 246] width 726 height 31
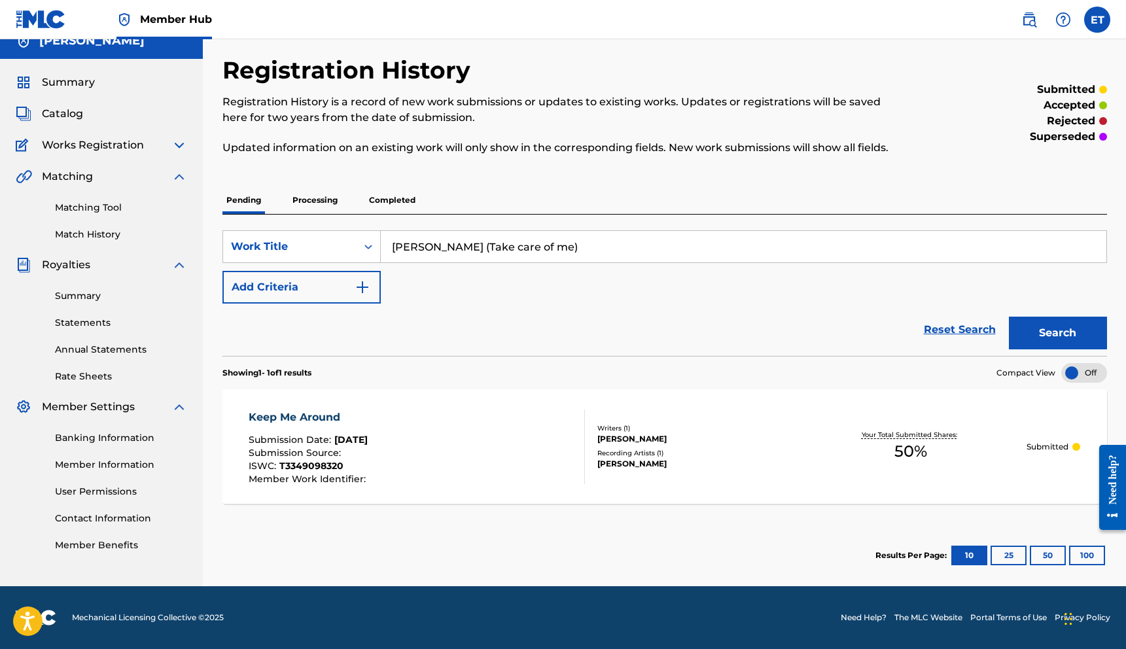
type input "[PERSON_NAME] (Take care of me)"
click at [467, 280] on div "SearchWithCriteria9e36c134-9e84-4fc4-9186-11a1515fd042 Work Title [PERSON_NAME]…" at bounding box center [664, 266] width 885 height 73
click at [309, 279] on button "Add Criteria" at bounding box center [301, 287] width 158 height 33
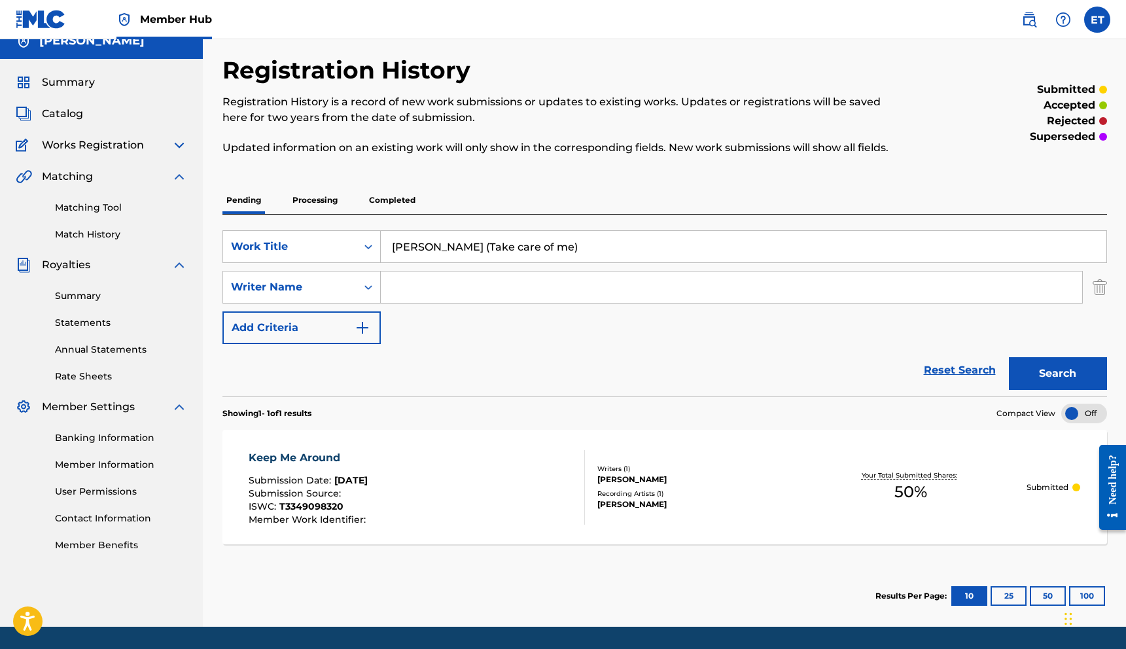
click at [402, 286] on input "Search Form" at bounding box center [731, 287] width 701 height 31
type input "[PERSON_NAME]"
click at [1079, 387] on button "Search" at bounding box center [1058, 373] width 98 height 33
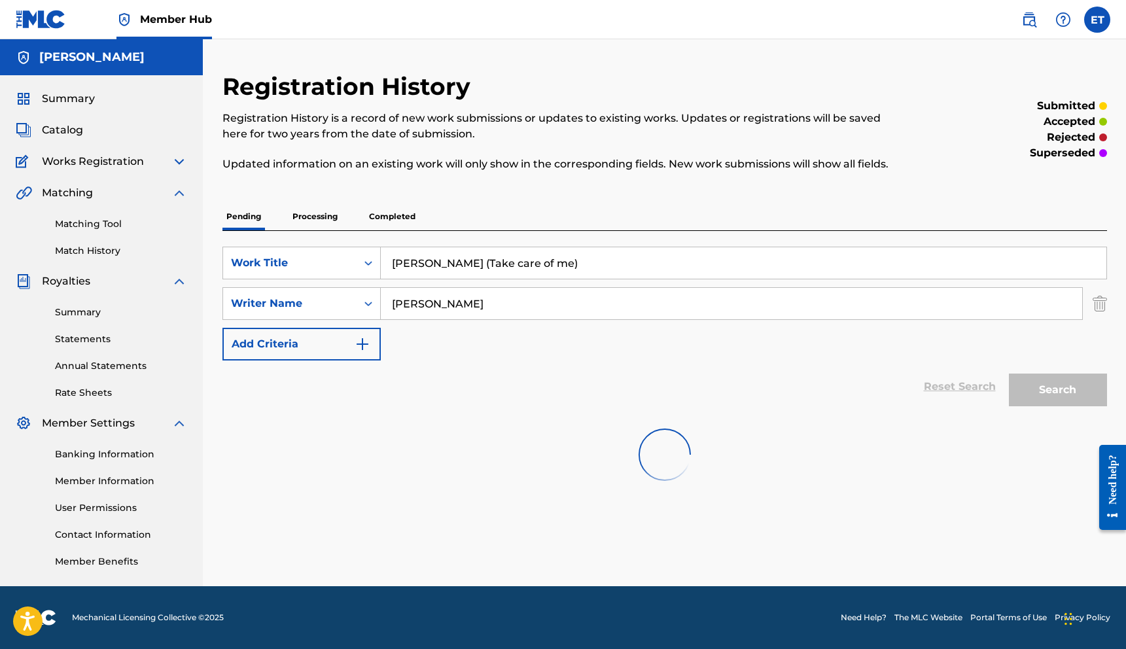
scroll to position [0, 0]
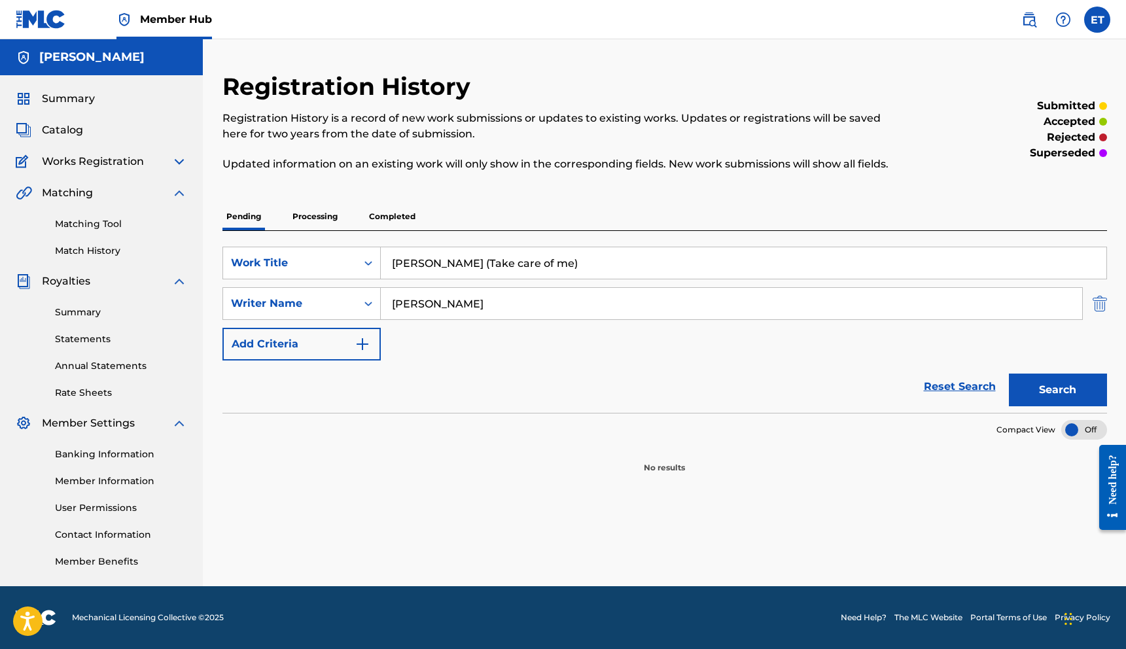
click at [1093, 307] on img "Search Form" at bounding box center [1100, 303] width 14 height 33
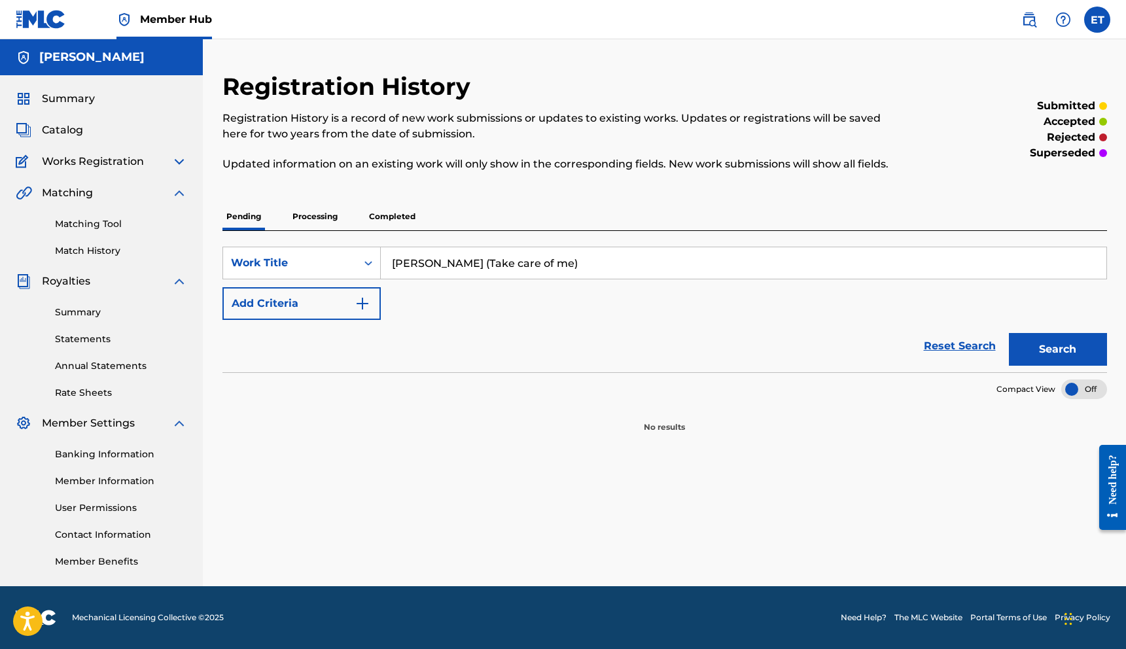
click at [65, 159] on span "Works Registration" at bounding box center [93, 162] width 102 height 16
click at [175, 160] on img at bounding box center [179, 162] width 16 height 16
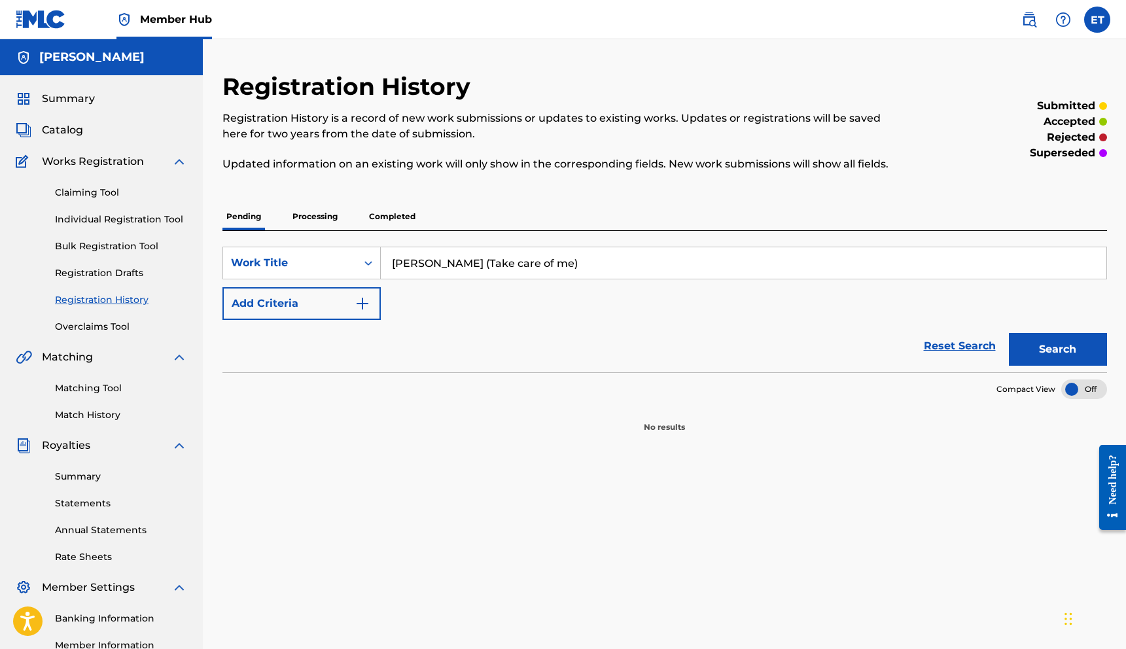
click at [149, 169] on div "Works Registration" at bounding box center [101, 162] width 171 height 16
click at [139, 156] on span "Works Registration" at bounding box center [93, 162] width 102 height 16
click at [114, 160] on span "Works Registration" at bounding box center [93, 162] width 102 height 16
drag, startPoint x: 304, startPoint y: 213, endPoint x: 304, endPoint y: 205, distance: 7.2
click at [304, 213] on p "Processing" at bounding box center [315, 216] width 53 height 27
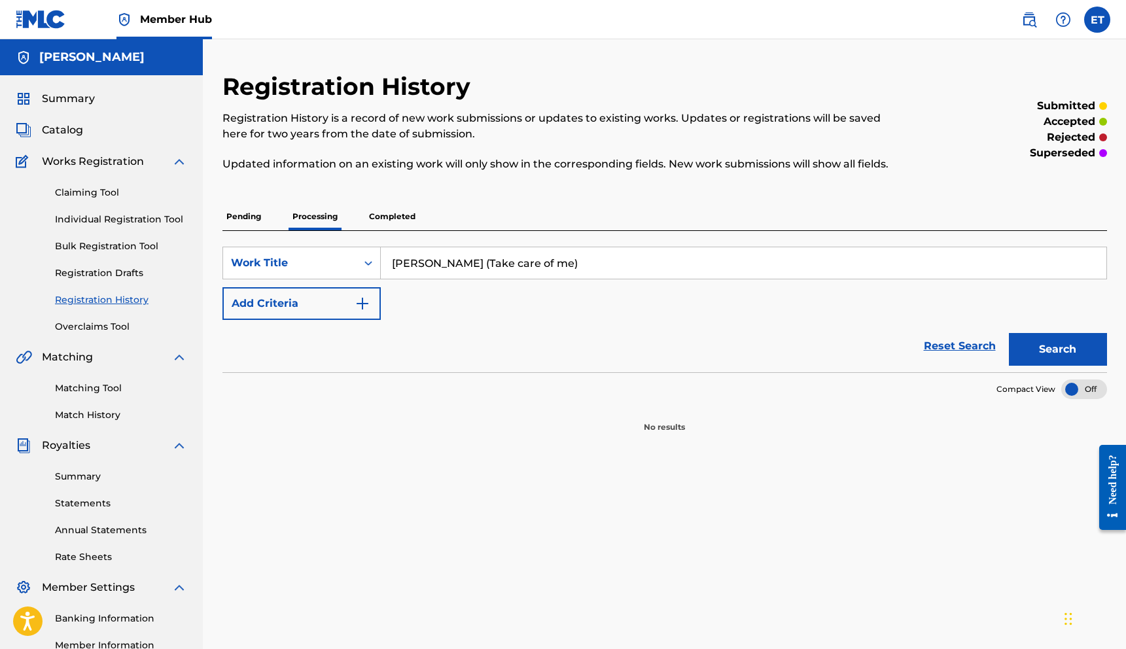
drag, startPoint x: 282, startPoint y: 241, endPoint x: 297, endPoint y: 232, distance: 17.3
click at [283, 241] on div "SearchWithCriteria9e36c134-9e84-4fc4-9186-11a1515fd042 Work Title [PERSON_NAME]…" at bounding box center [664, 301] width 885 height 141
click at [1106, 15] on label at bounding box center [1097, 20] width 26 height 26
click at [1097, 20] on input "ET [PERSON_NAME] [EMAIL_ADDRESS][DOMAIN_NAME] Notification Preferences Profile …" at bounding box center [1097, 20] width 0 height 0
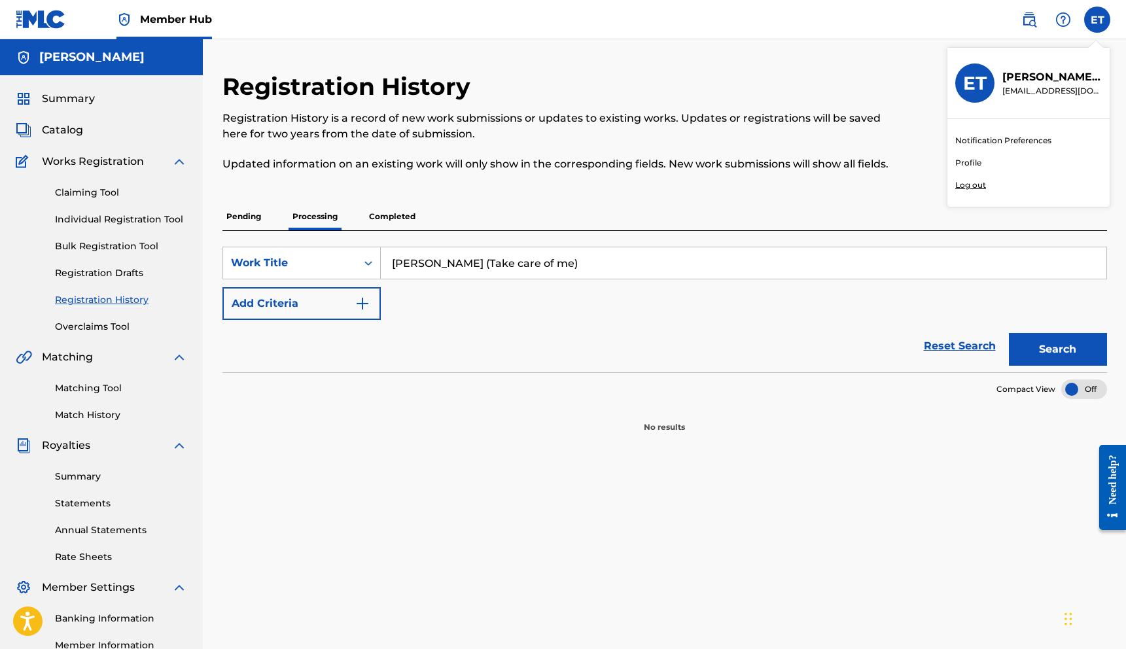
click at [961, 163] on link "Profile" at bounding box center [968, 163] width 26 height 12
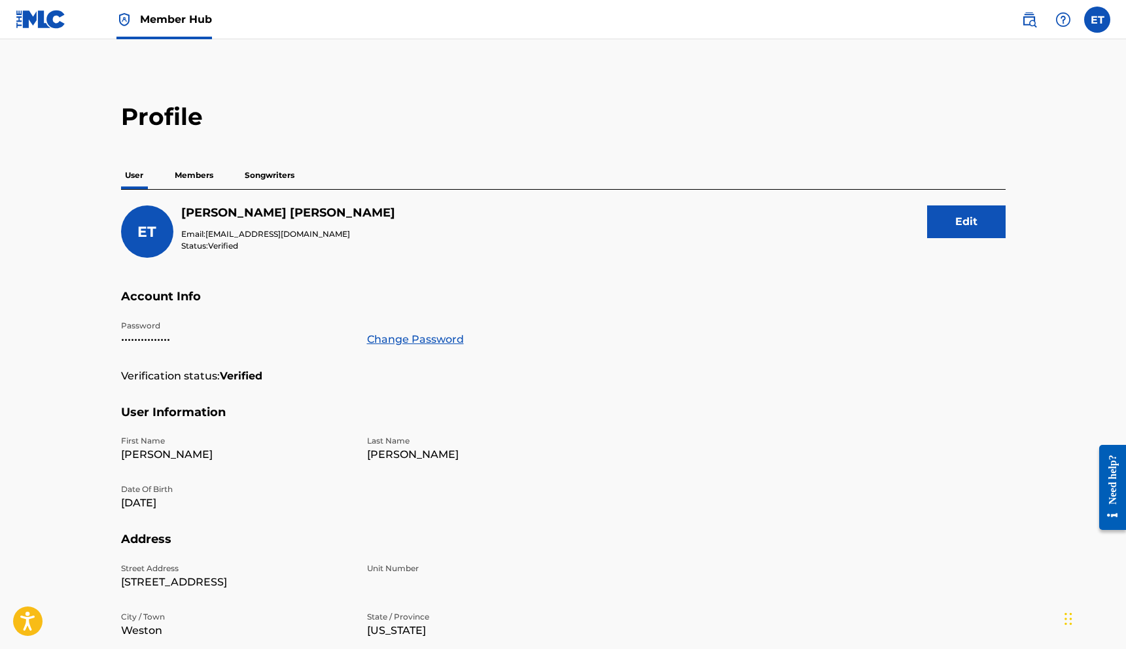
scroll to position [3, 0]
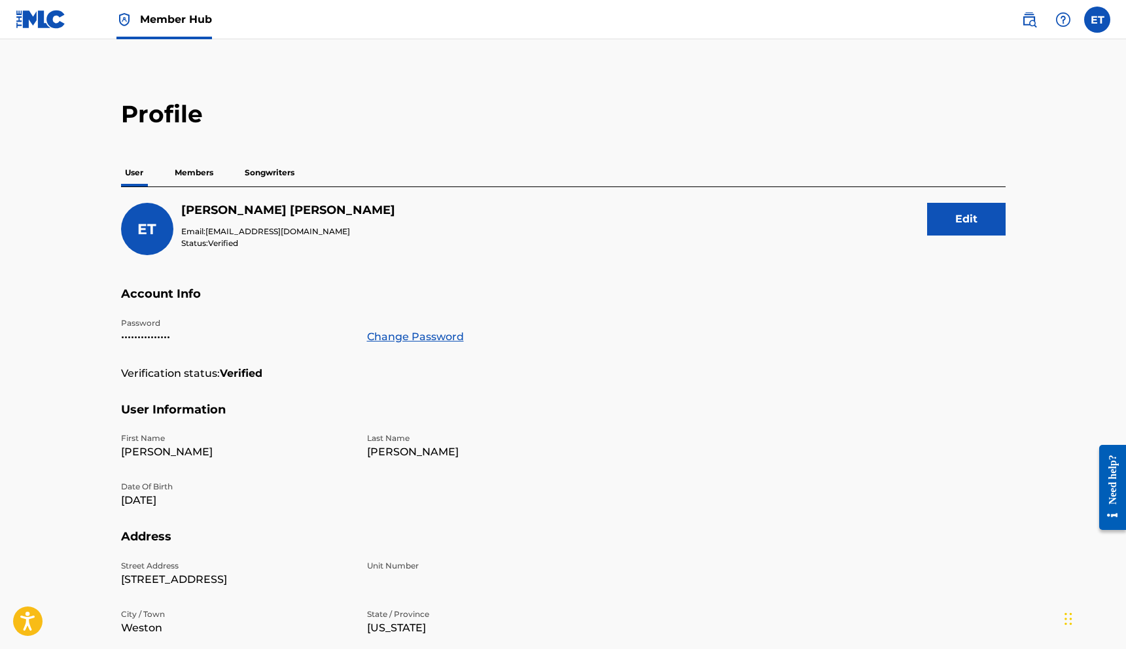
click at [250, 171] on p "Songwriters" at bounding box center [270, 172] width 58 height 27
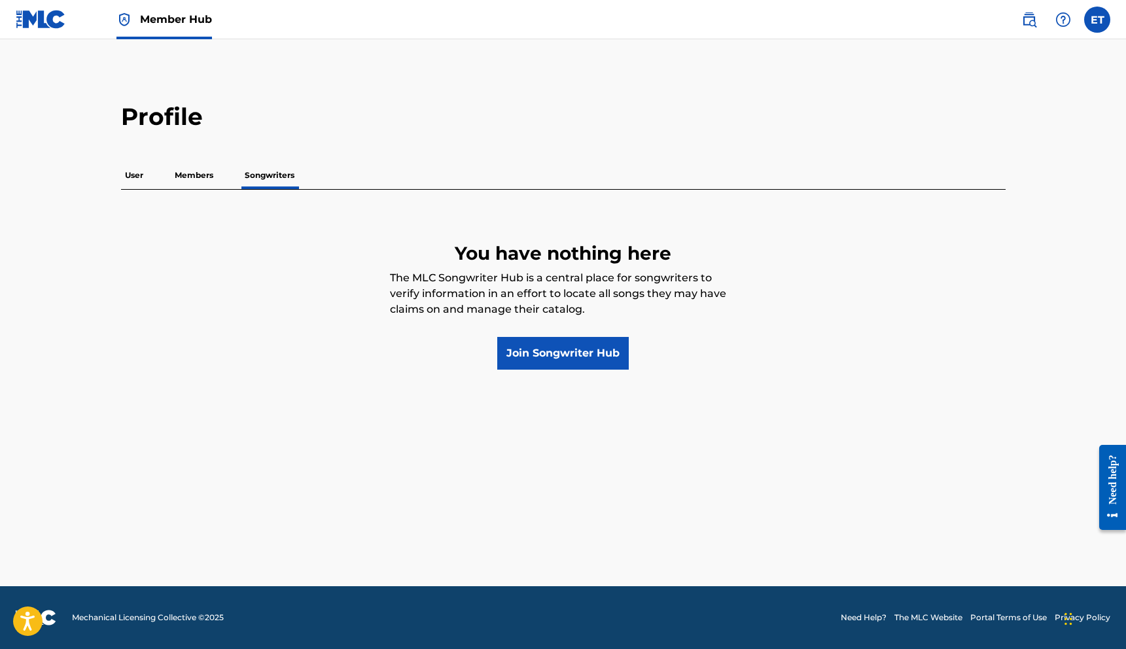
click at [210, 177] on p "Members" at bounding box center [194, 175] width 46 height 27
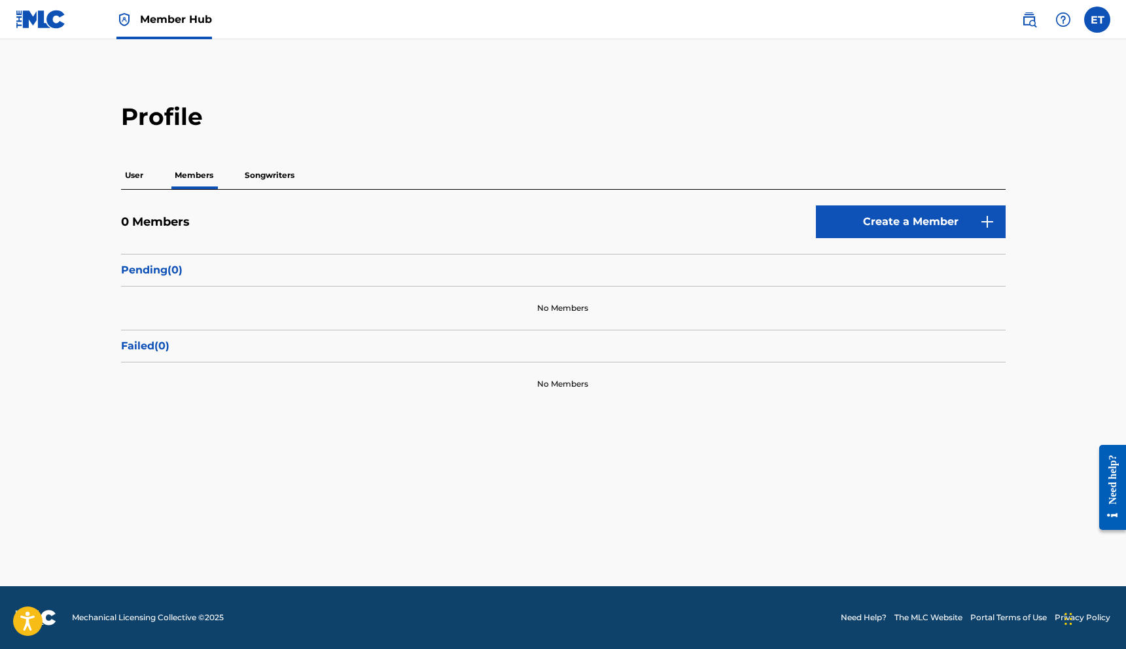
click at [148, 175] on div "User Members Songwriters" at bounding box center [563, 175] width 885 height 27
click at [133, 177] on p "User" at bounding box center [134, 175] width 26 height 27
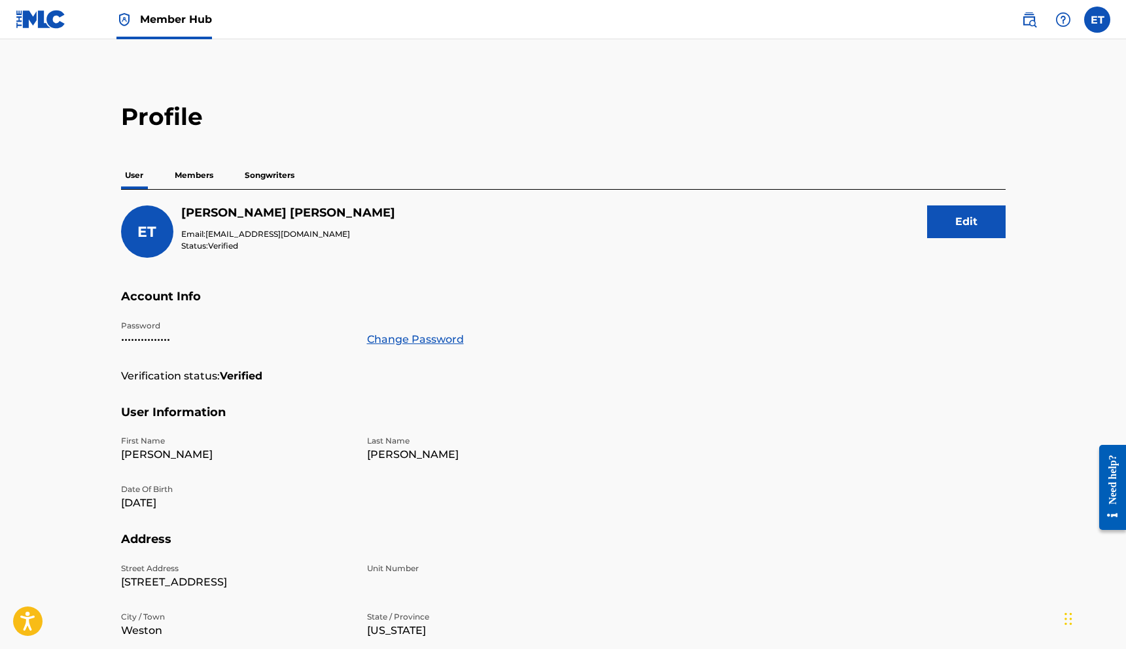
click at [139, 24] on link "Member Hub" at bounding box center [164, 19] width 96 height 39
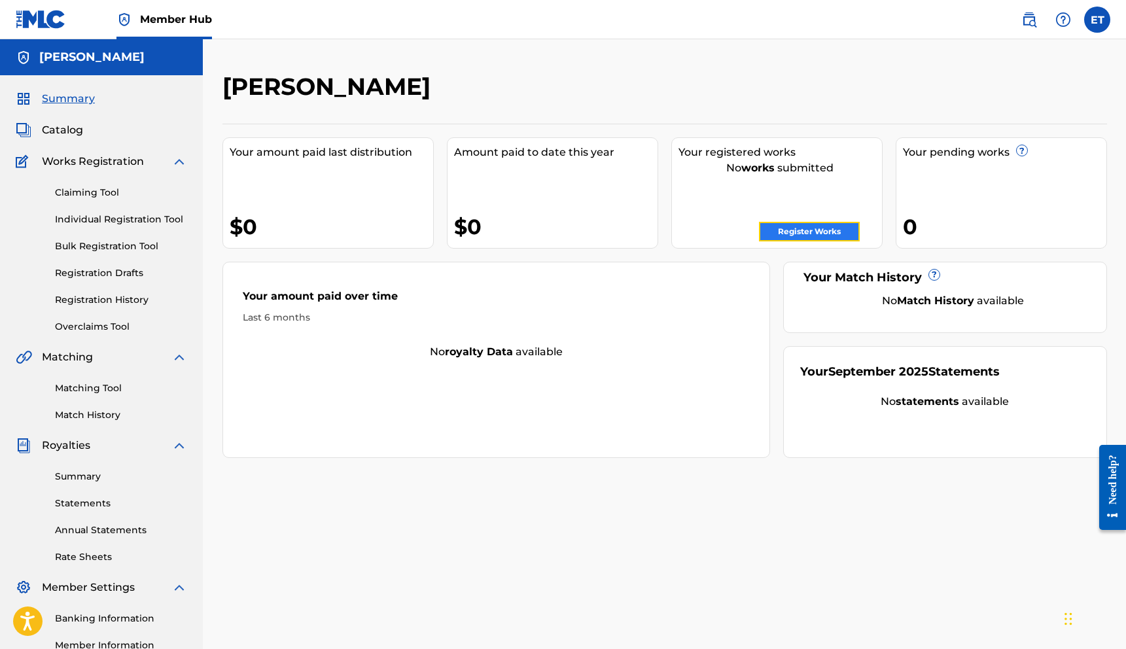
click at [808, 225] on link "Register Works" at bounding box center [809, 232] width 101 height 20
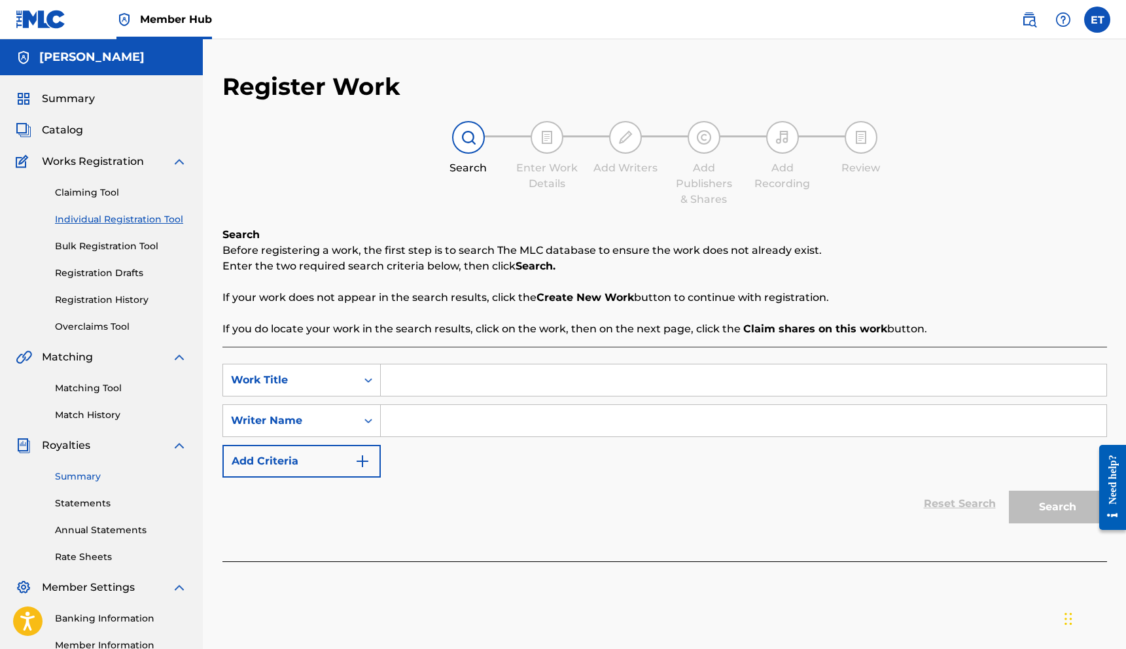
click at [82, 474] on link "Summary" at bounding box center [121, 477] width 132 height 14
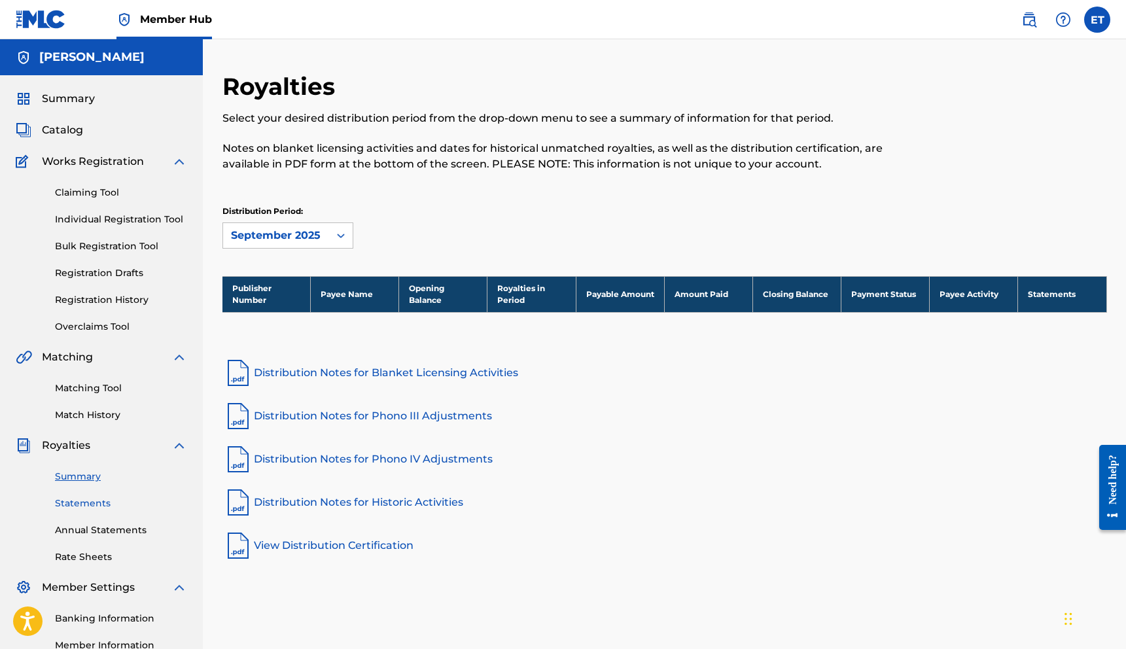
click at [92, 502] on link "Statements" at bounding box center [121, 504] width 132 height 14
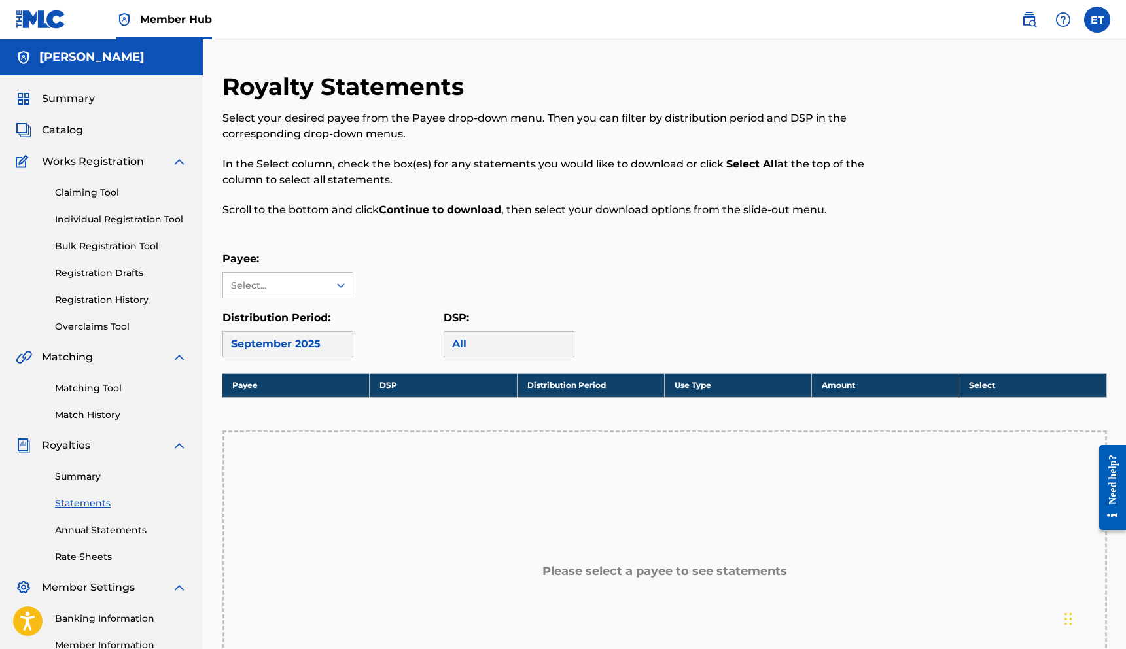
click at [133, 170] on div "Claiming Tool Individual Registration Tool Bulk Registration Tool Registration …" at bounding box center [101, 251] width 171 height 164
click at [90, 132] on div "Catalog" at bounding box center [101, 130] width 171 height 16
click at [58, 131] on span "Catalog" at bounding box center [62, 130] width 41 height 16
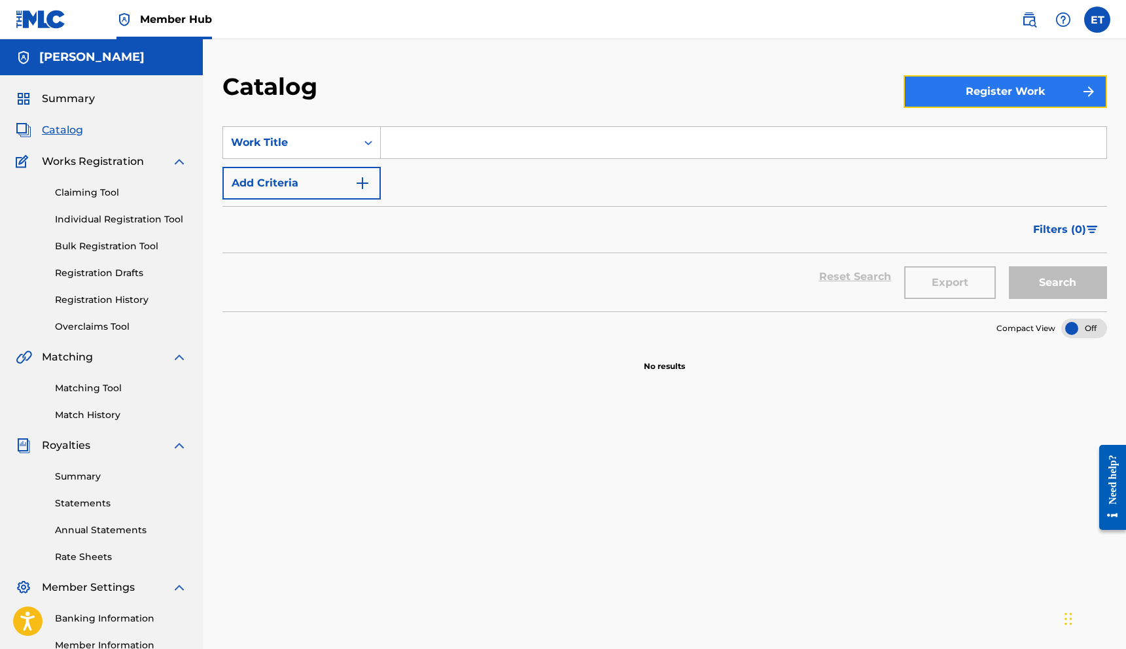
click at [966, 86] on button "Register Work" at bounding box center [1005, 91] width 203 height 33
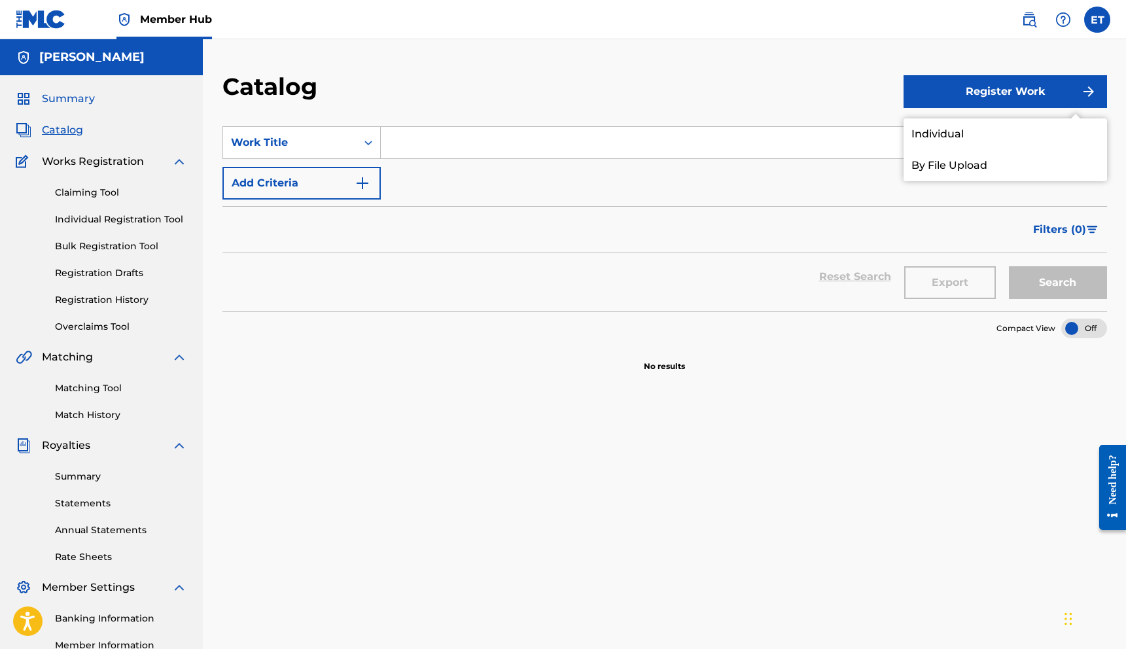
click at [56, 101] on span "Summary" at bounding box center [68, 99] width 53 height 16
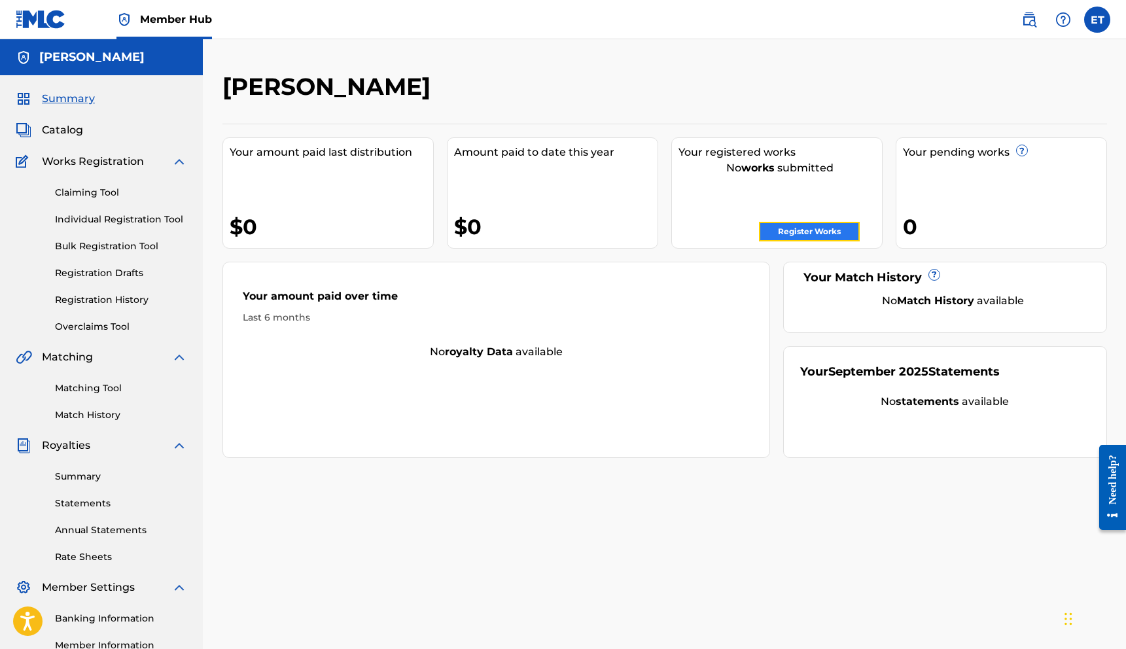
click at [835, 237] on link "Register Works" at bounding box center [809, 232] width 101 height 20
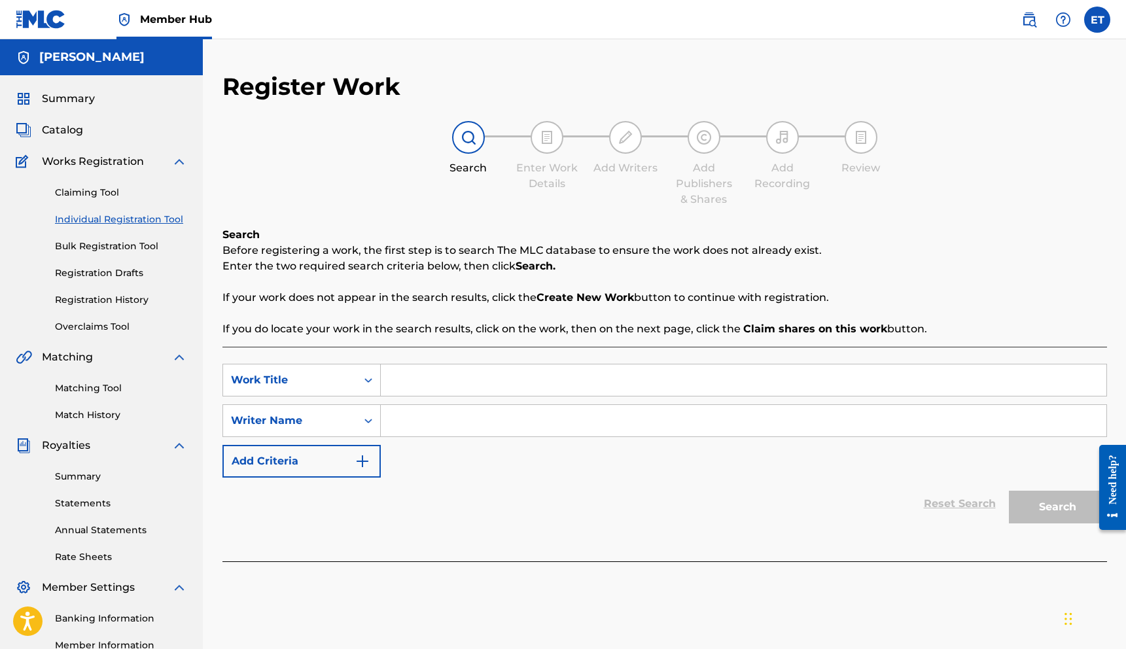
click at [451, 412] on input "Search Form" at bounding box center [744, 420] width 726 height 31
drag, startPoint x: 451, startPoint y: 383, endPoint x: 472, endPoint y: 350, distance: 39.0
click at [449, 384] on input "Search Form" at bounding box center [744, 379] width 726 height 31
type input "Keep me around"
click at [512, 404] on div "SearchWithCriteriafad9d655-d2cb-4238-a76f-88443303e9d9 Work Title Keep me aroun…" at bounding box center [664, 421] width 885 height 114
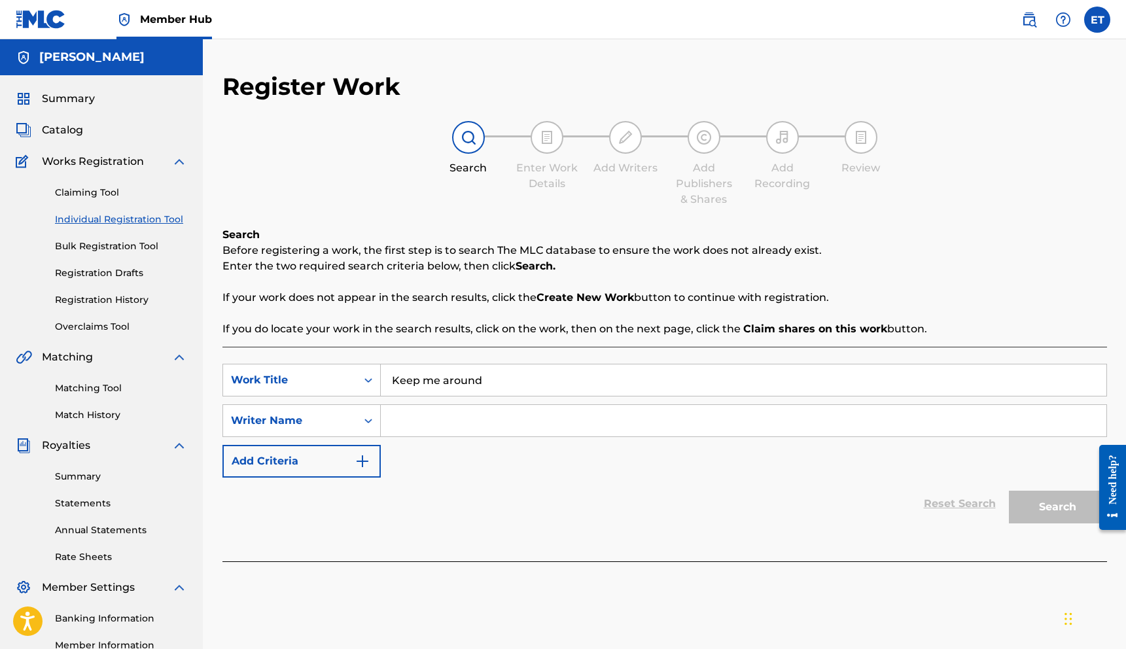
click at [494, 406] on input "Search Form" at bounding box center [744, 420] width 726 height 31
type input "[PERSON_NAME]"
click at [1040, 510] on button "Search" at bounding box center [1058, 507] width 98 height 33
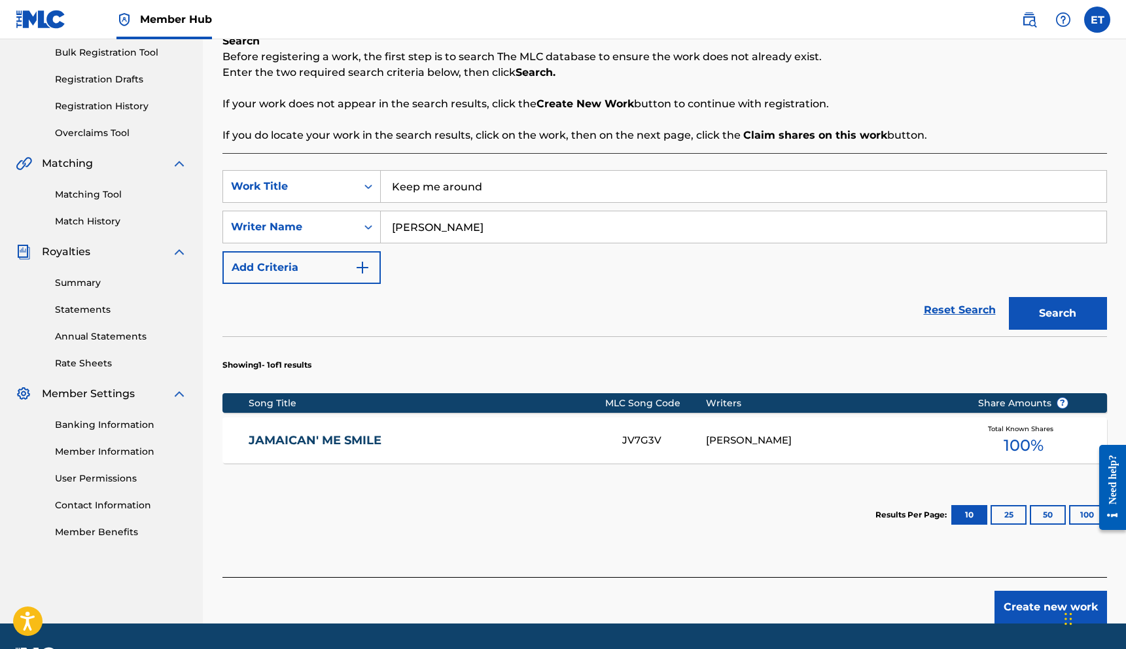
scroll to position [231, 0]
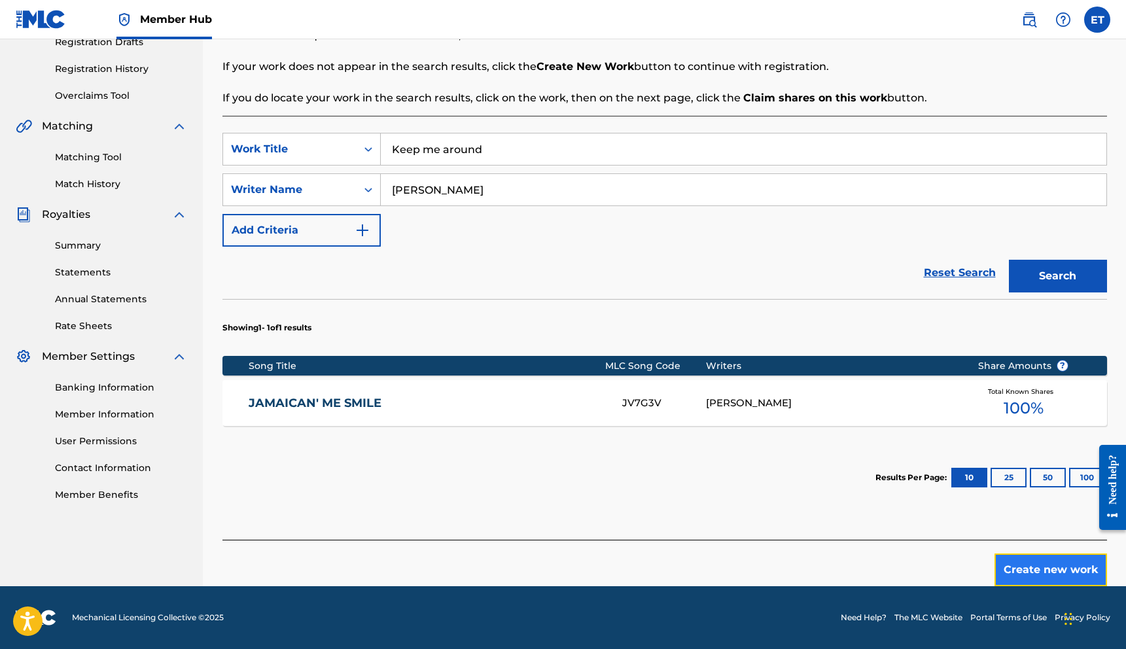
click at [1033, 565] on button "Create new work" at bounding box center [1051, 570] width 113 height 33
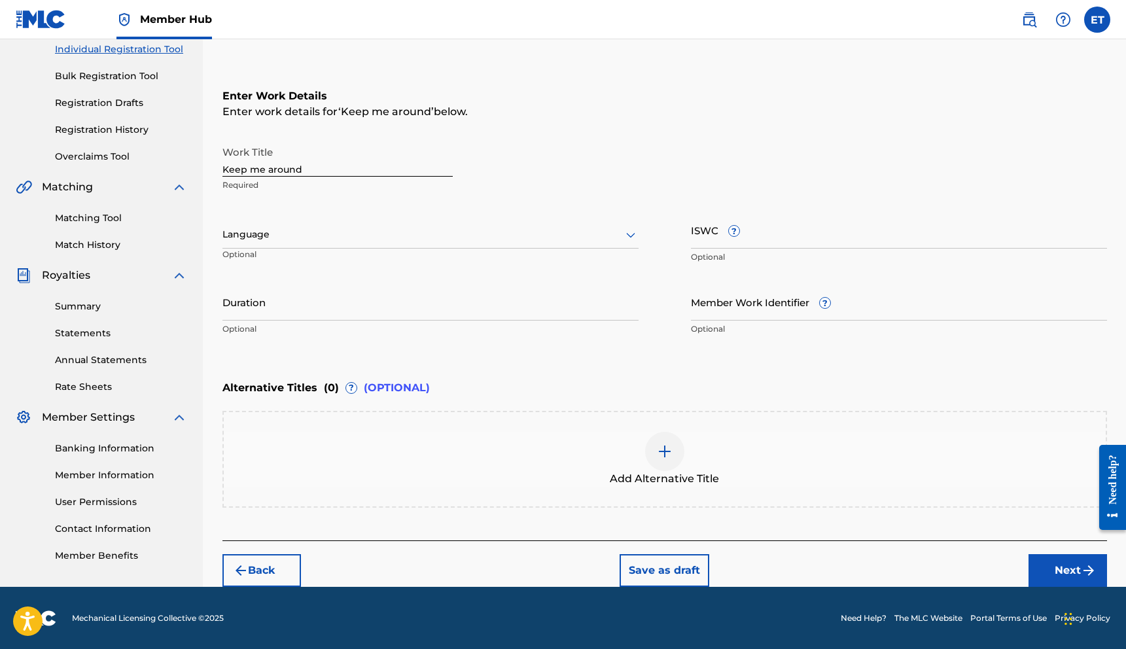
click at [348, 232] on div at bounding box center [430, 234] width 416 height 16
click at [339, 257] on div "English" at bounding box center [430, 263] width 415 height 29
click at [321, 305] on input "Duration" at bounding box center [430, 301] width 416 height 37
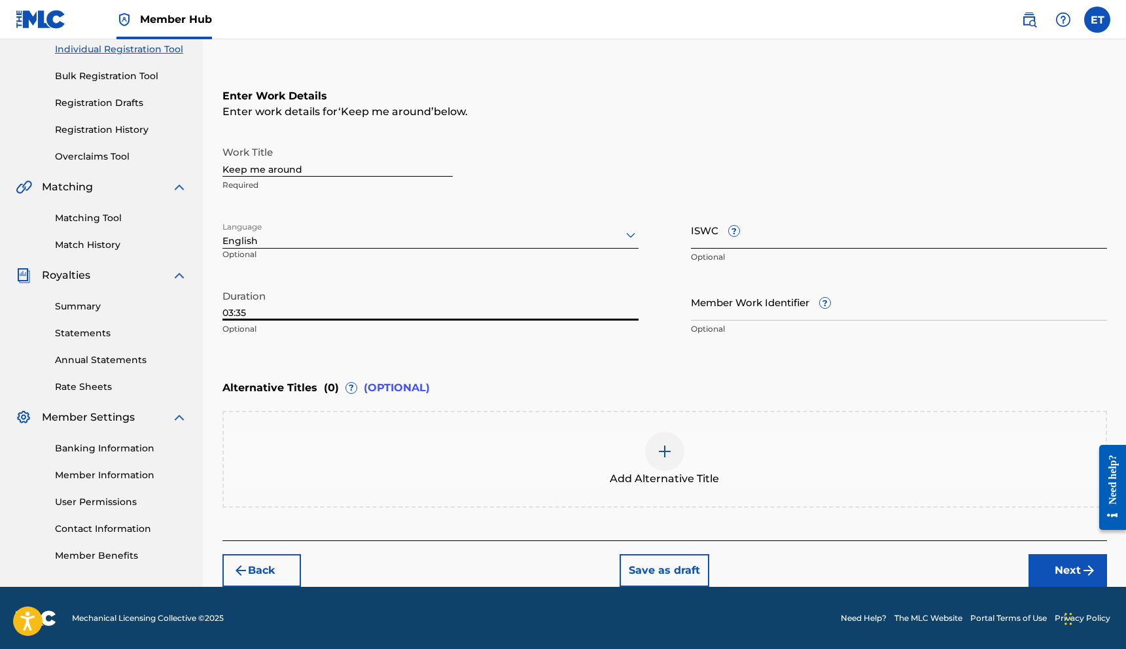
type input "03:35"
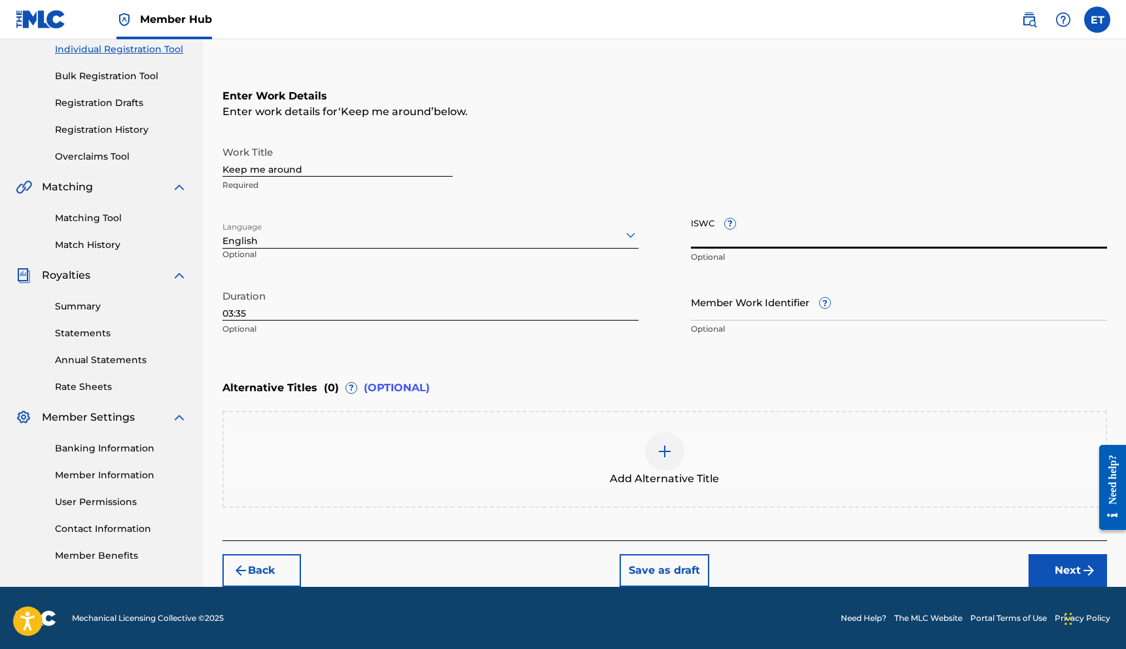
click at [735, 243] on input "ISWC ?" at bounding box center [899, 229] width 416 height 37
click at [719, 241] on input "ISWC ?" at bounding box center [899, 229] width 416 height 37
paste input "T3349098320"
type input "T3349098320"
click at [345, 318] on input "03:35" at bounding box center [430, 301] width 416 height 37
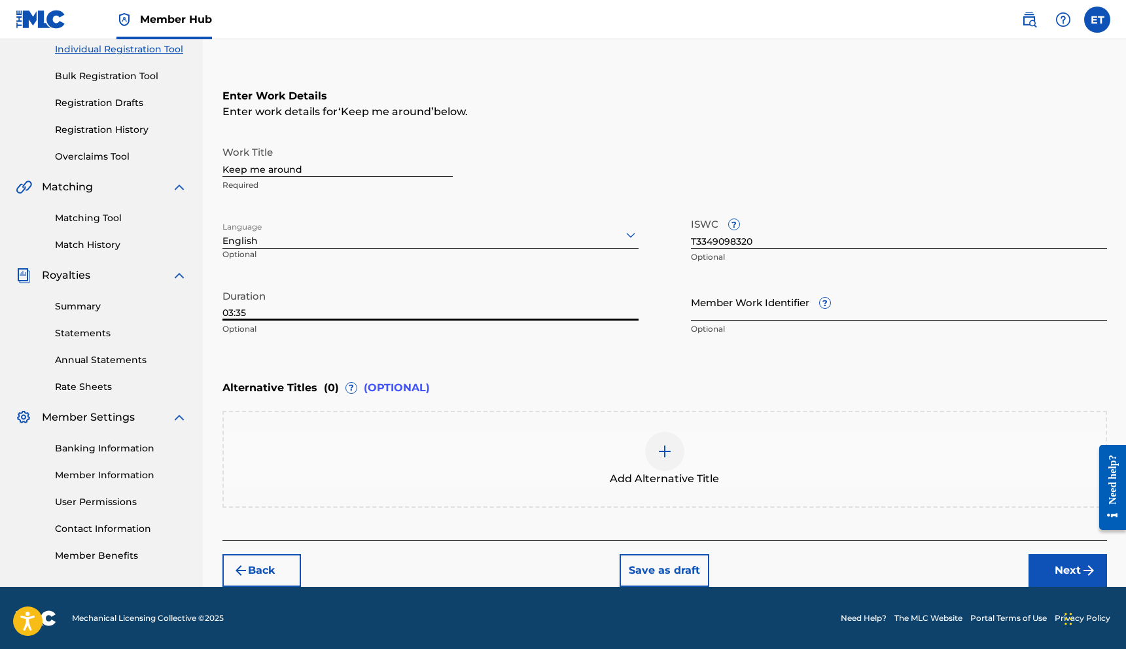
click at [817, 315] on input "Member Work Identifier ?" at bounding box center [899, 301] width 416 height 37
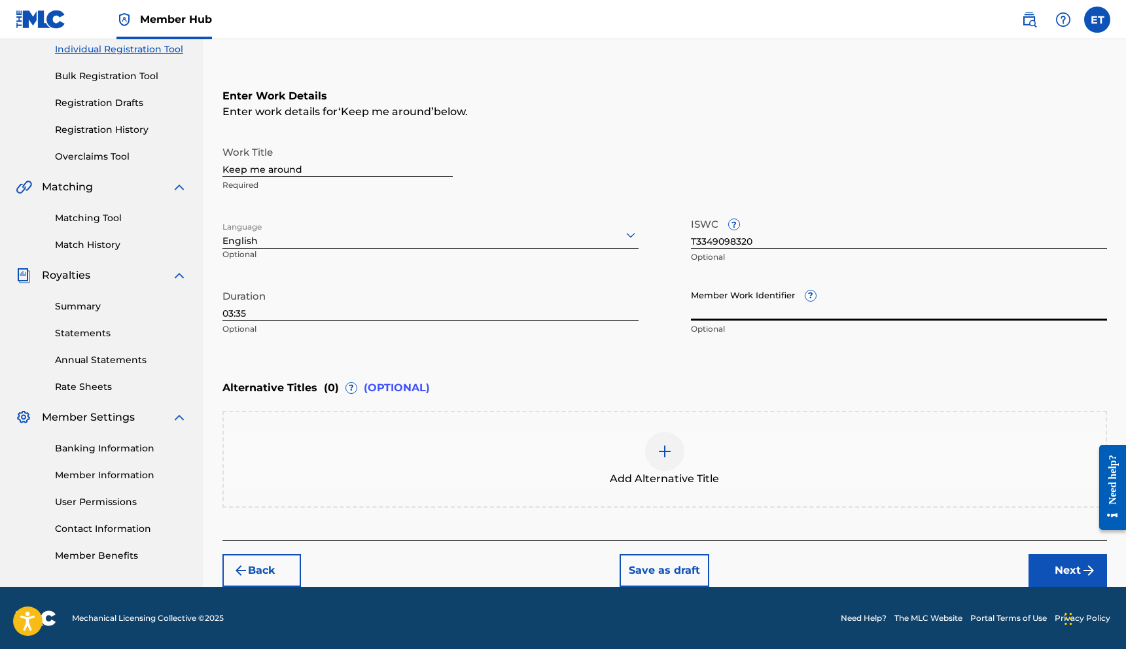
click at [757, 299] on input "Member Work Identifier ?" at bounding box center [899, 301] width 416 height 37
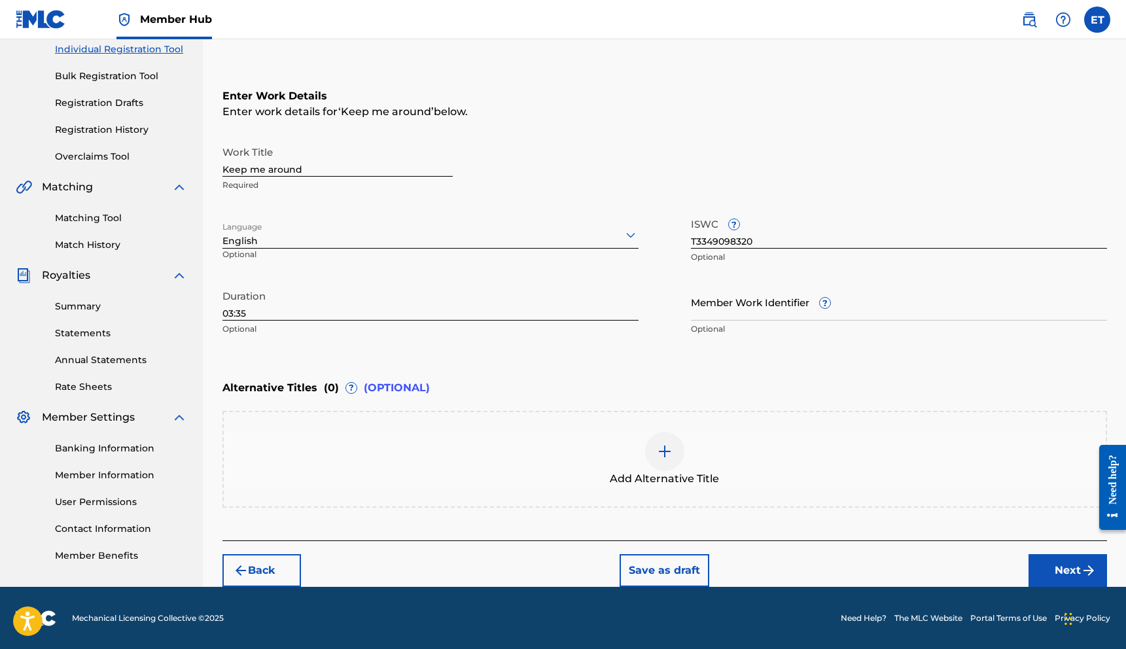
click at [720, 336] on div "Member Work Identifier ? Optional" at bounding box center [899, 312] width 416 height 59
click at [666, 451] on img at bounding box center [665, 452] width 16 height 16
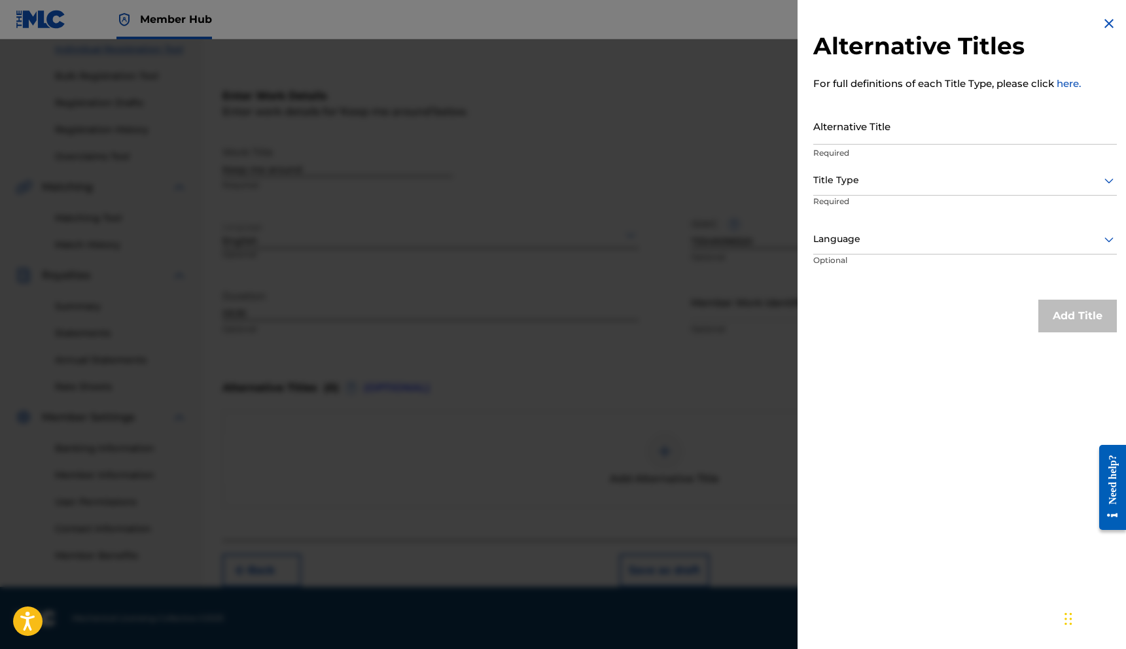
click at [1102, 18] on img at bounding box center [1109, 24] width 16 height 16
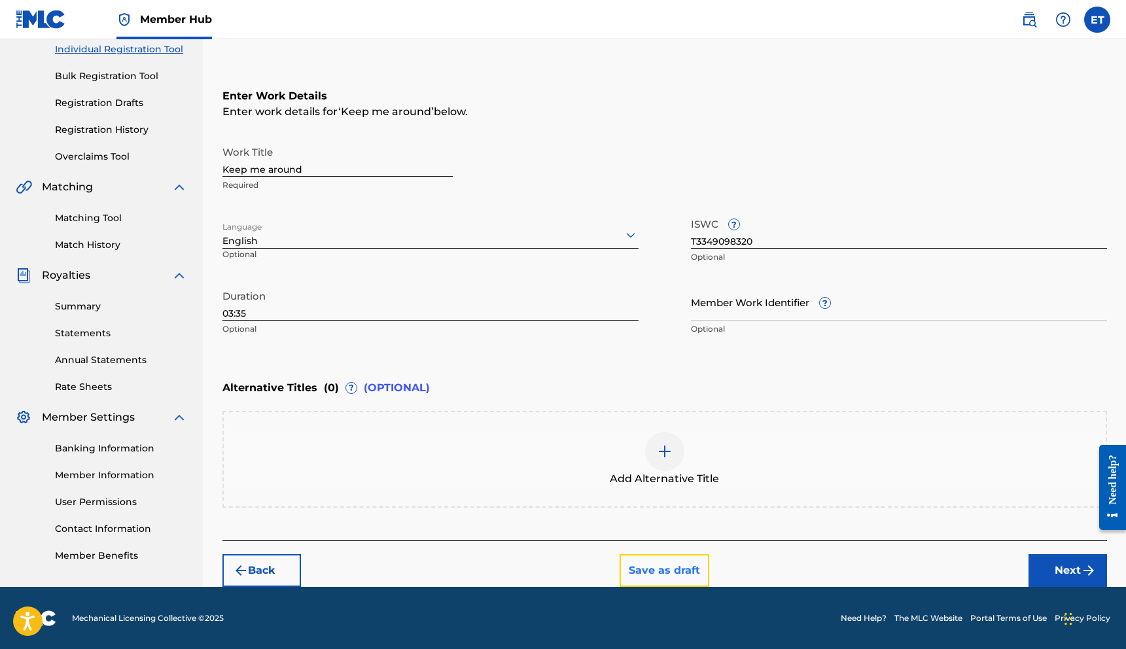
click at [682, 564] on button "Save as draft" at bounding box center [665, 570] width 90 height 33
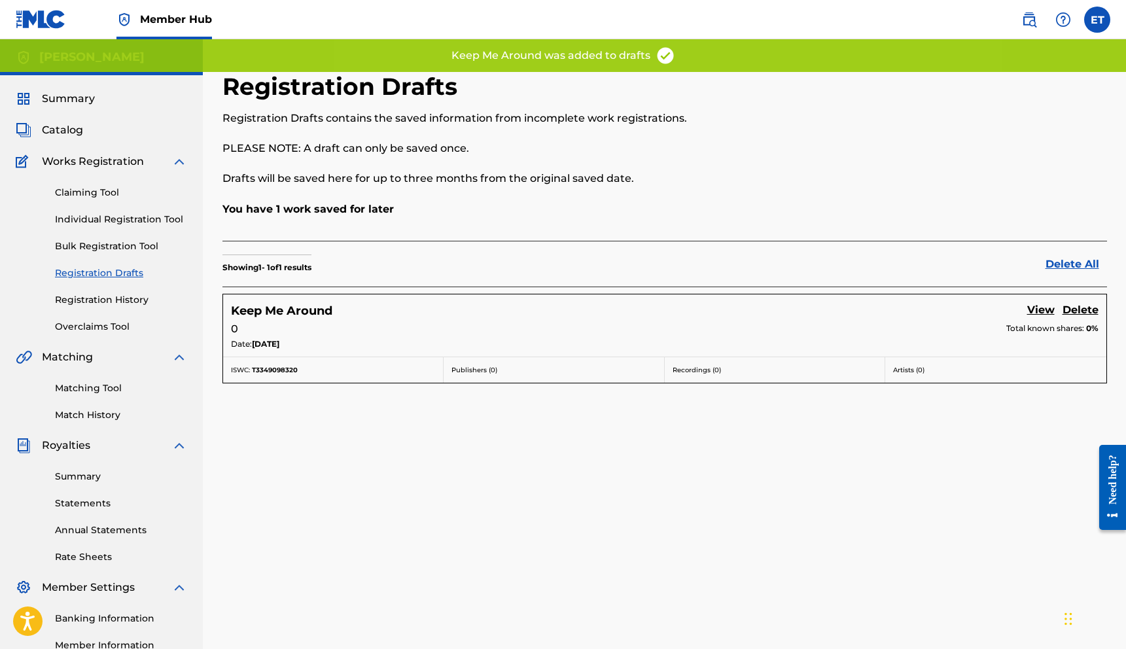
drag, startPoint x: 830, startPoint y: 348, endPoint x: 887, endPoint y: 351, distance: 57.0
click at [830, 348] on div "Date: [DATE]" at bounding box center [665, 345] width 868 height 14
click at [1042, 313] on link "View" at bounding box center [1040, 311] width 27 height 18
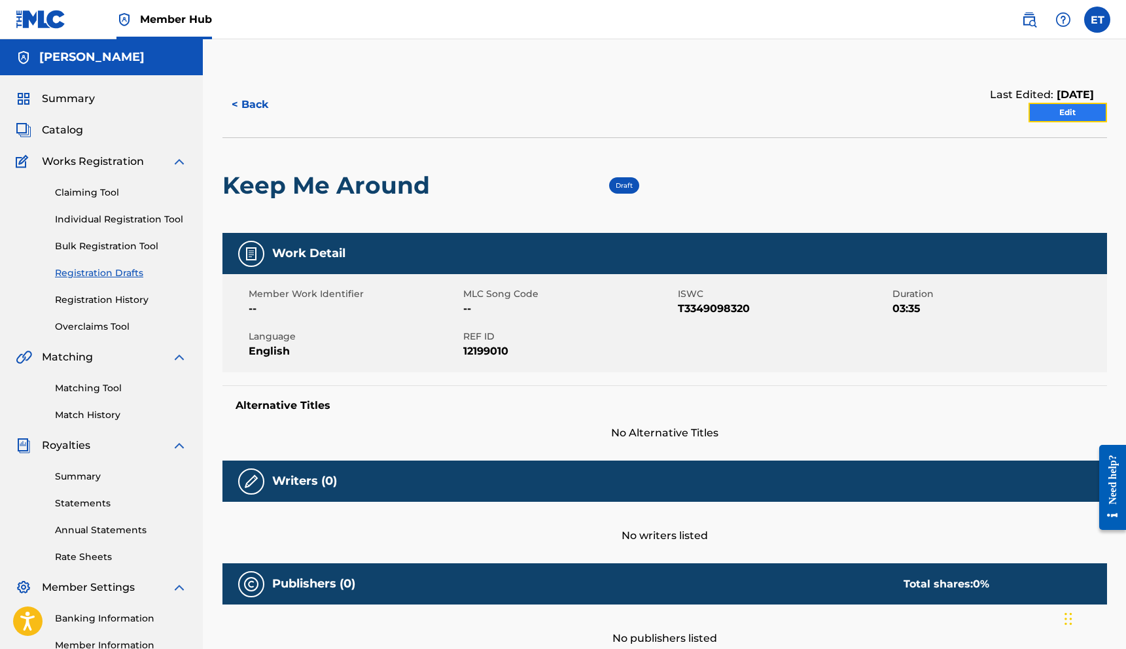
click at [1053, 115] on link "Edit" at bounding box center [1068, 113] width 79 height 20
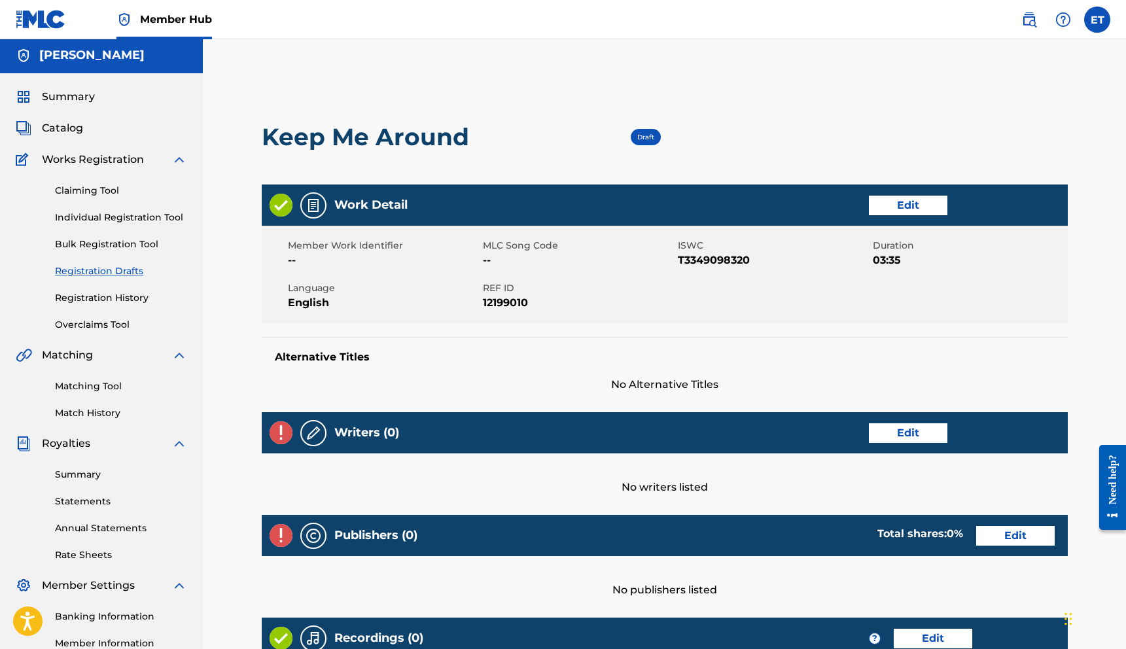
scroll to position [3, 0]
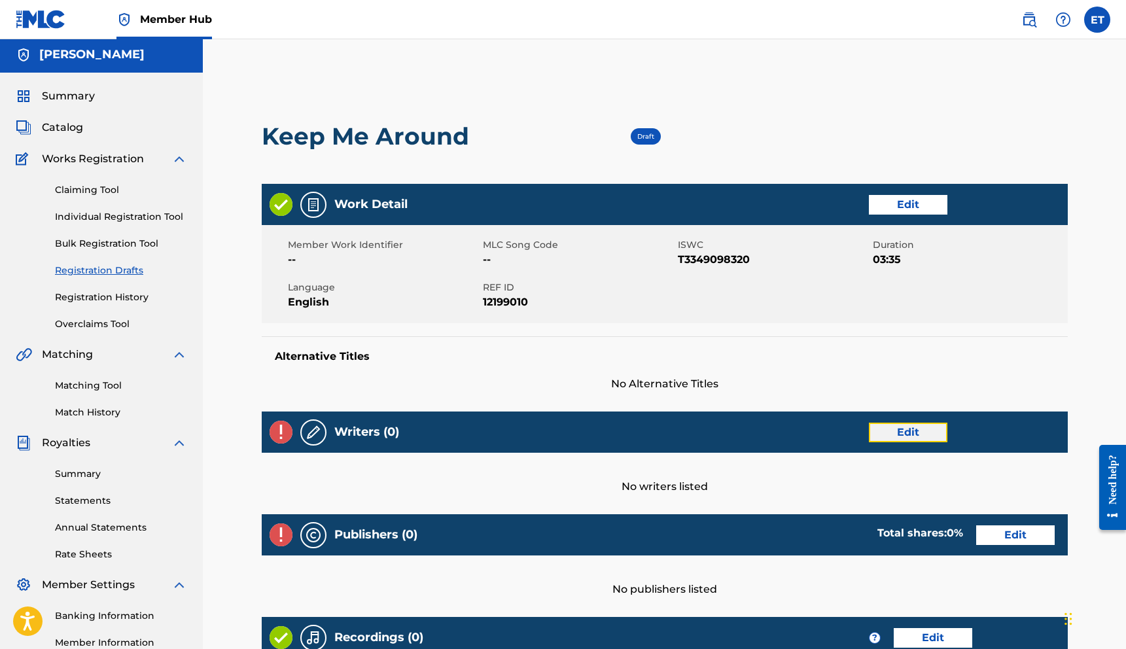
click at [925, 432] on link "Edit" at bounding box center [908, 433] width 79 height 20
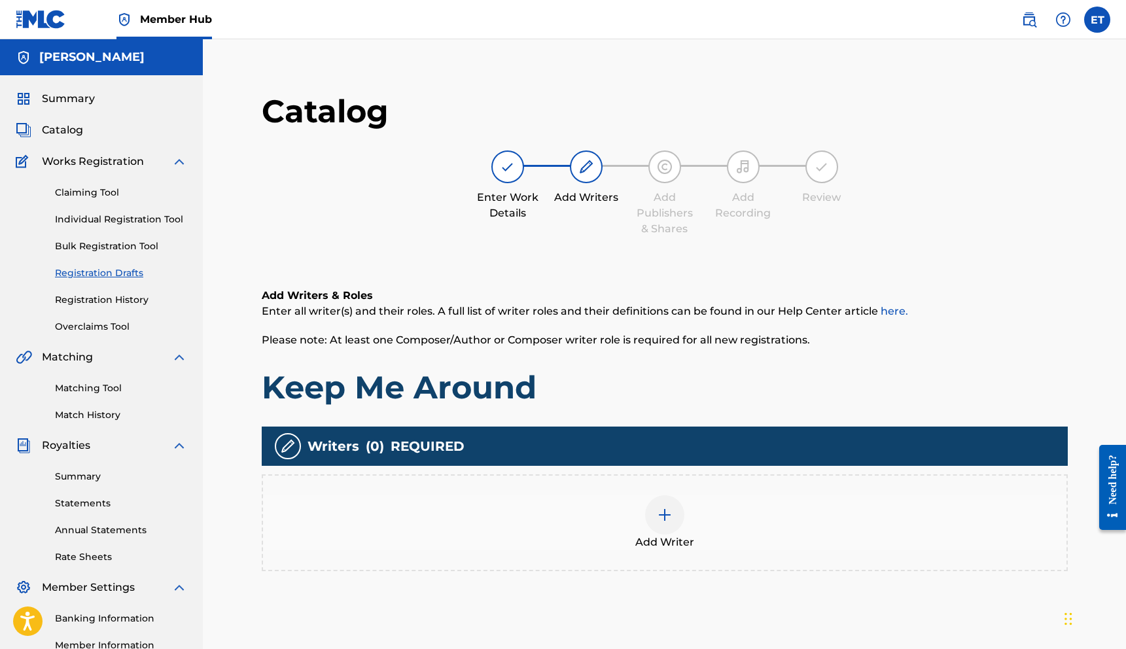
click at [661, 507] on img at bounding box center [665, 515] width 16 height 16
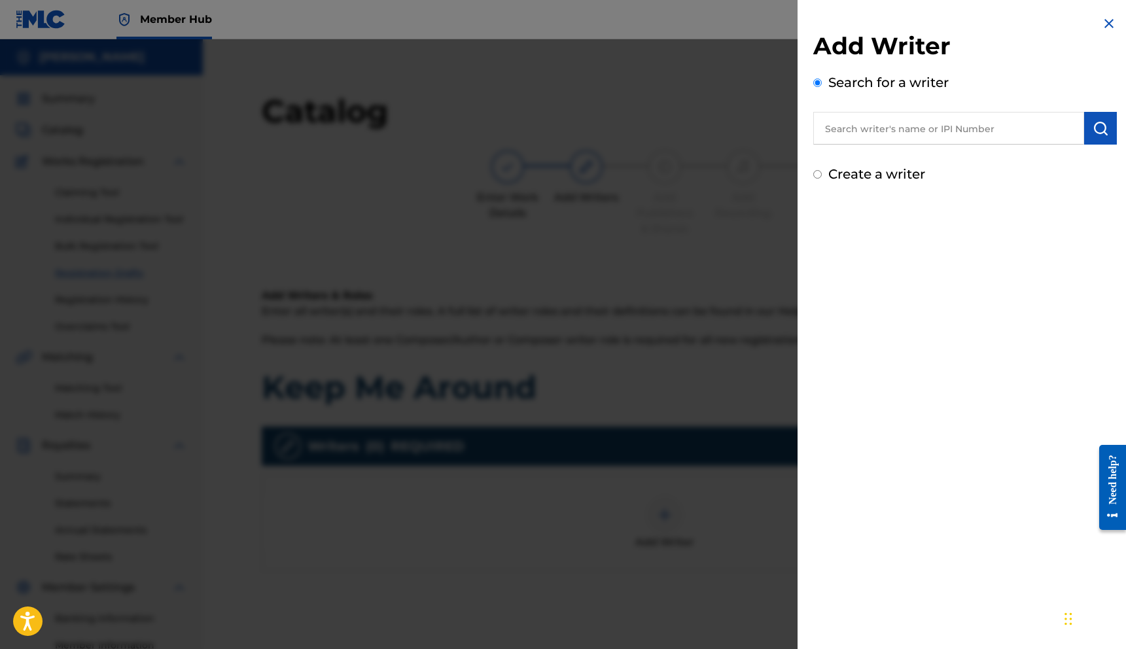
click at [921, 133] on input "text" at bounding box center [948, 128] width 271 height 33
paste input "1252123400"
type input "1252123400"
click at [893, 176] on label "Create a writer" at bounding box center [876, 174] width 97 height 16
radio input "true"
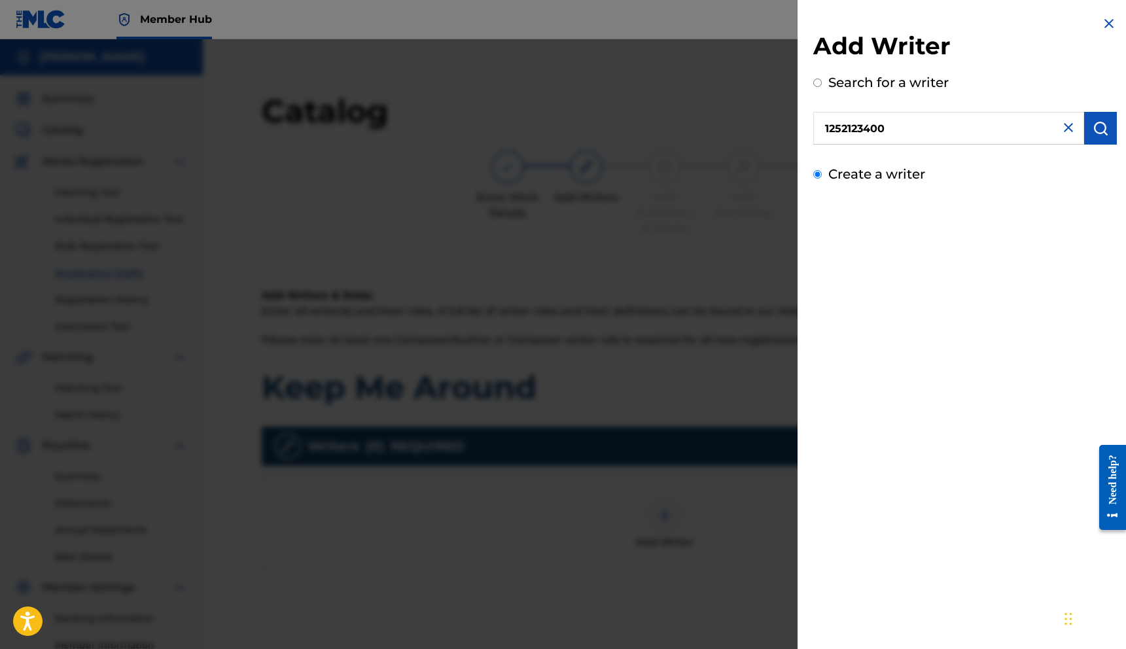
click at [822, 176] on input "Create a writer" at bounding box center [817, 174] width 9 height 9
radio input "false"
radio input "true"
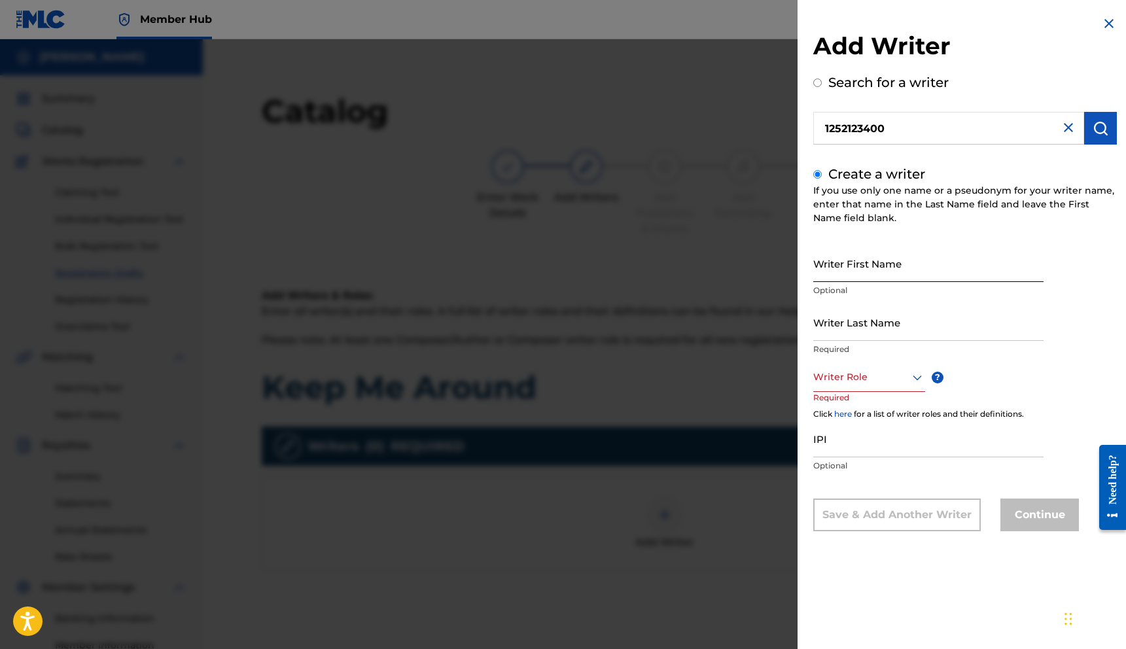
click at [871, 262] on input "Writer First Name" at bounding box center [928, 263] width 230 height 37
type input "[PERSON_NAME]"
click at [831, 381] on div at bounding box center [869, 377] width 112 height 16
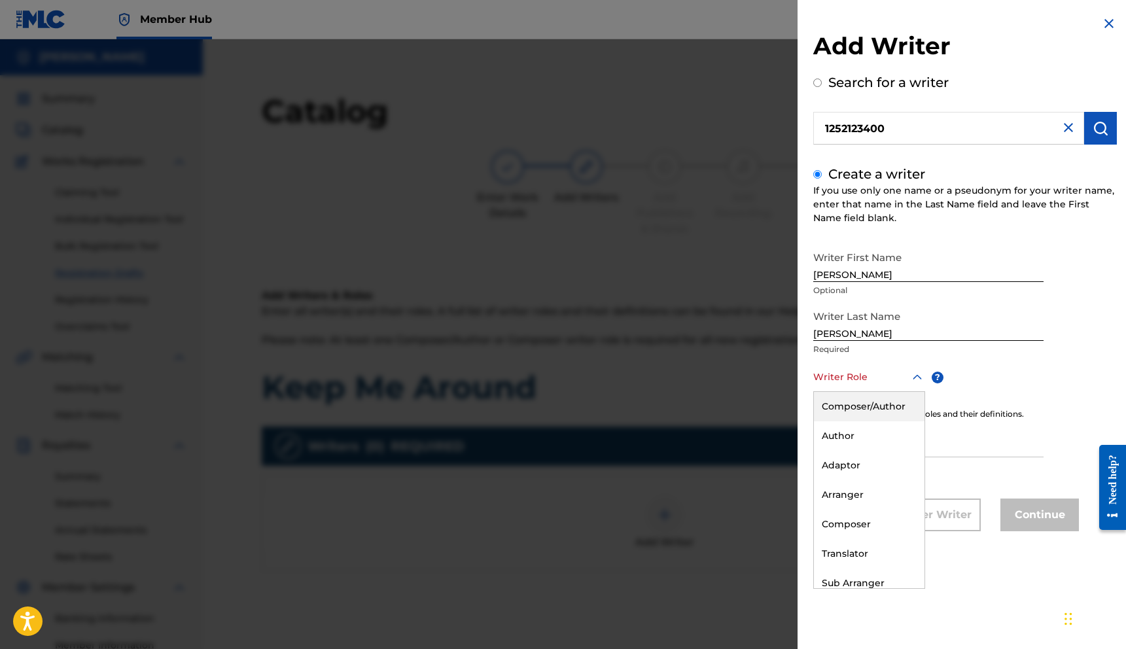
click at [837, 392] on div "Composer/Author" at bounding box center [869, 406] width 111 height 29
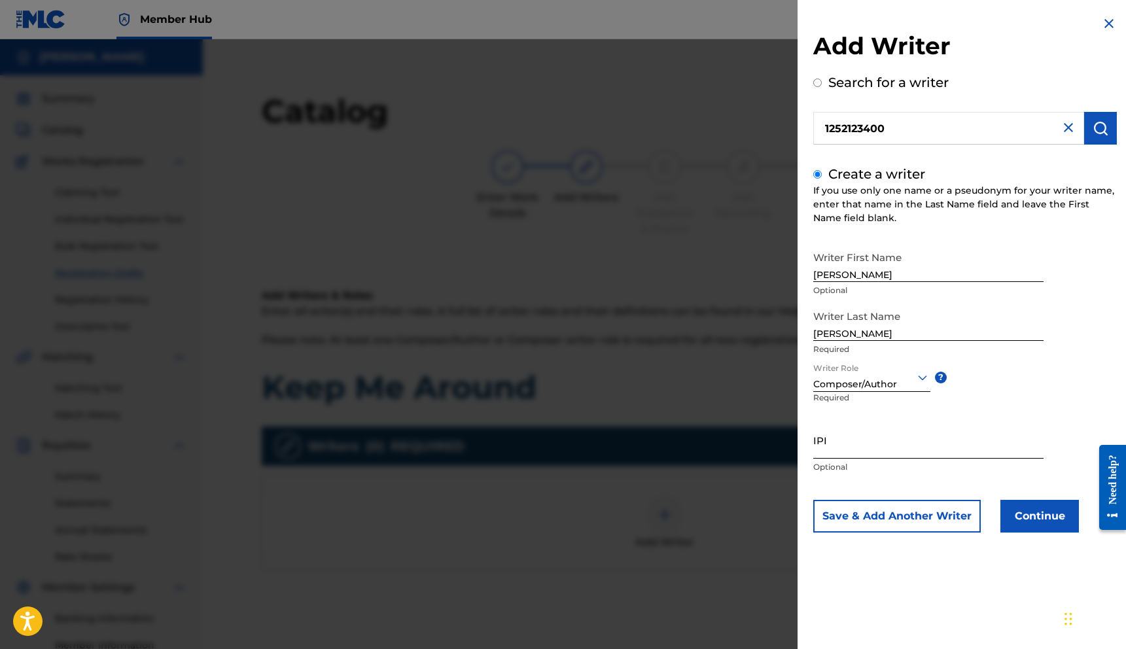
click at [842, 441] on input "IPI" at bounding box center [928, 439] width 230 height 37
paste input "1252123400"
type input "1252123400"
click at [1013, 507] on button "Continue" at bounding box center [1039, 516] width 79 height 33
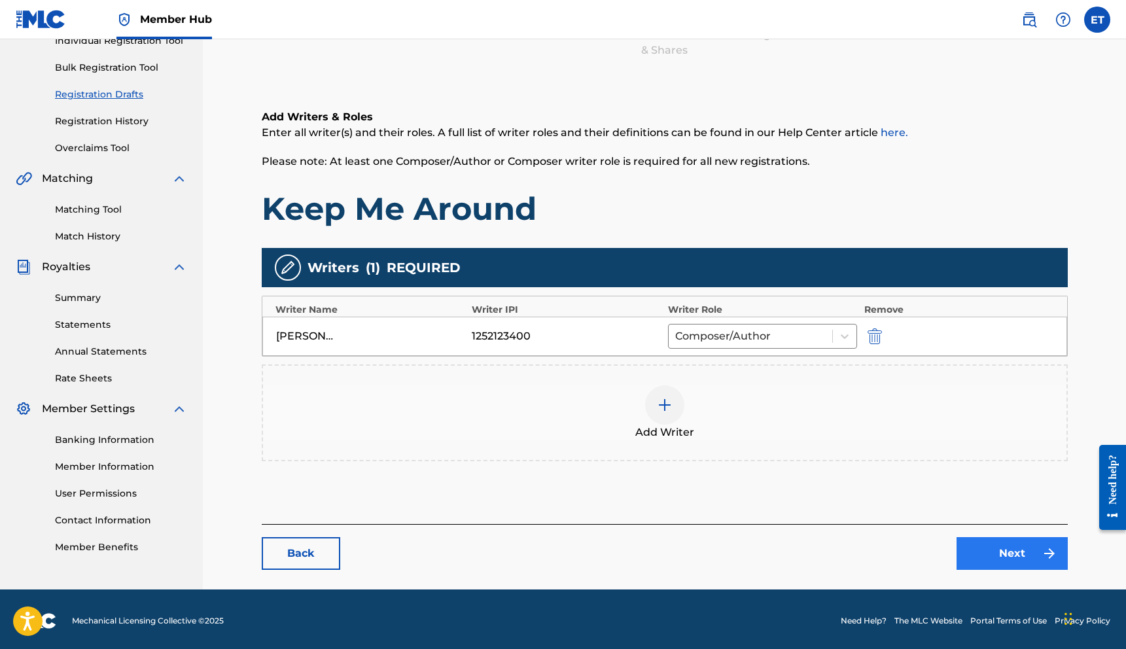
scroll to position [182, 0]
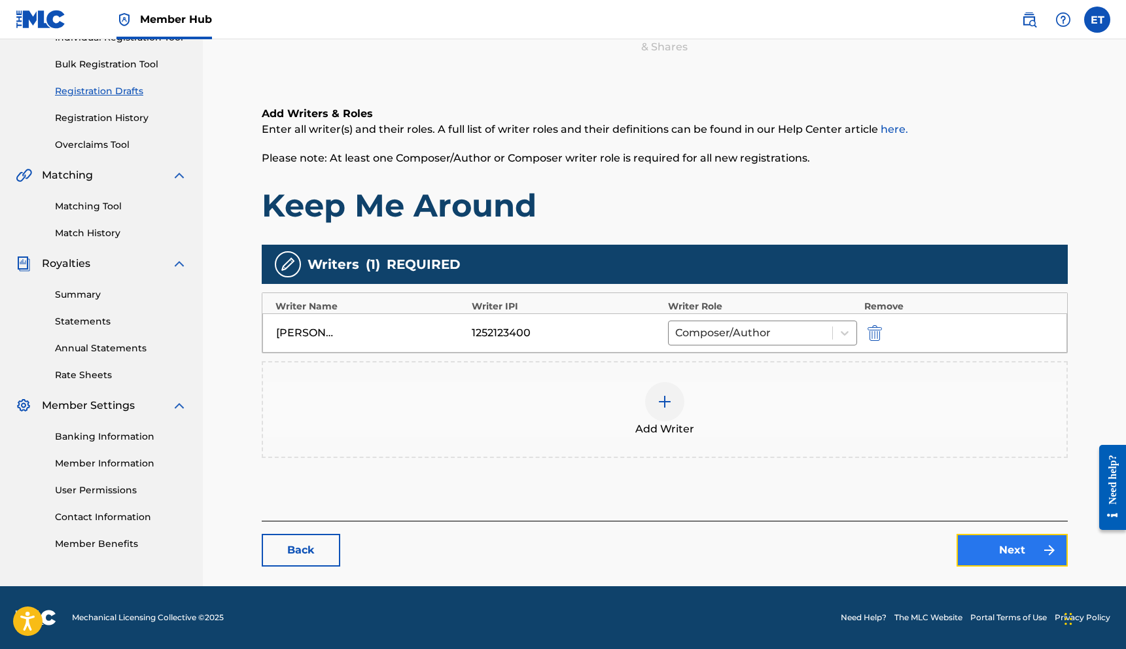
click at [1013, 557] on link "Next" at bounding box center [1012, 550] width 111 height 33
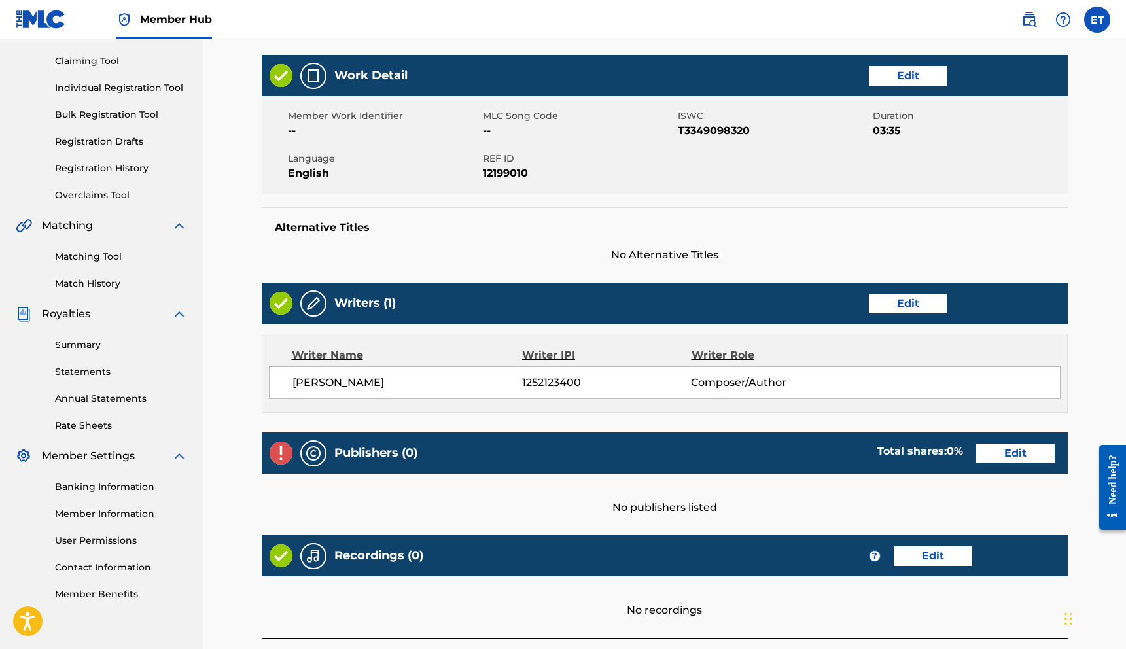
scroll to position [150, 0]
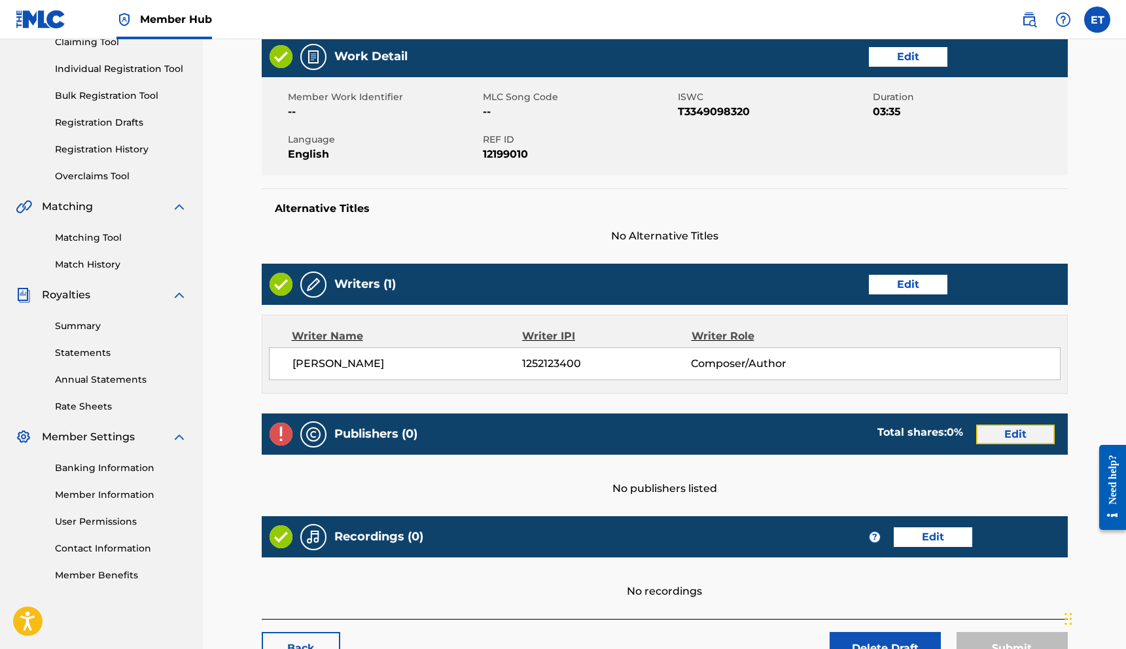
click at [1013, 431] on link "Edit" at bounding box center [1015, 435] width 79 height 20
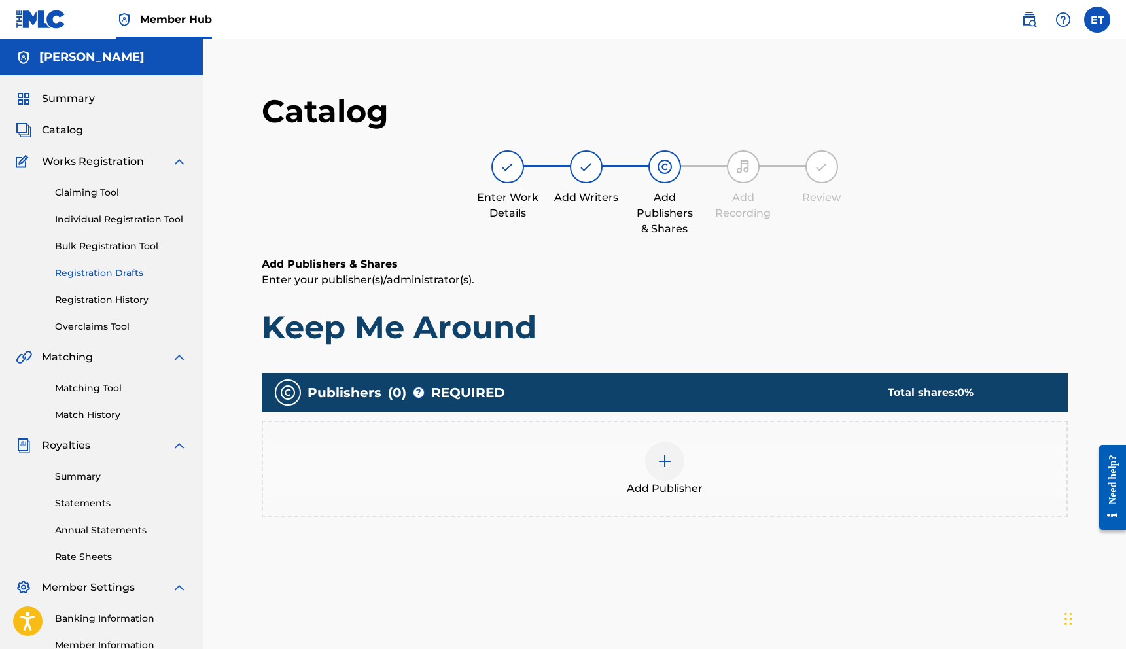
click at [664, 467] on img at bounding box center [665, 461] width 16 height 16
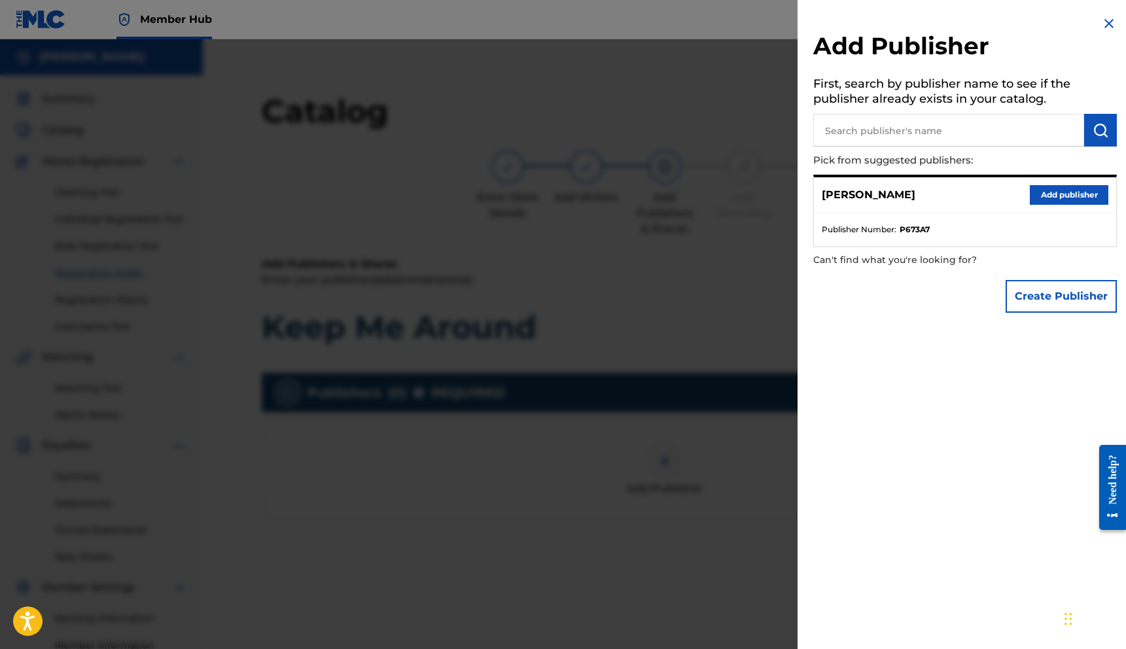
click at [887, 132] on input "text" at bounding box center [948, 130] width 271 height 33
click at [1038, 190] on button "Add publisher" at bounding box center [1069, 195] width 79 height 20
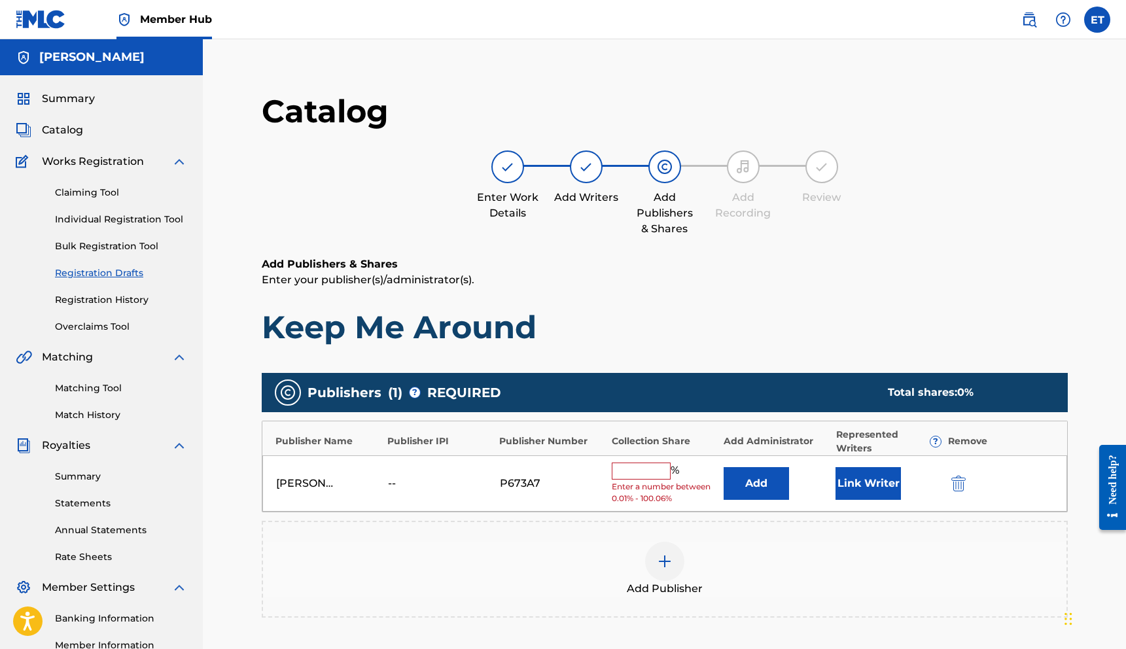
click at [631, 474] on input "text" at bounding box center [641, 471] width 59 height 17
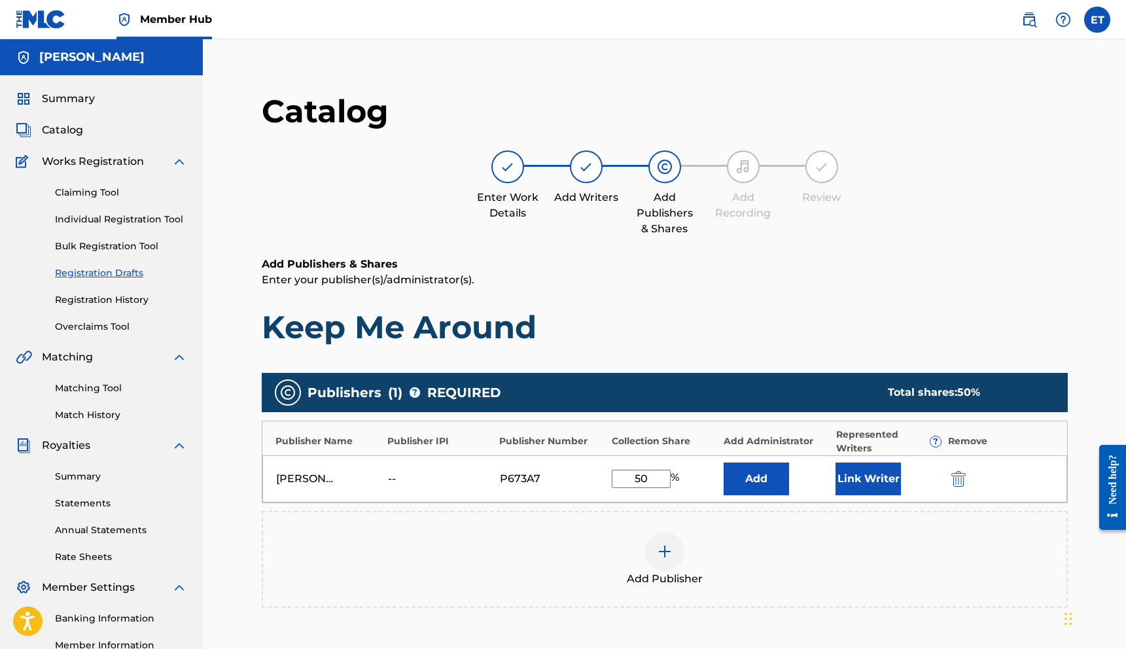
type input "50"
click at [1020, 465] on div "[PERSON_NAME] -- P673A7 50 % Add Link Writer" at bounding box center [664, 478] width 805 height 47
click at [769, 486] on button "Add" at bounding box center [756, 479] width 65 height 33
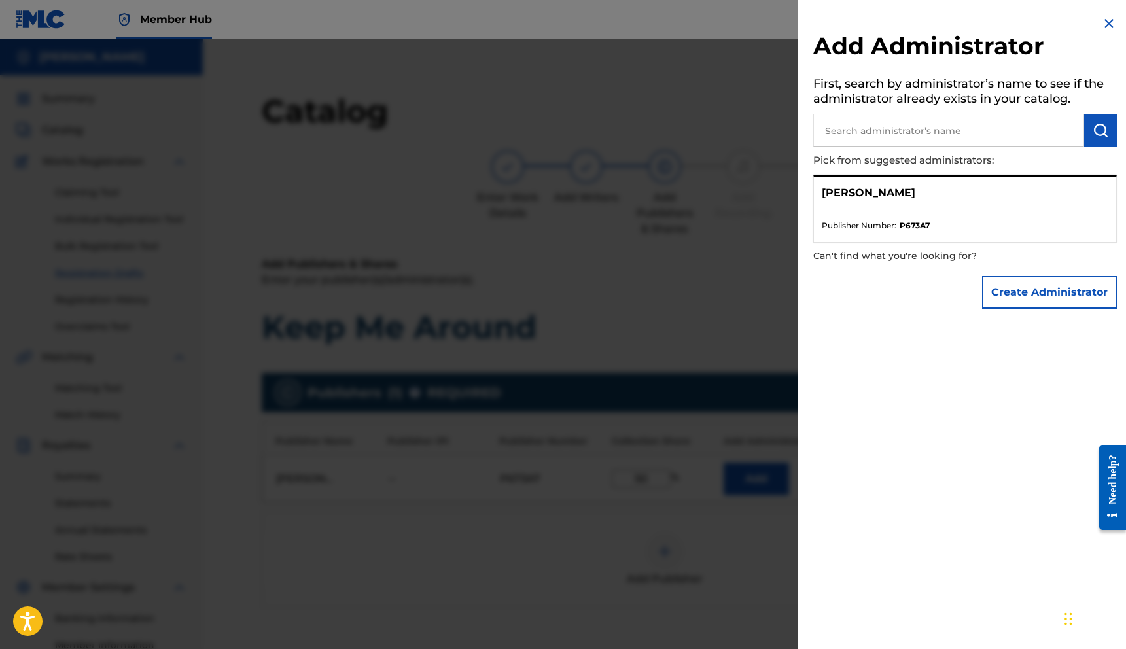
click at [1104, 26] on img at bounding box center [1109, 24] width 16 height 16
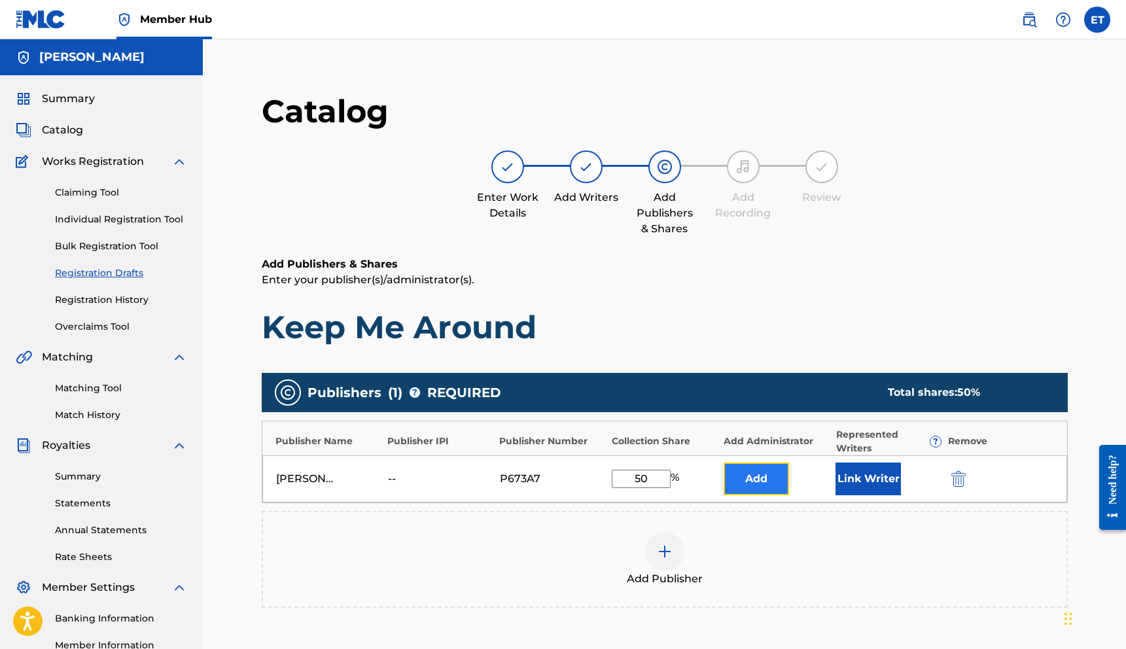
click at [766, 489] on button "Add" at bounding box center [756, 479] width 65 height 33
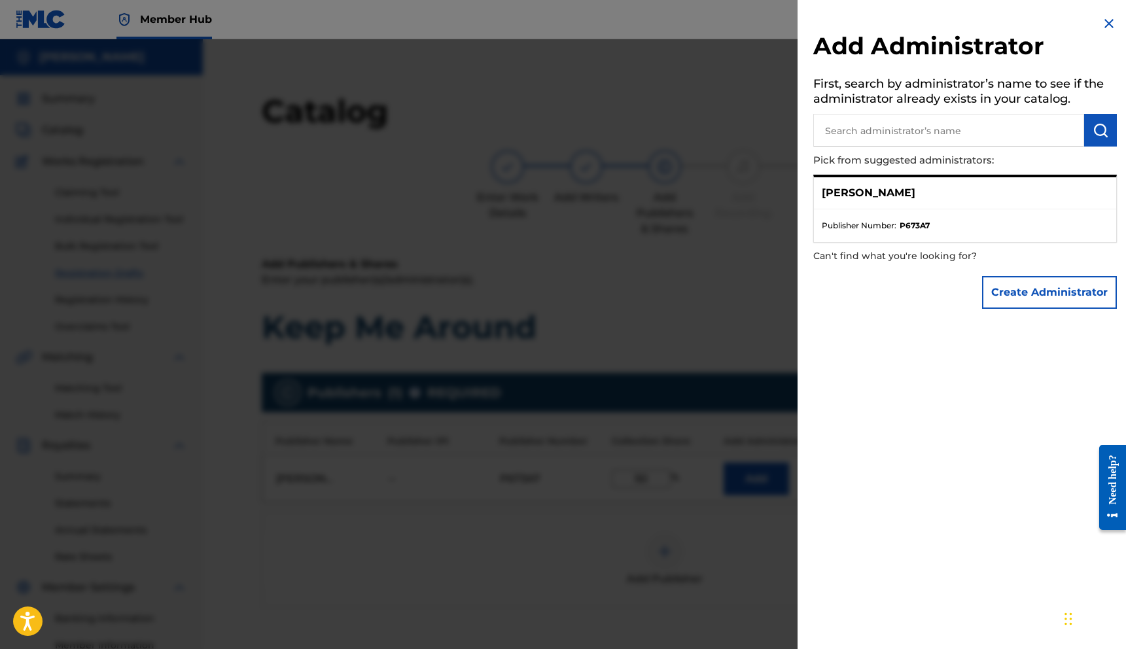
click at [885, 135] on input "text" at bounding box center [948, 130] width 271 height 33
click at [911, 226] on strong "P673A7" at bounding box center [915, 226] width 30 height 12
copy strong "P673A7"
click at [872, 139] on input "text" at bounding box center [948, 130] width 271 height 33
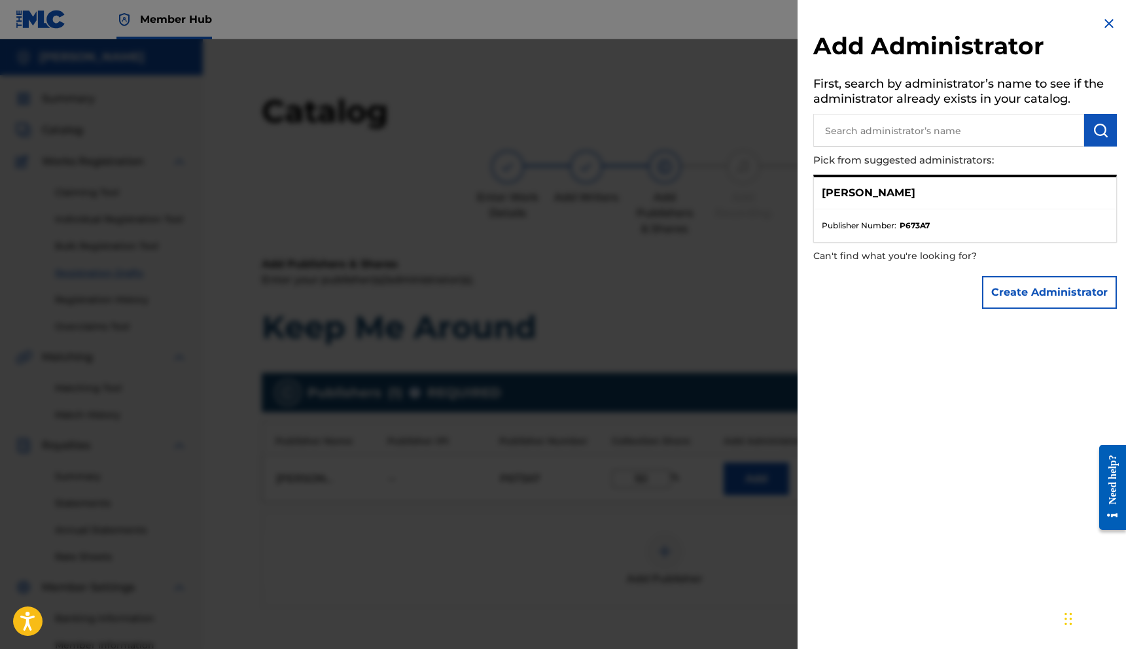
paste input "P673A7"
type input "P673A7"
click at [892, 158] on p "Pick from suggested administrators:" at bounding box center [927, 161] width 229 height 28
click at [1061, 134] on img at bounding box center [1069, 130] width 16 height 16
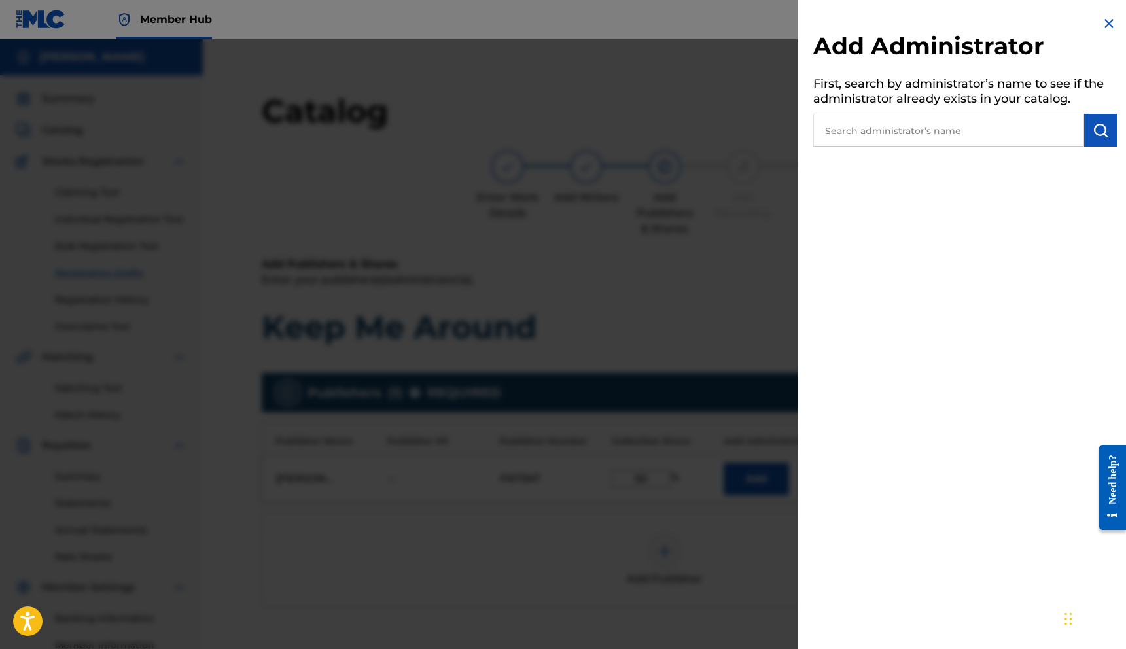
drag, startPoint x: 1102, startPoint y: 20, endPoint x: 1045, endPoint y: 103, distance: 100.6
click at [1102, 20] on img at bounding box center [1109, 24] width 16 height 16
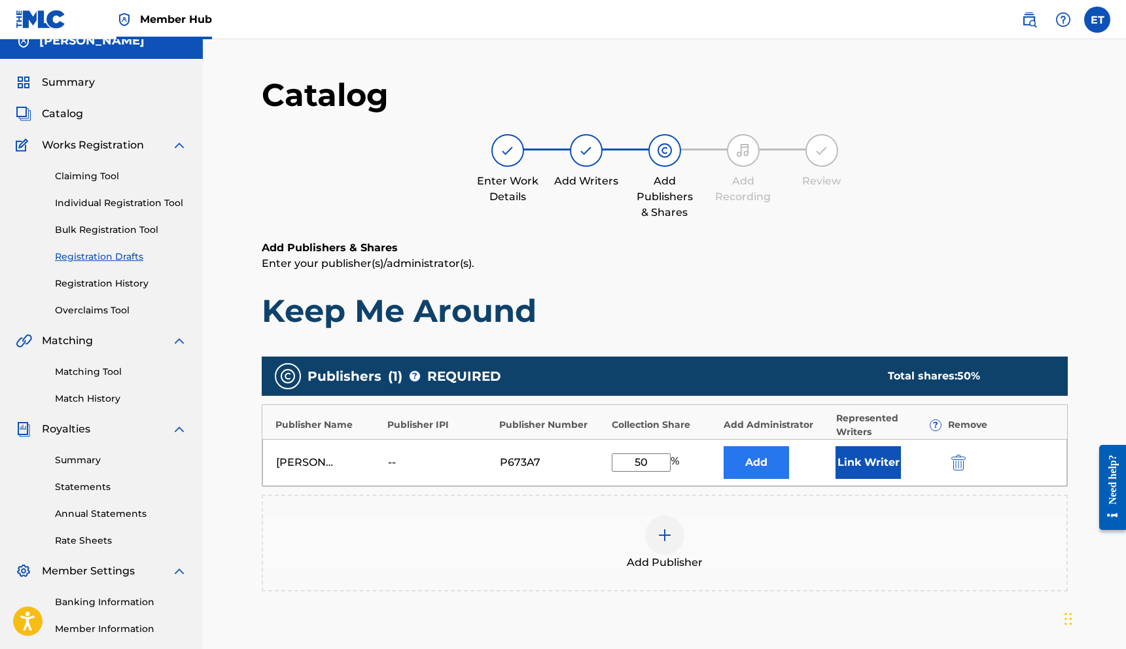
scroll to position [20, 0]
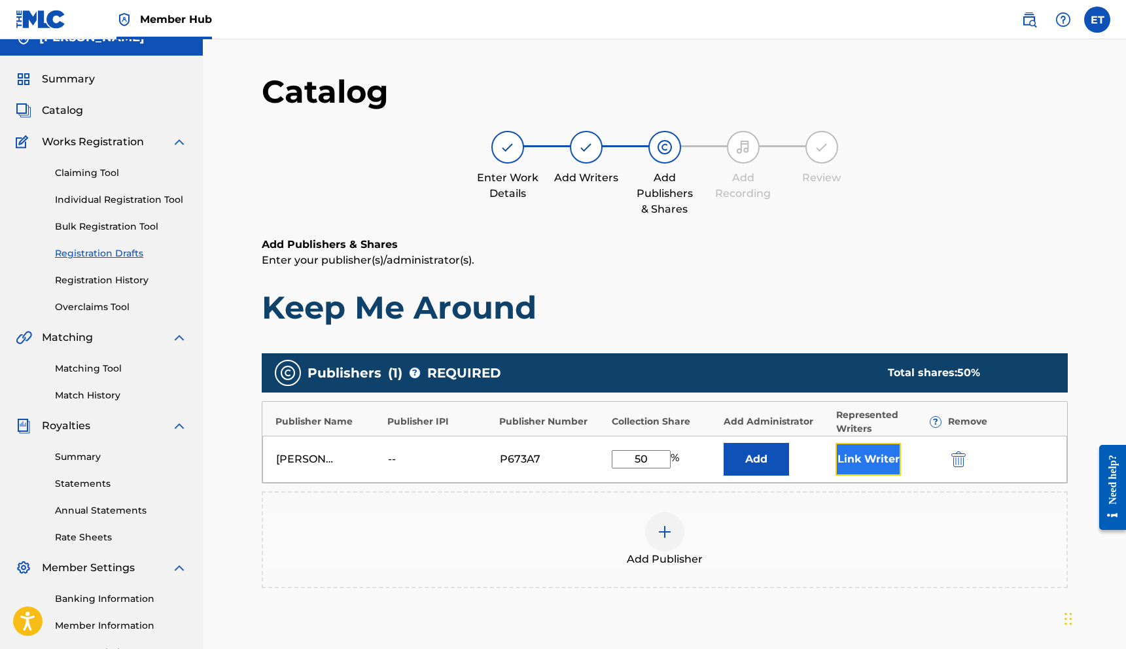
click at [858, 457] on button "Link Writer" at bounding box center [868, 459] width 65 height 33
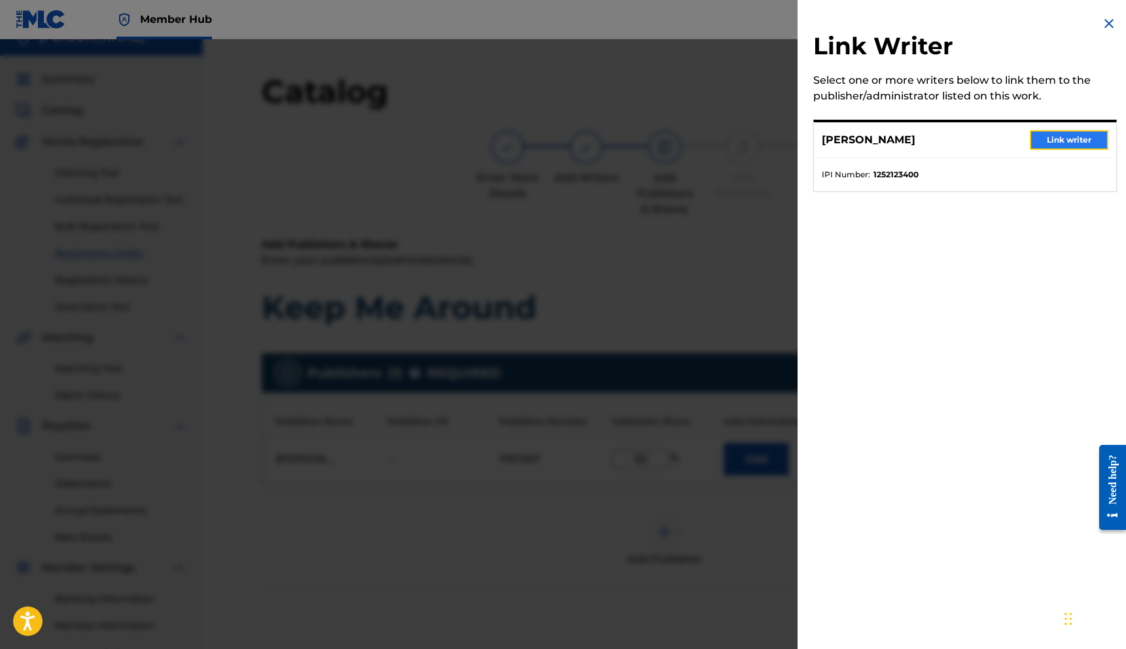
click at [1042, 141] on button "Link writer" at bounding box center [1069, 140] width 79 height 20
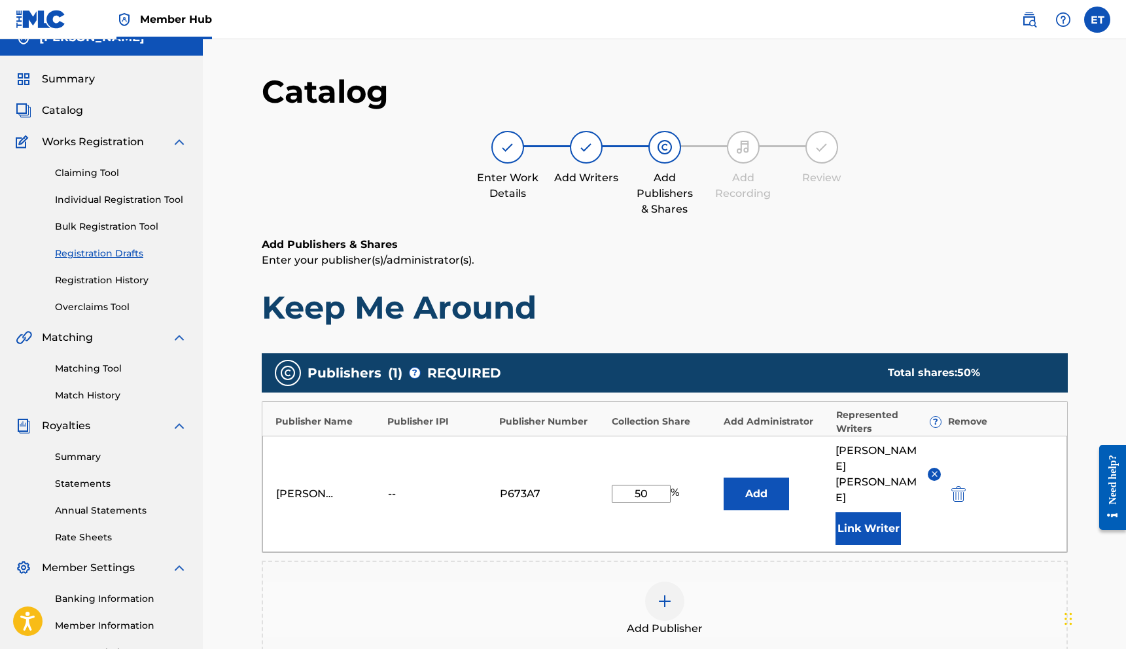
click at [745, 514] on div "[PERSON_NAME] -- P673A7 50 % Add [PERSON_NAME] Link Writer" at bounding box center [664, 494] width 805 height 116
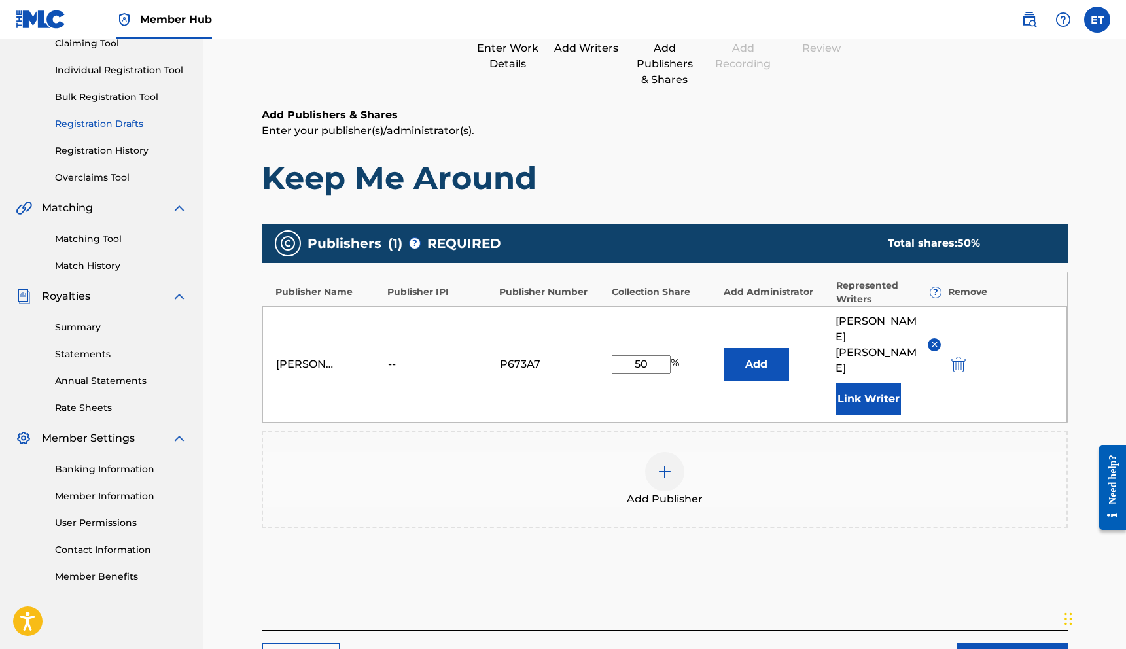
scroll to position [227, 0]
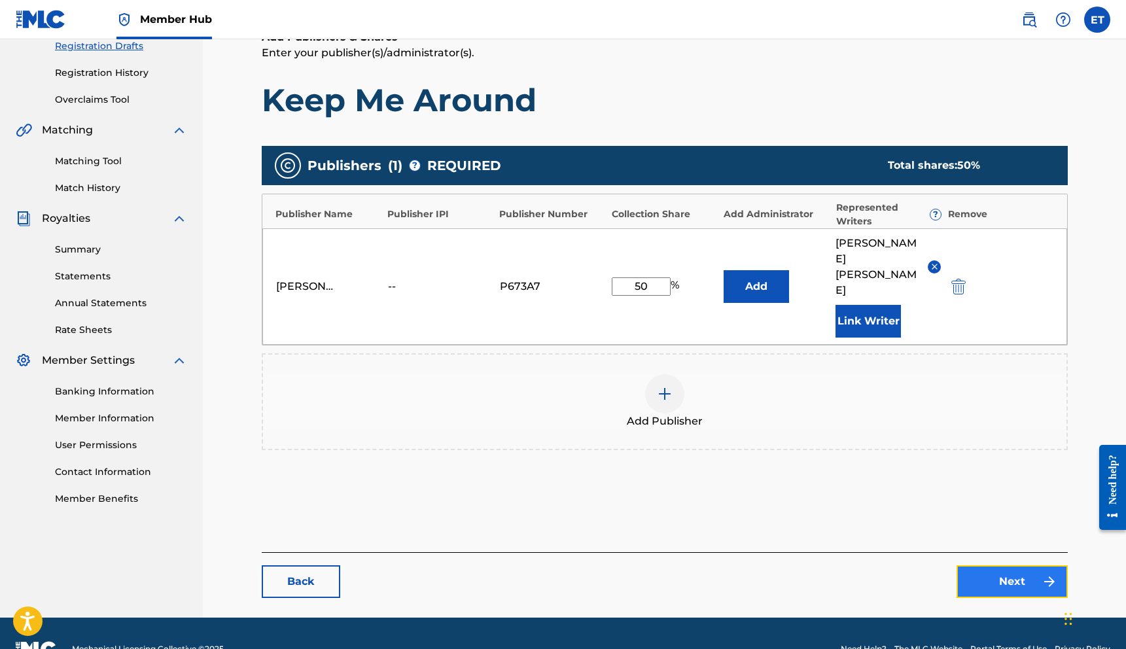
click at [991, 565] on link "Next" at bounding box center [1012, 581] width 111 height 33
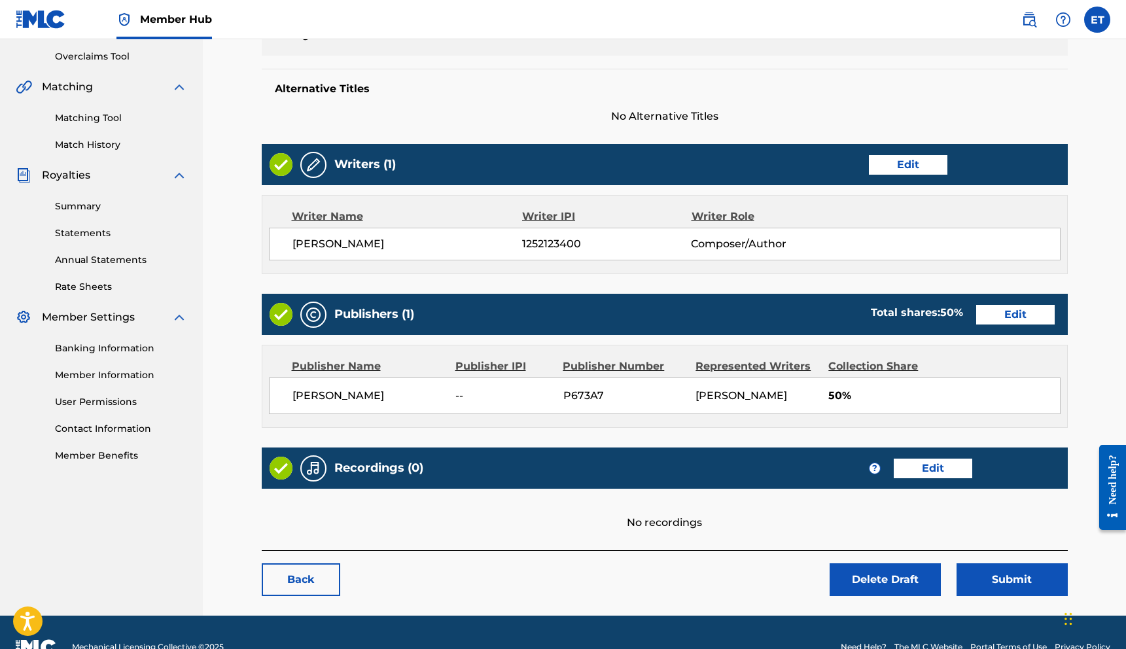
scroll to position [269, 0]
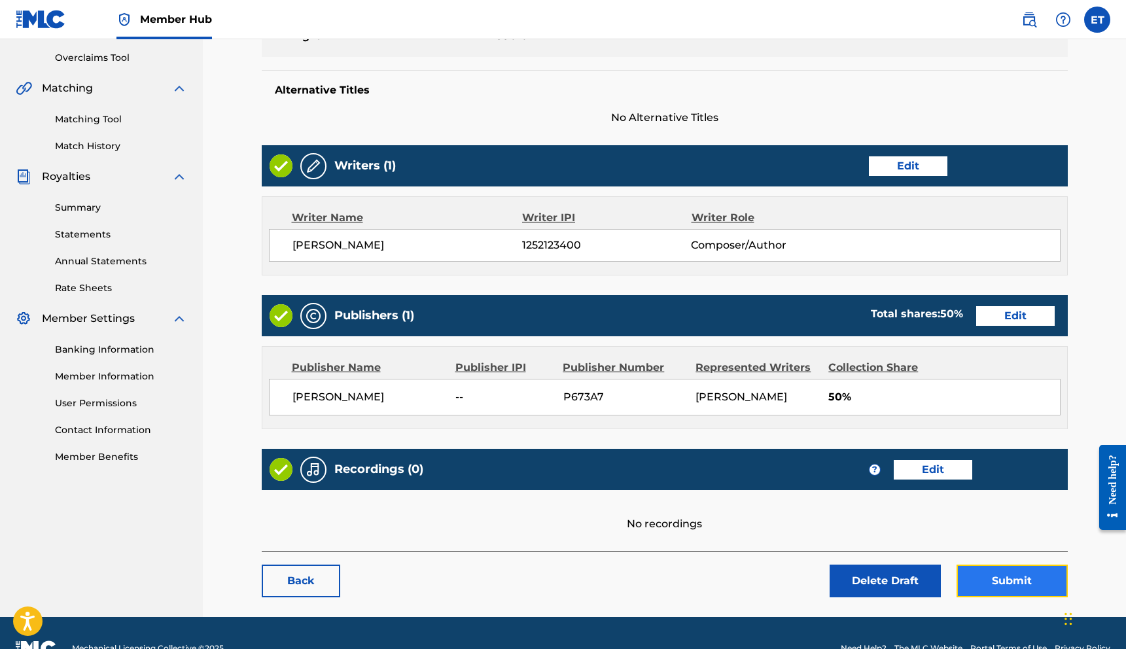
click at [1002, 580] on button "Submit" at bounding box center [1012, 581] width 111 height 33
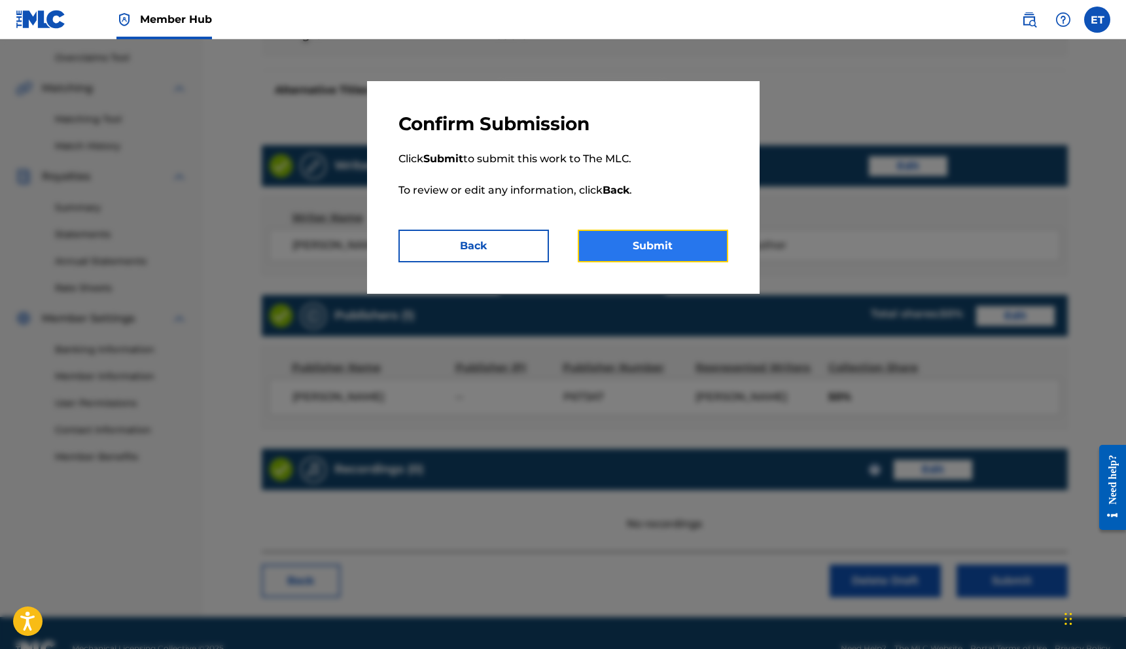
click at [656, 238] on button "Submit" at bounding box center [653, 246] width 150 height 33
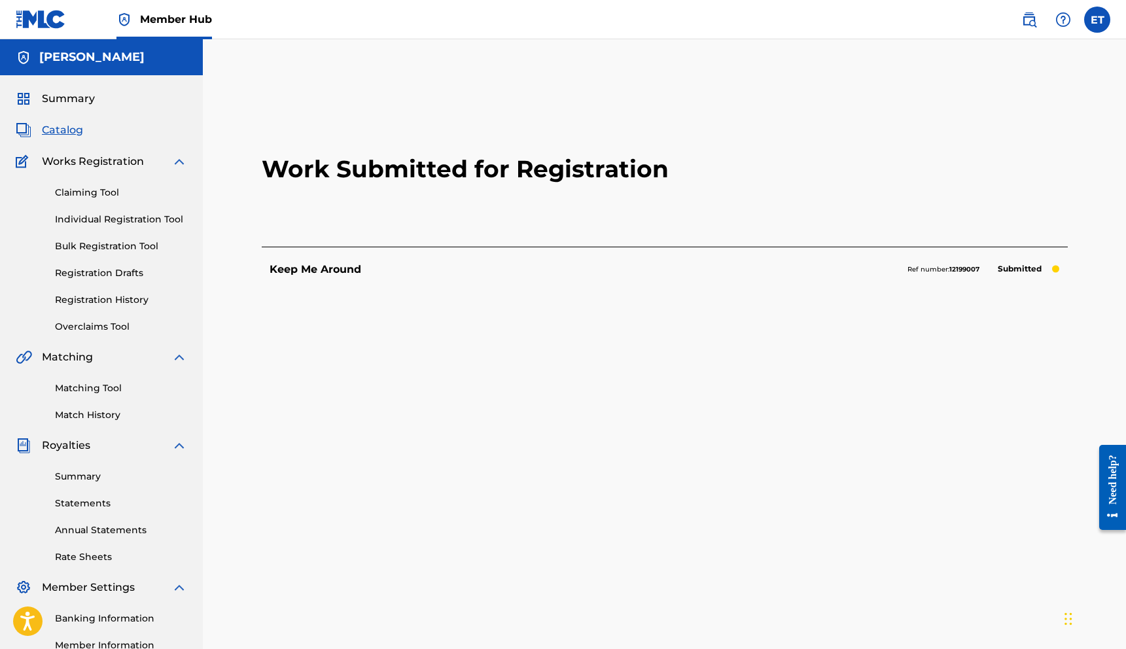
click at [180, 23] on span "Member Hub" at bounding box center [176, 19] width 72 height 15
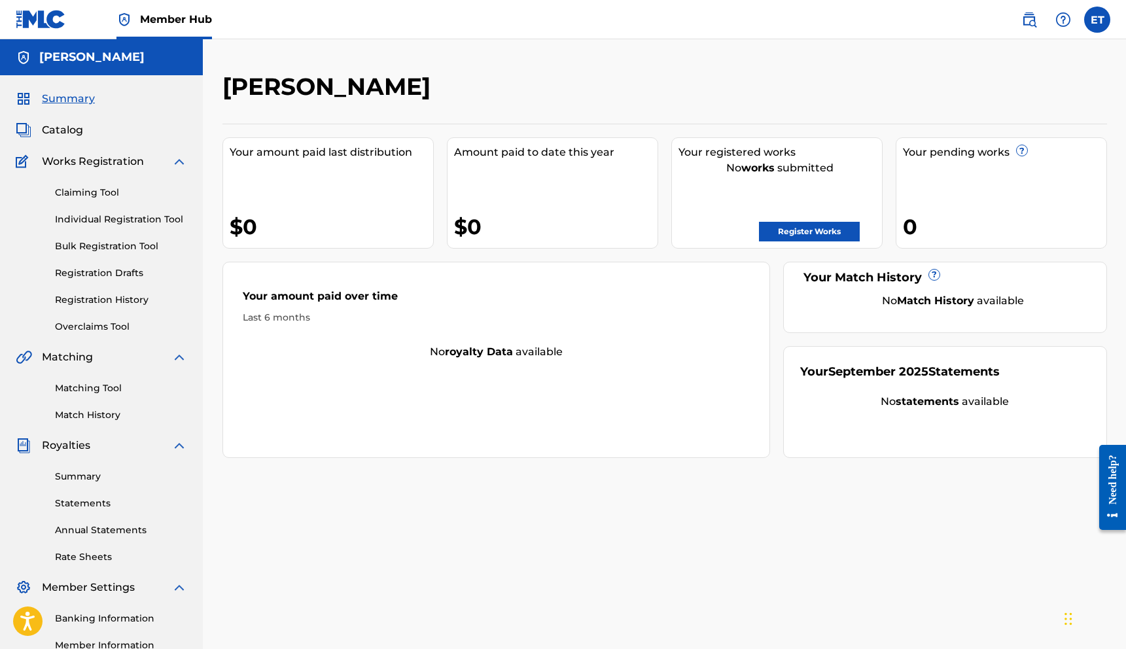
click at [970, 213] on div "0" at bounding box center [1004, 226] width 203 height 29
